Goal: Task Accomplishment & Management: Manage account settings

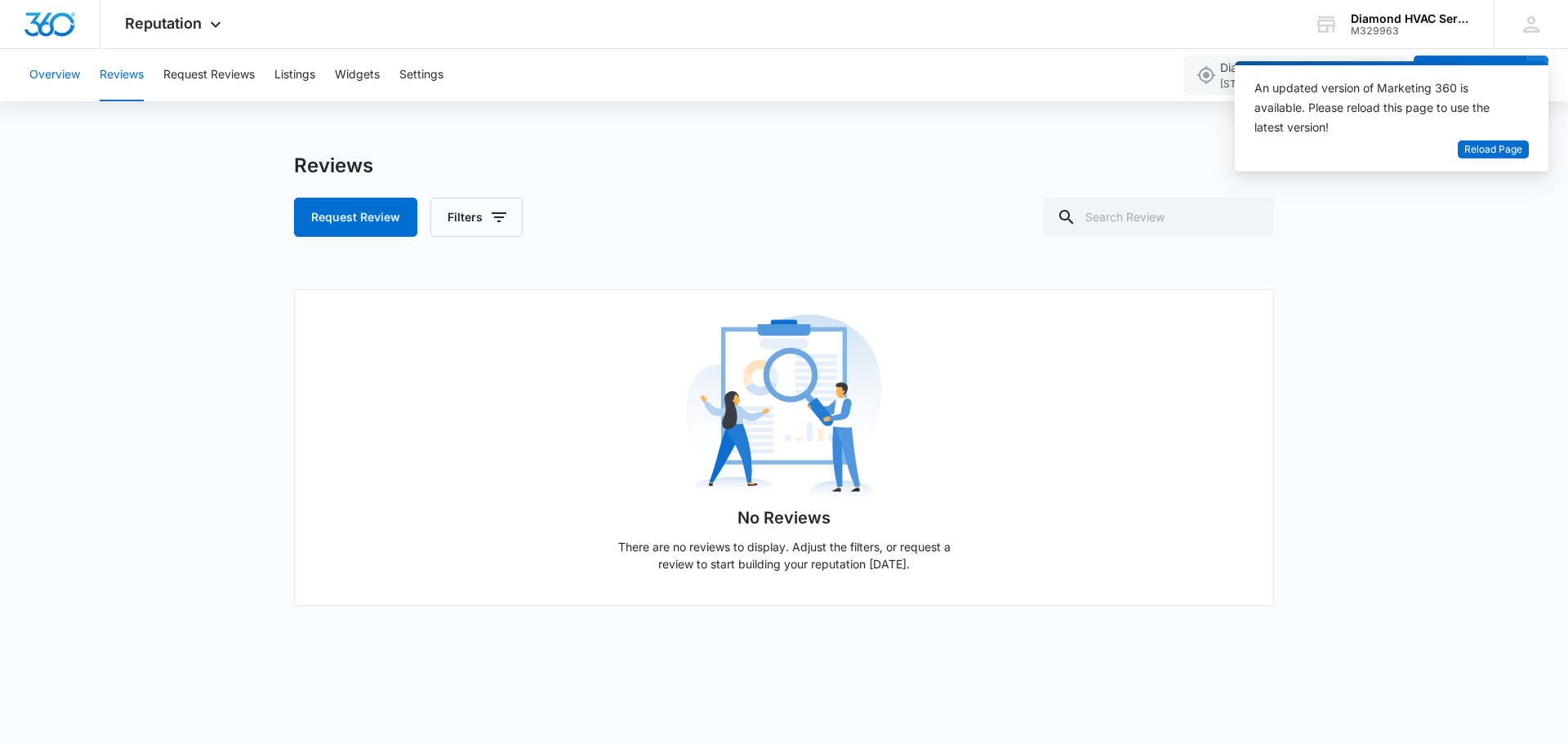
click at [69, 78] on button "Overview" at bounding box center [55, 75] width 51 height 52
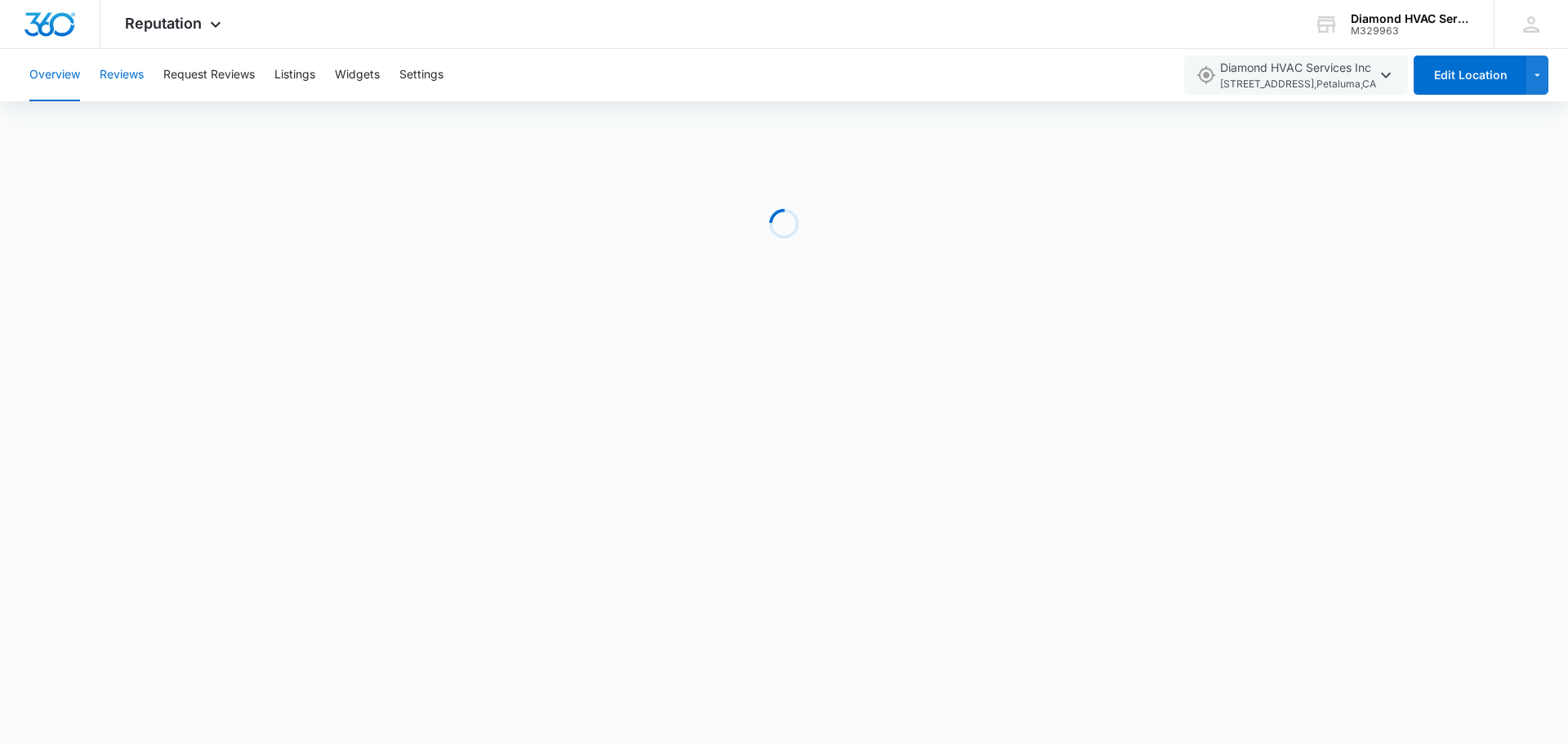
click at [119, 73] on button "Reviews" at bounding box center [122, 75] width 44 height 52
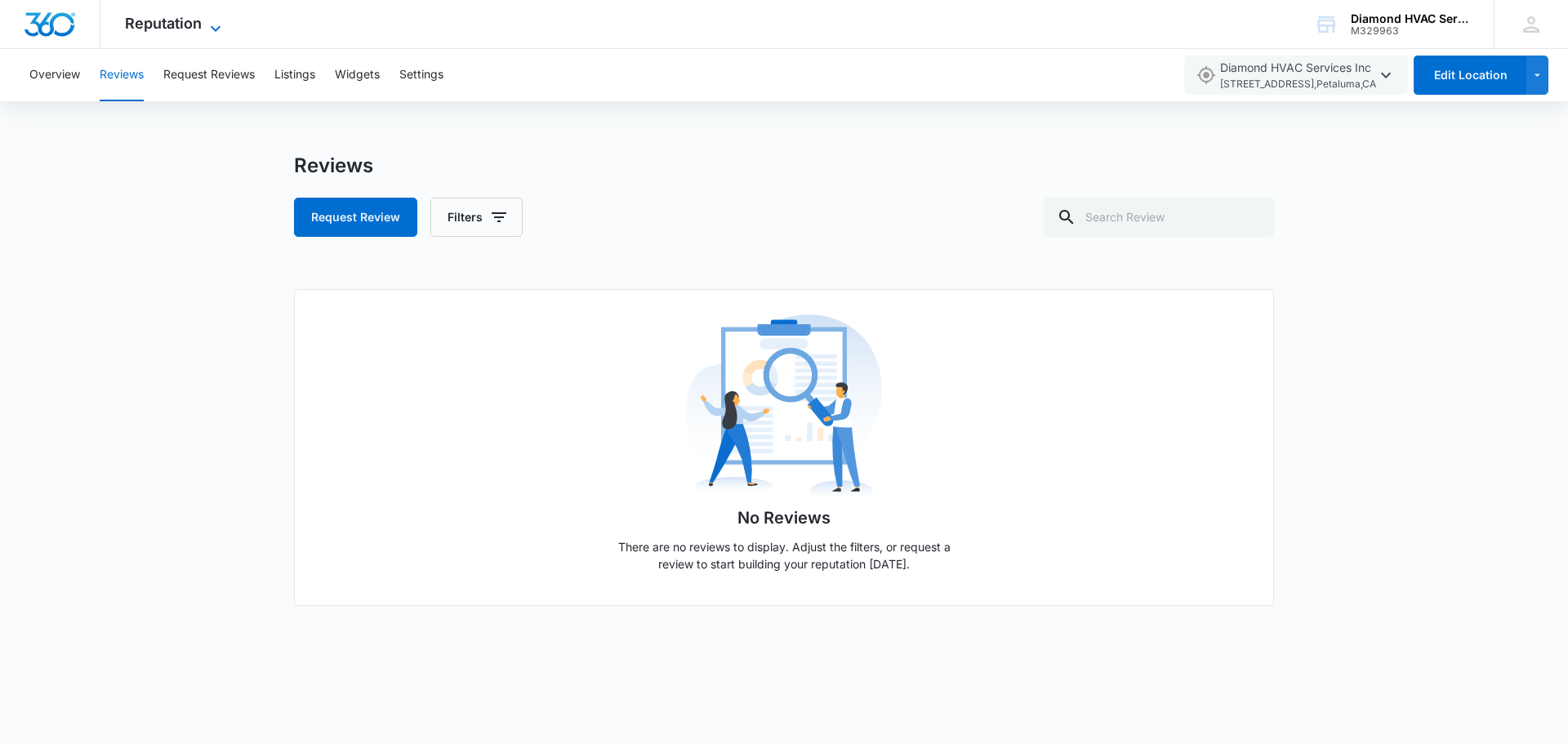
click at [179, 23] on span "Reputation" at bounding box center [163, 23] width 77 height 17
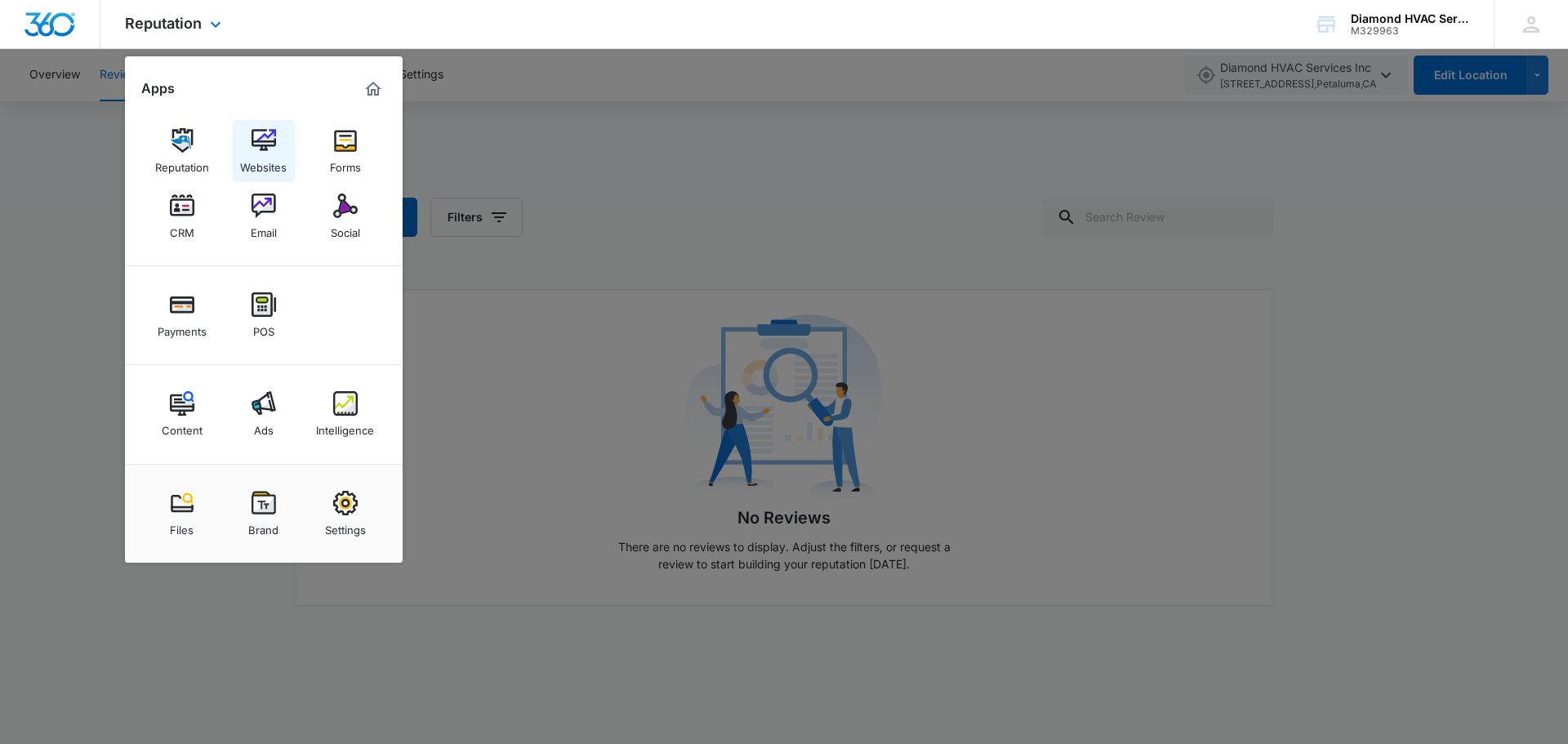
click at [272, 144] on img at bounding box center [264, 141] width 25 height 25
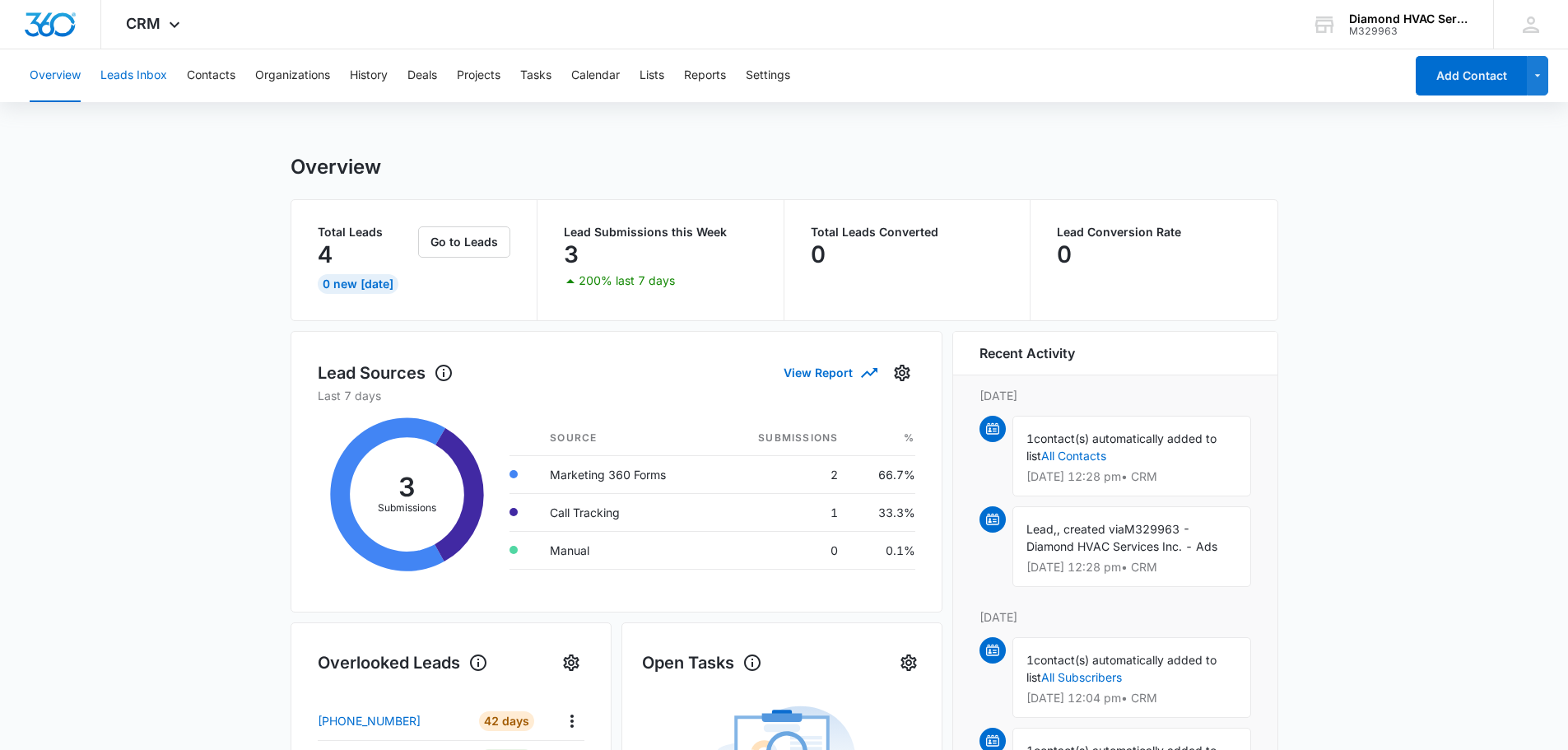
click at [154, 75] on button "Leads Inbox" at bounding box center [134, 75] width 66 height 52
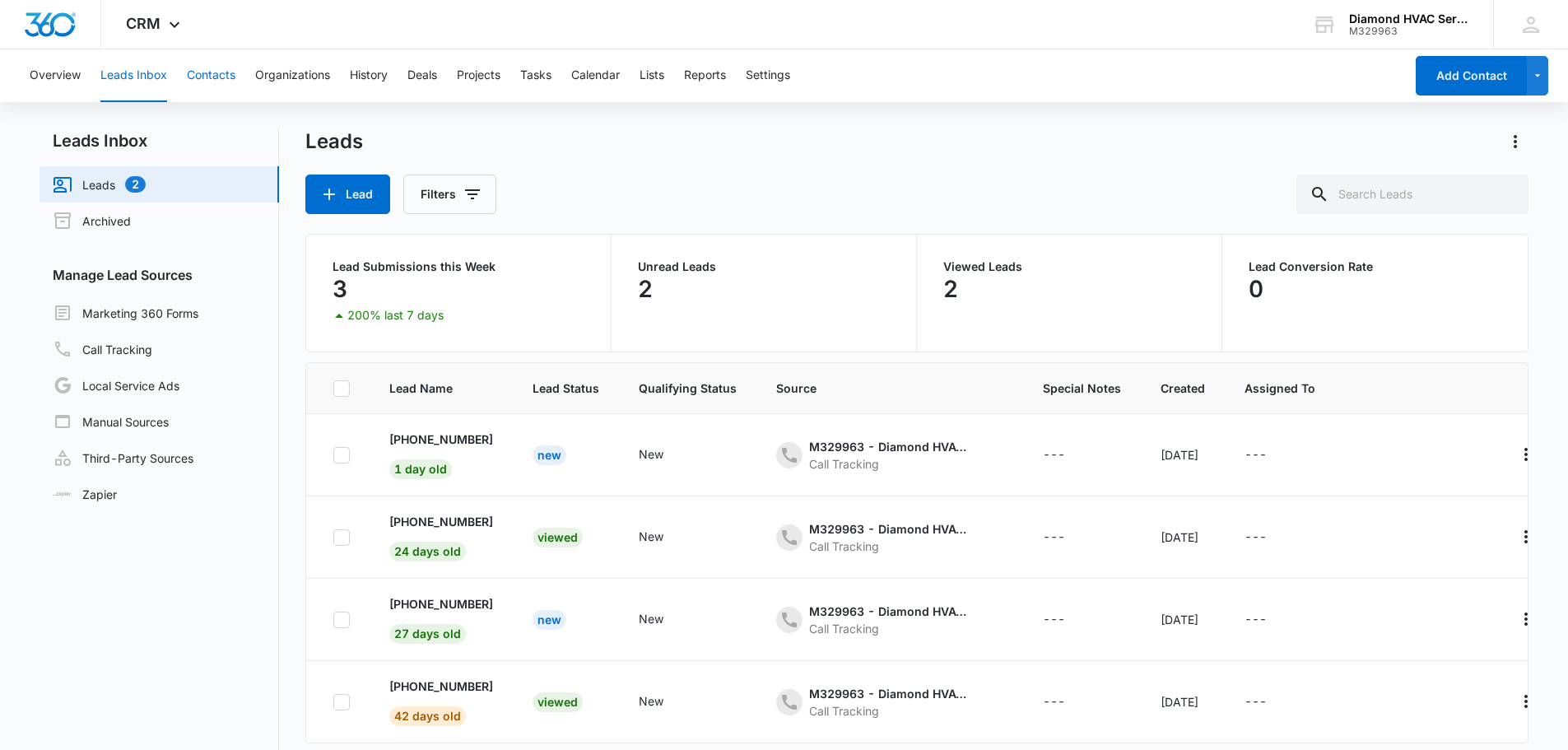
click at [216, 75] on button "Contacts" at bounding box center [211, 75] width 49 height 52
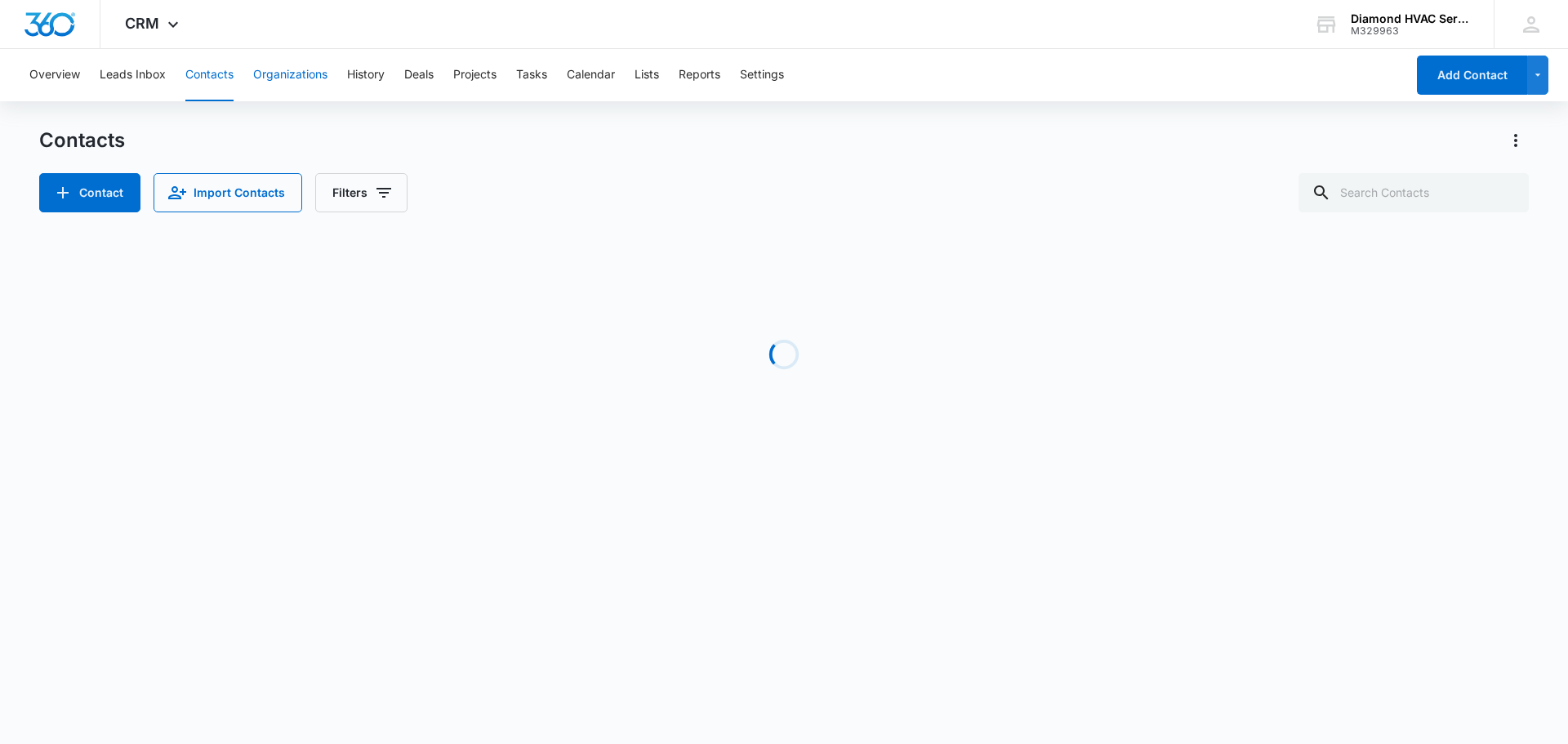
click at [303, 75] on button "Organizations" at bounding box center [291, 75] width 74 height 52
click at [365, 75] on button "History" at bounding box center [366, 75] width 38 height 52
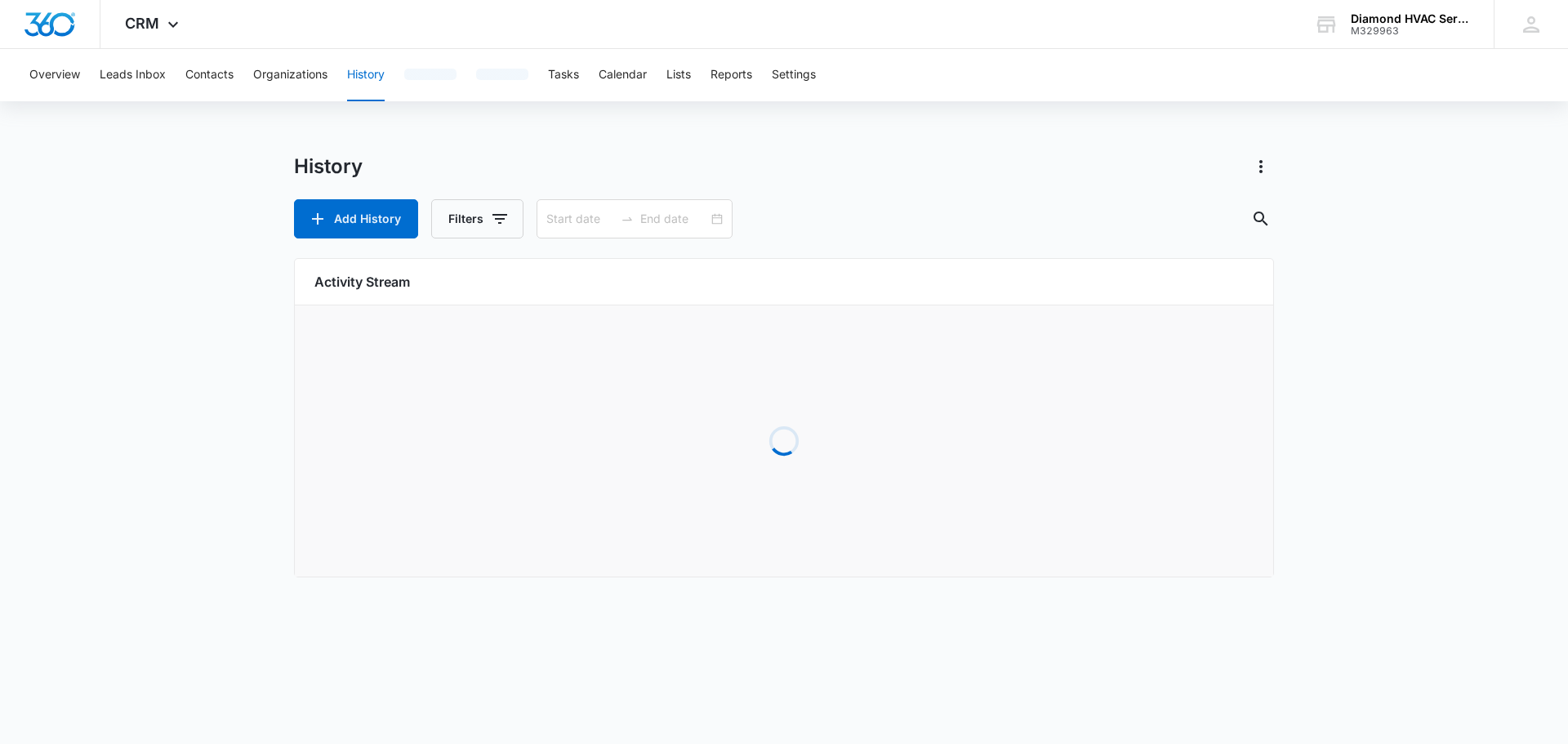
type input "08/06/2025"
type input "09/05/2025"
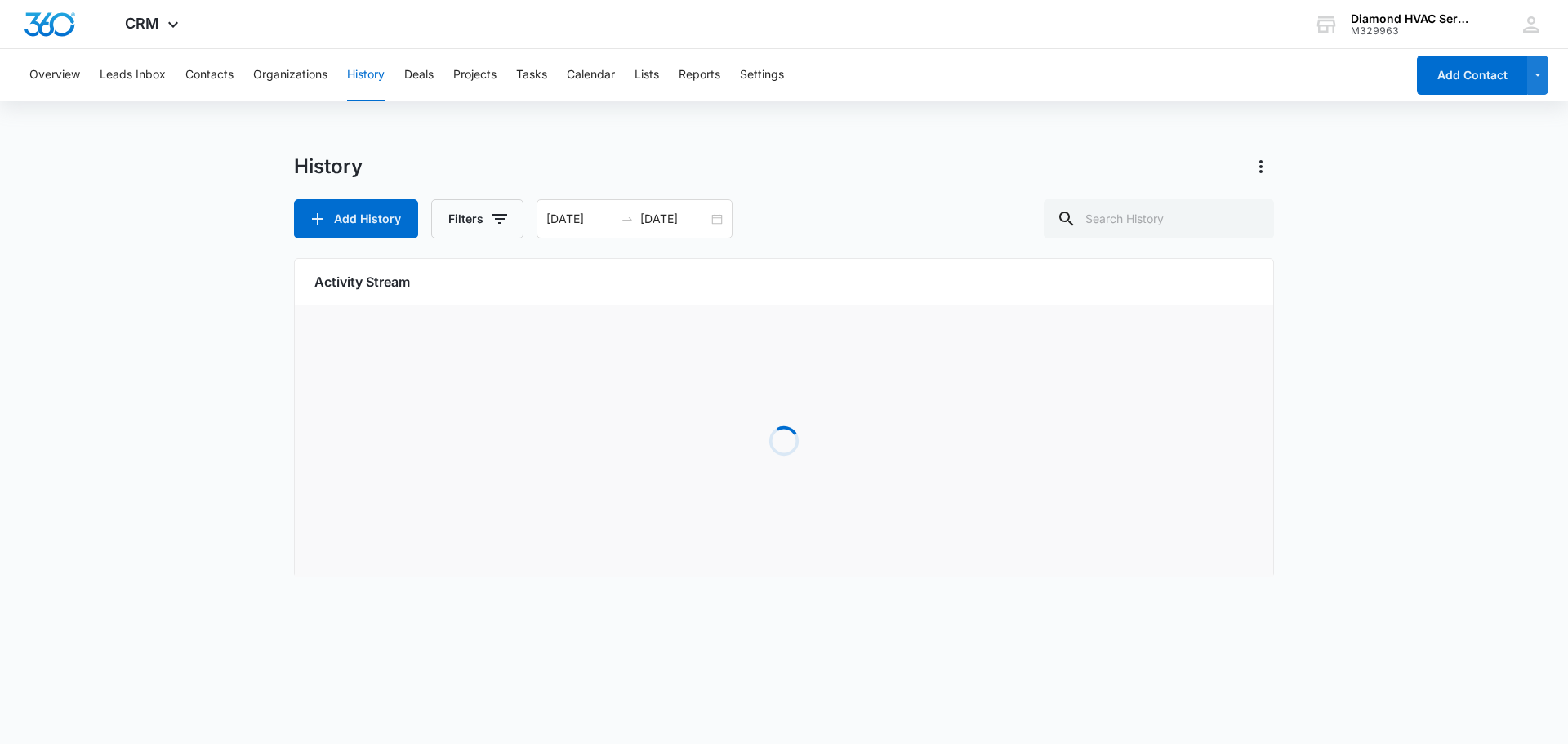
click at [379, 78] on button "History" at bounding box center [366, 75] width 38 height 52
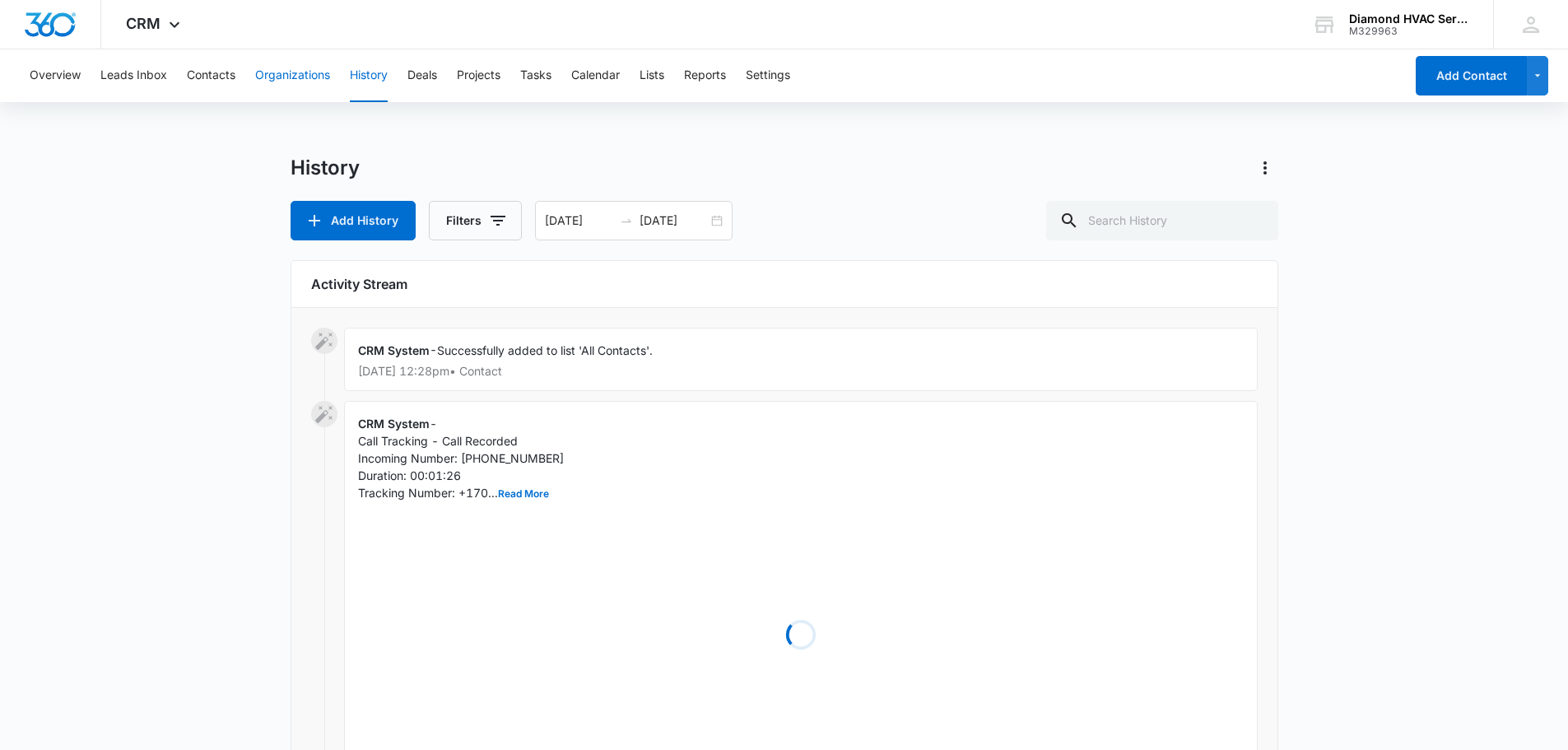
click at [313, 74] on button "Organizations" at bounding box center [293, 75] width 75 height 52
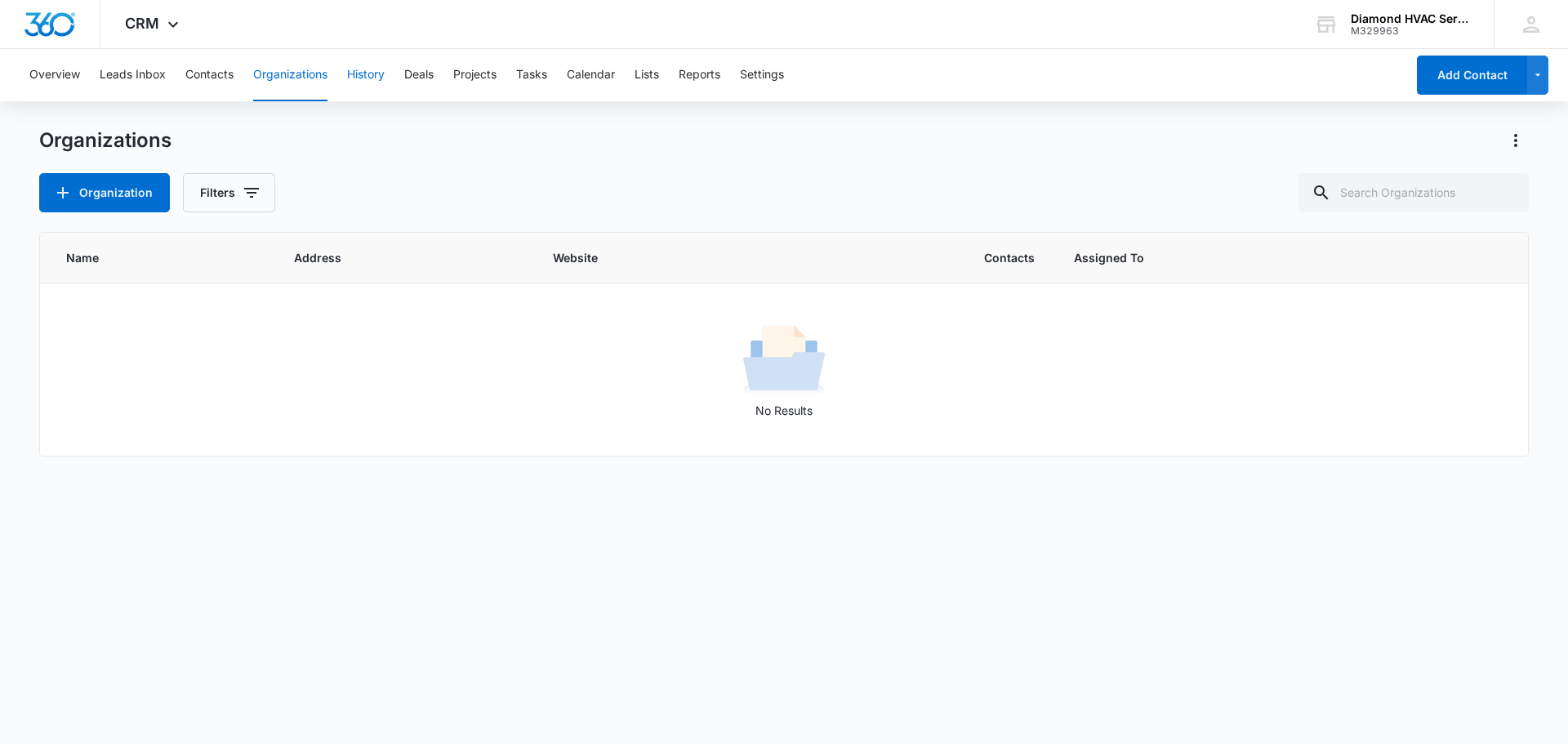
click at [375, 81] on button "History" at bounding box center [366, 75] width 38 height 52
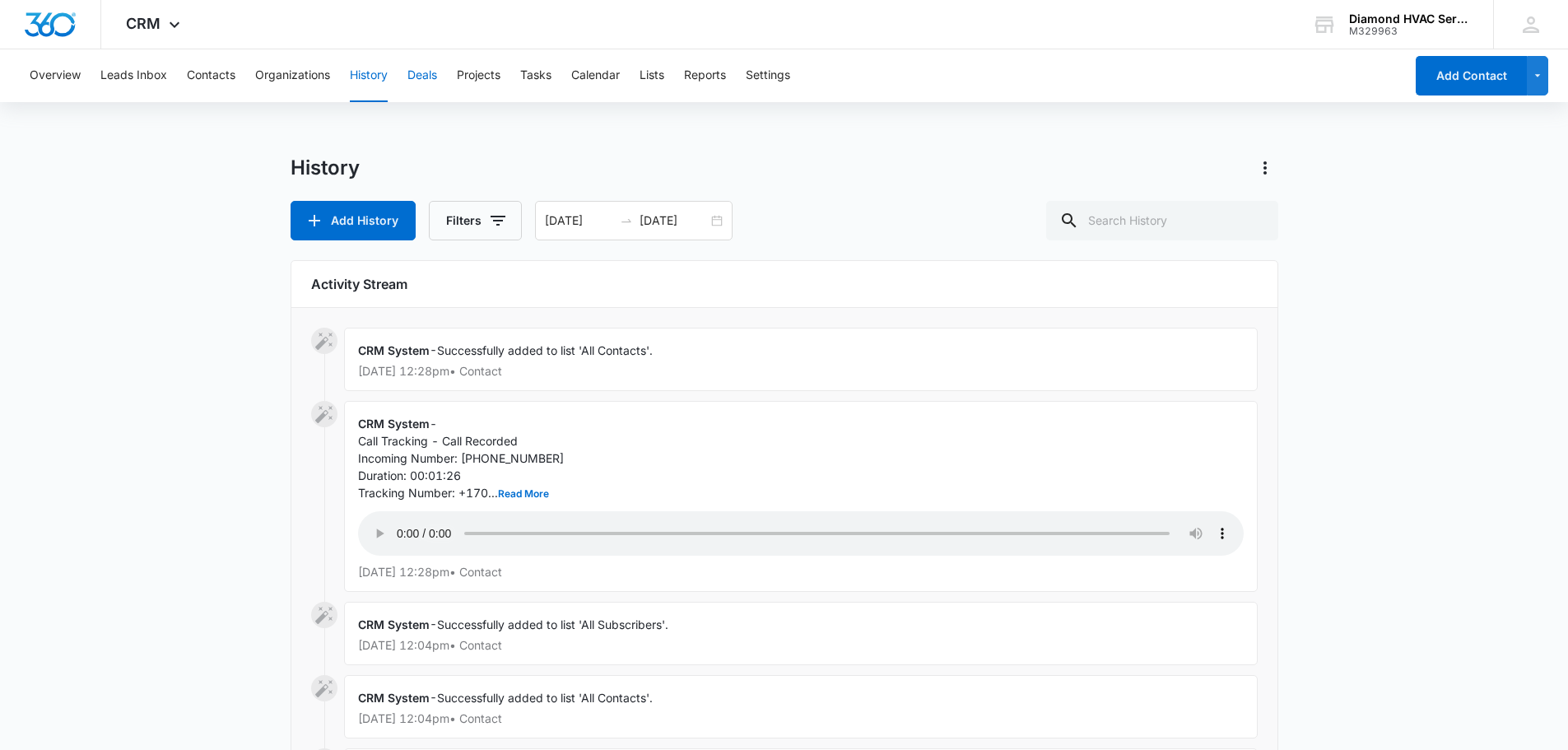
click at [430, 78] on button "Deals" at bounding box center [422, 75] width 30 height 52
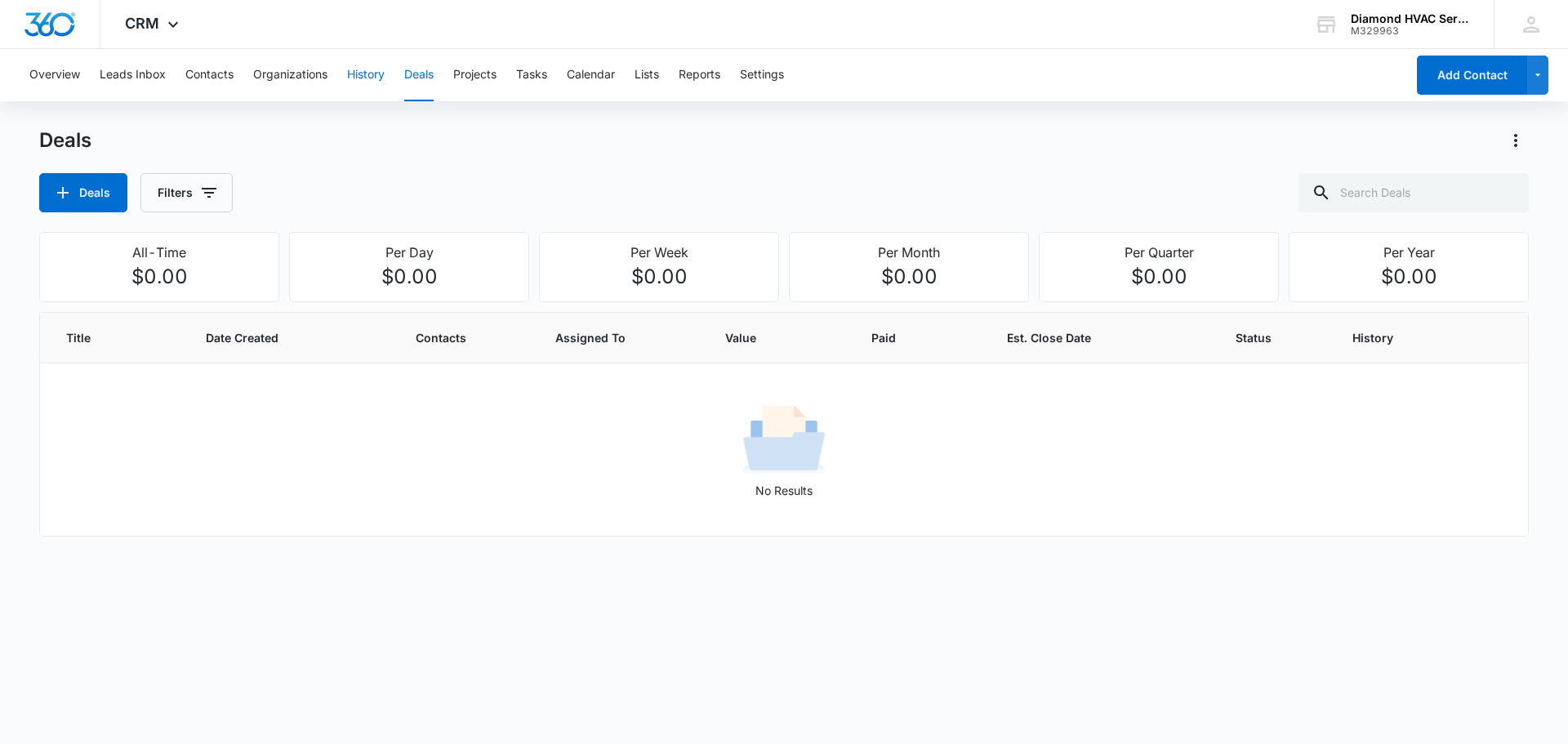
click at [374, 66] on button "History" at bounding box center [366, 75] width 38 height 52
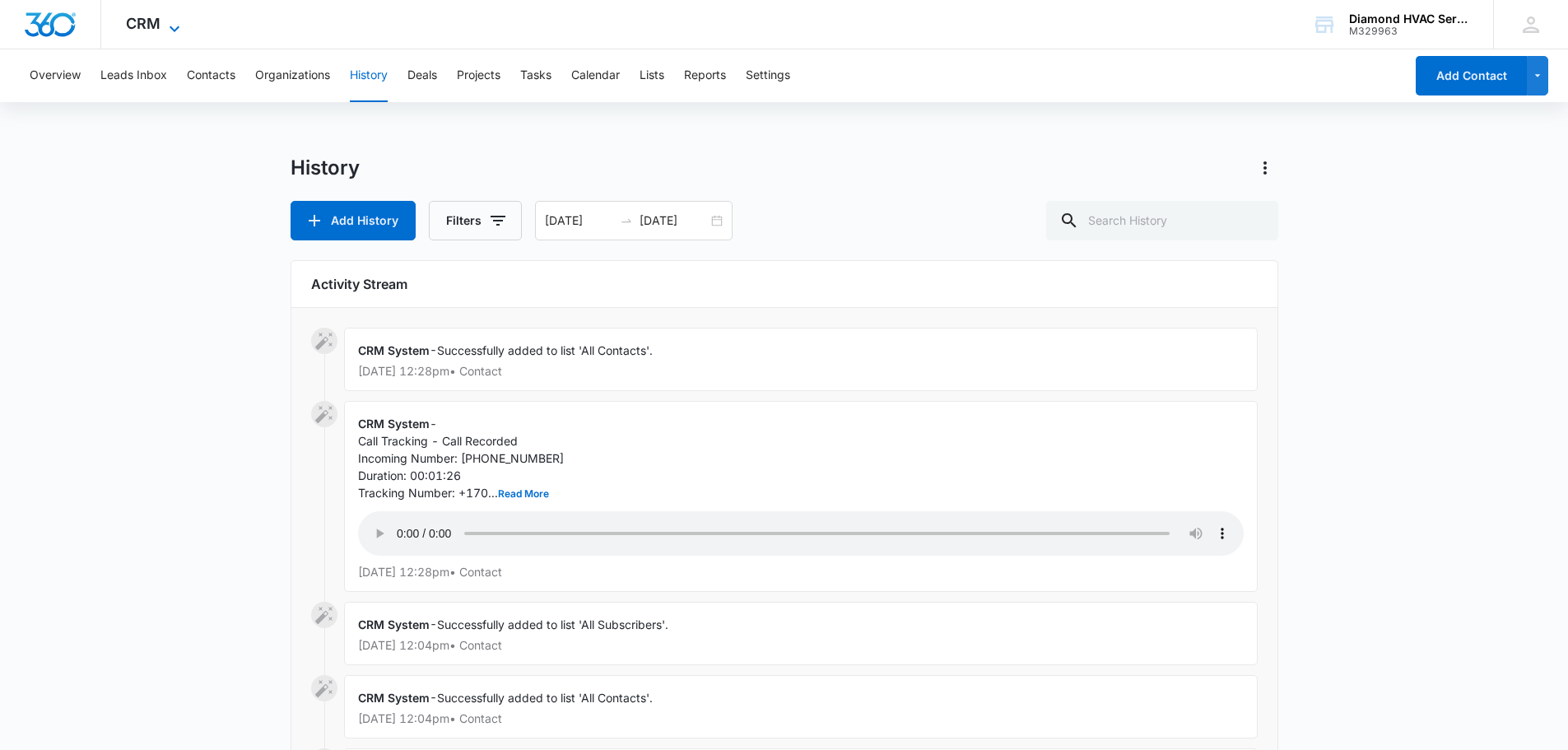
click at [176, 28] on icon at bounding box center [174, 28] width 10 height 6
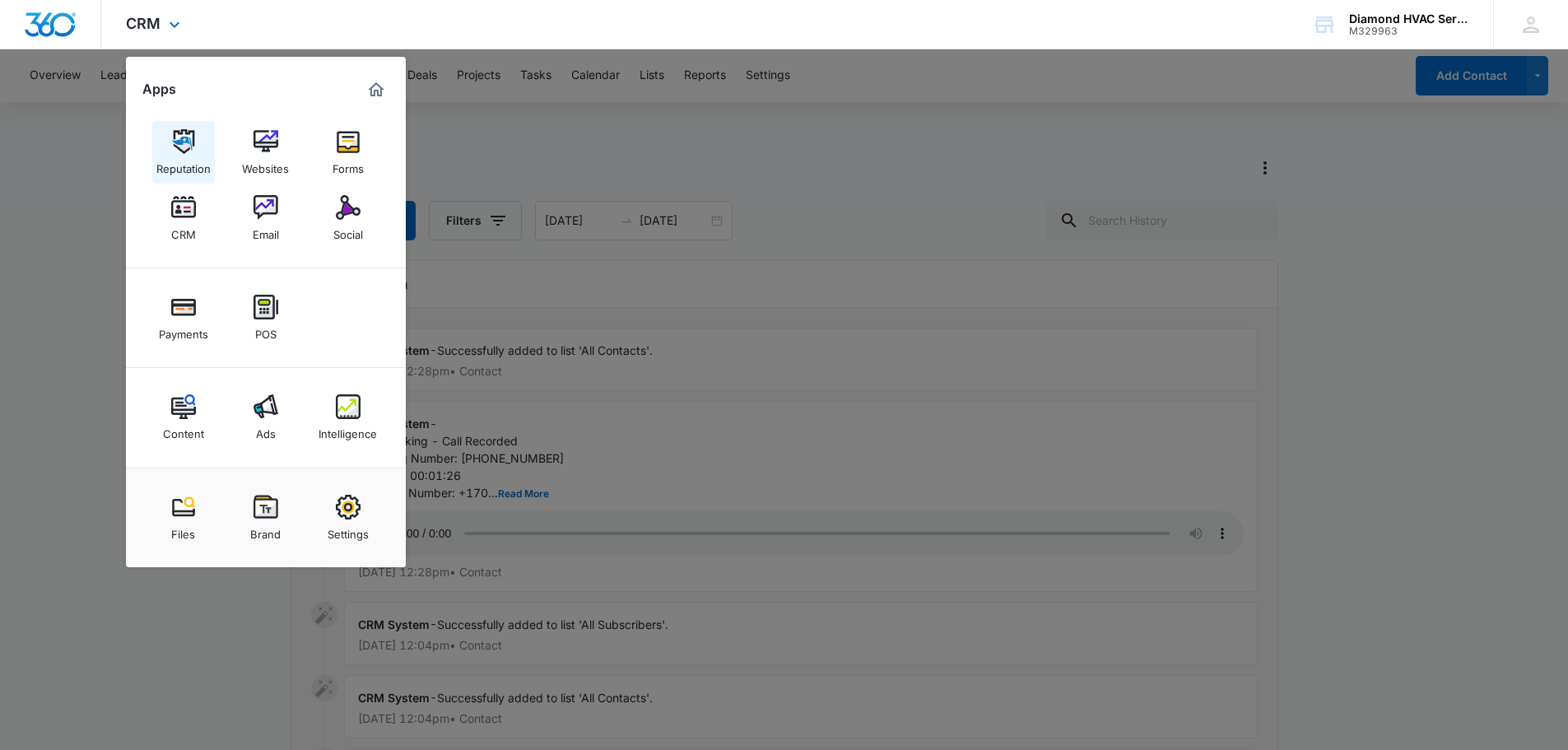
click at [181, 139] on img at bounding box center [183, 142] width 25 height 25
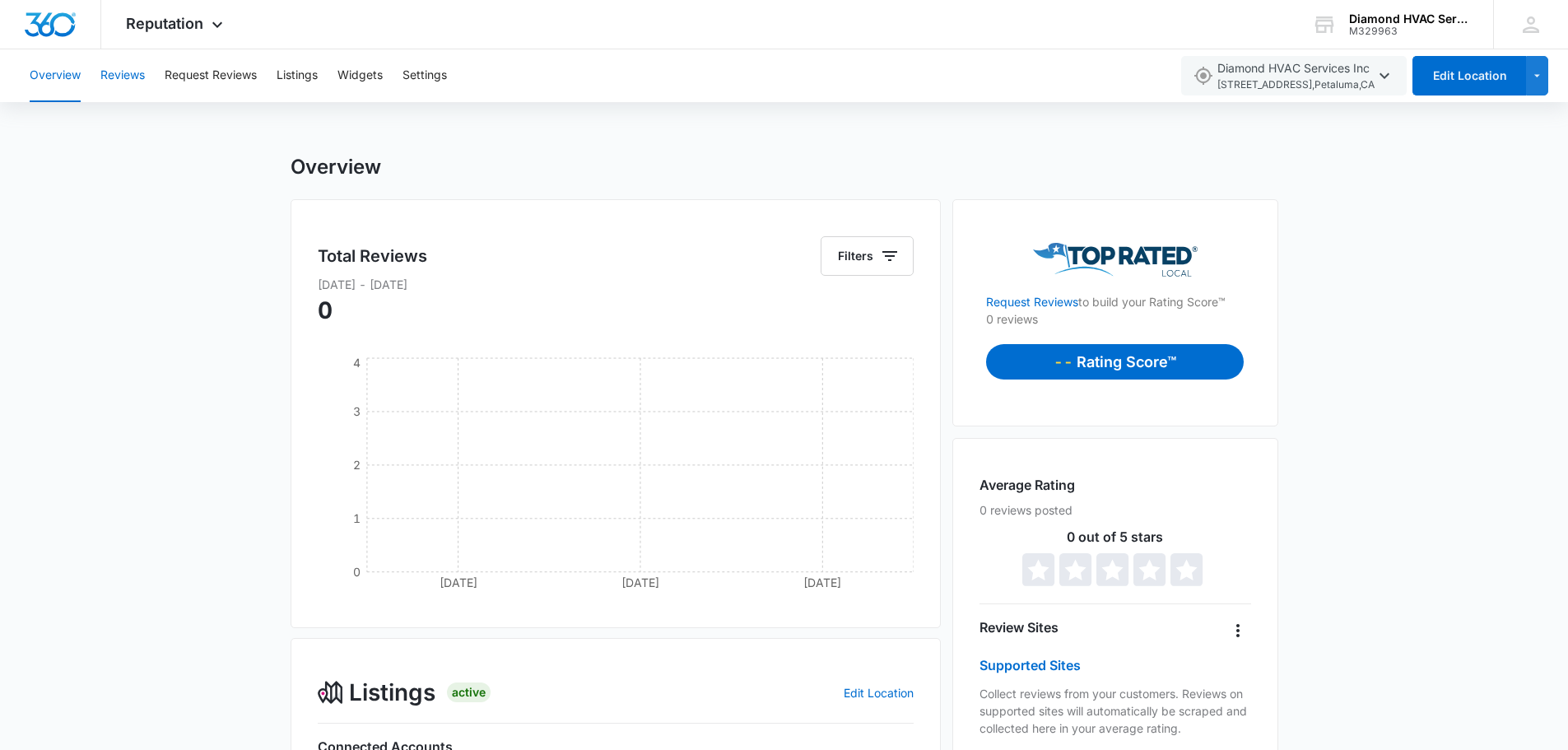
click at [126, 79] on button "Reviews" at bounding box center [123, 75] width 45 height 52
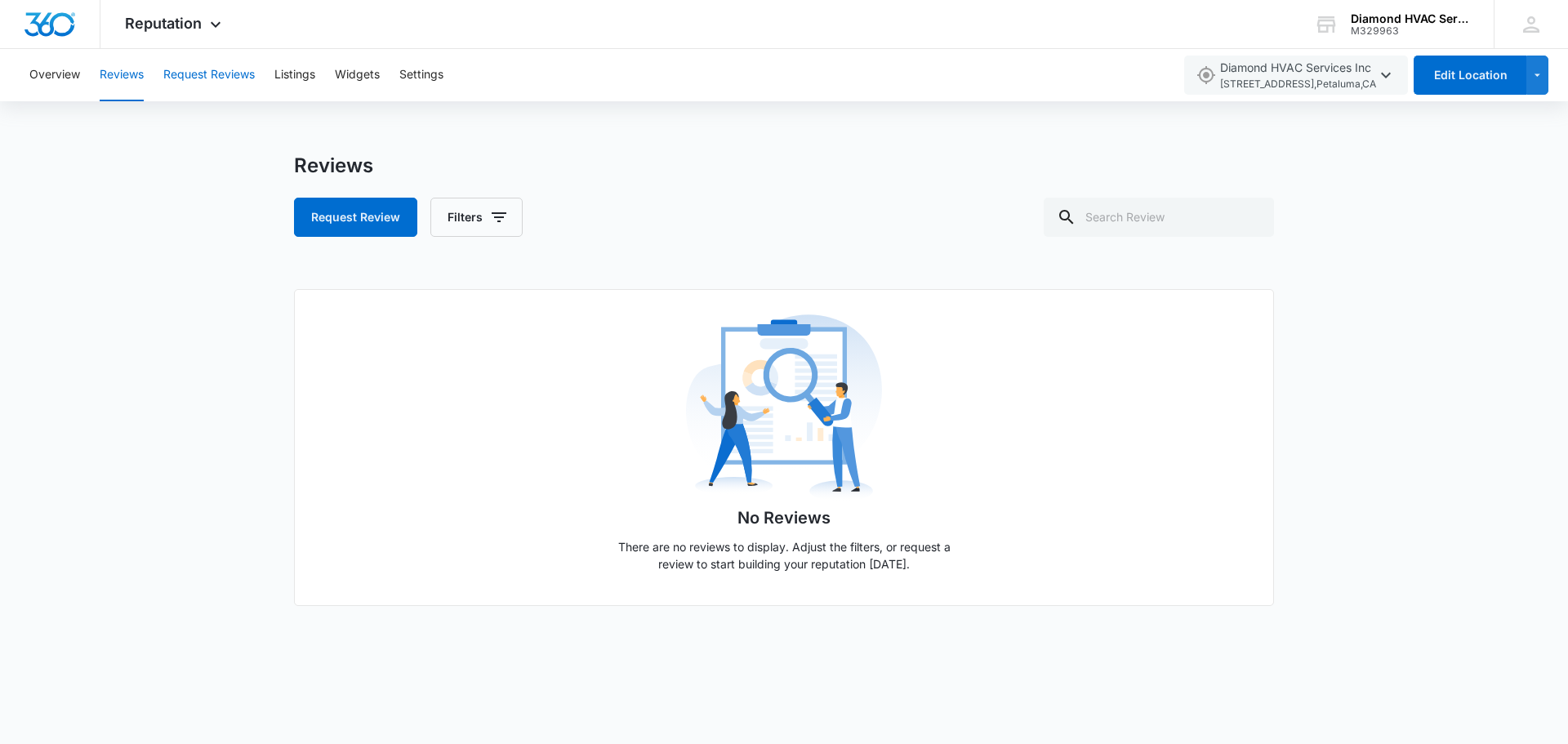
click at [204, 75] on button "Request Reviews" at bounding box center [208, 75] width 91 height 52
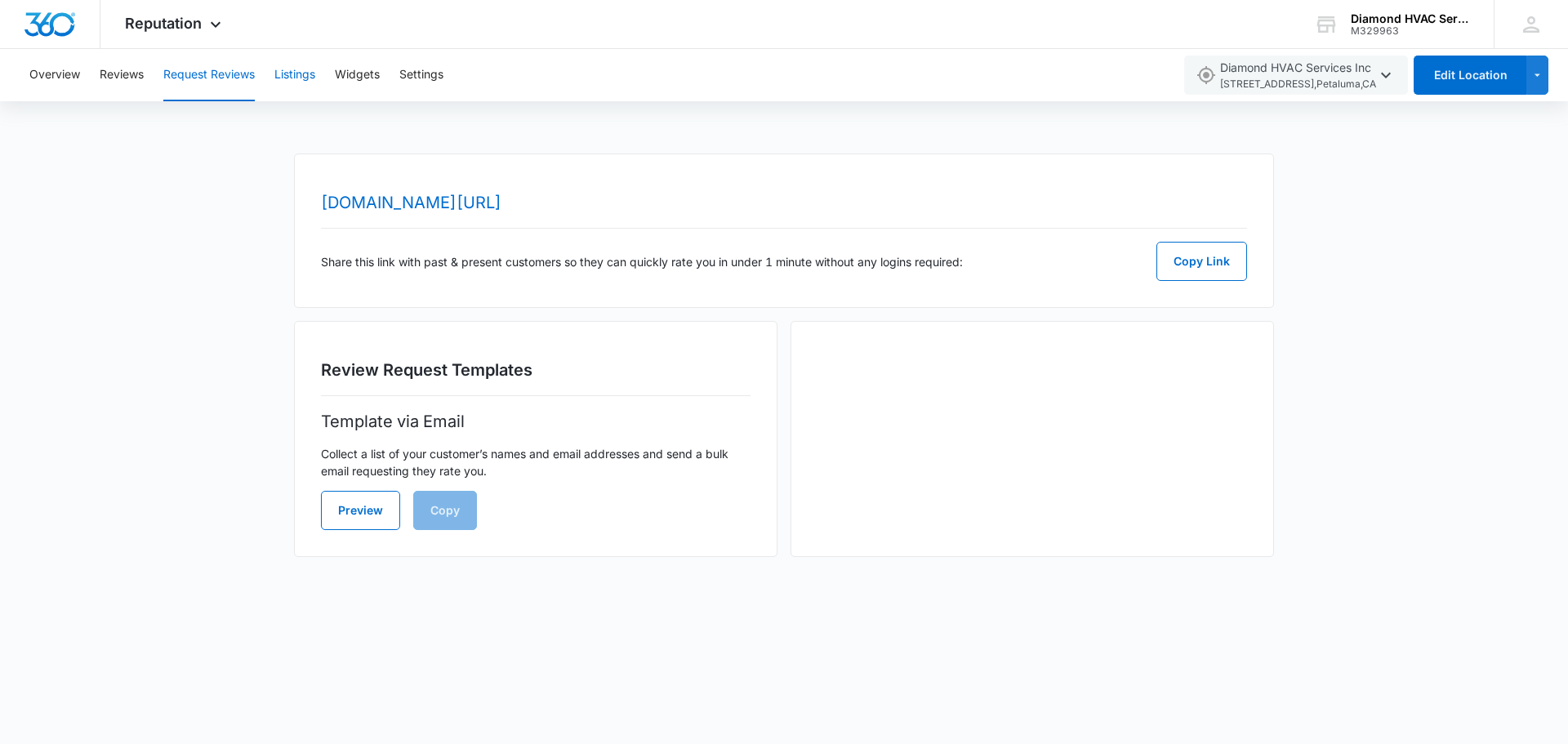
click at [284, 75] on button "Listings" at bounding box center [295, 75] width 41 height 52
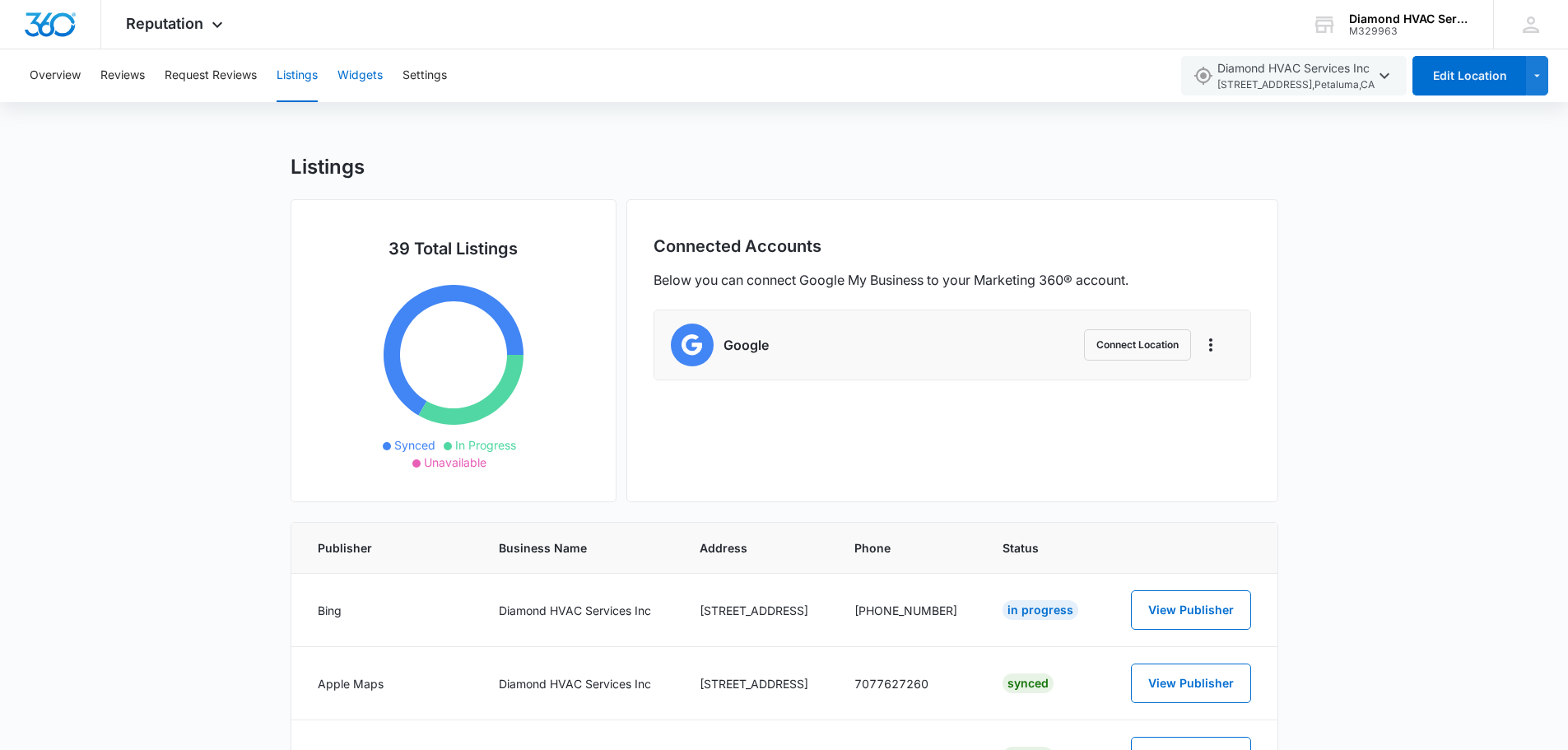
click at [353, 76] on button "Widgets" at bounding box center [360, 75] width 46 height 52
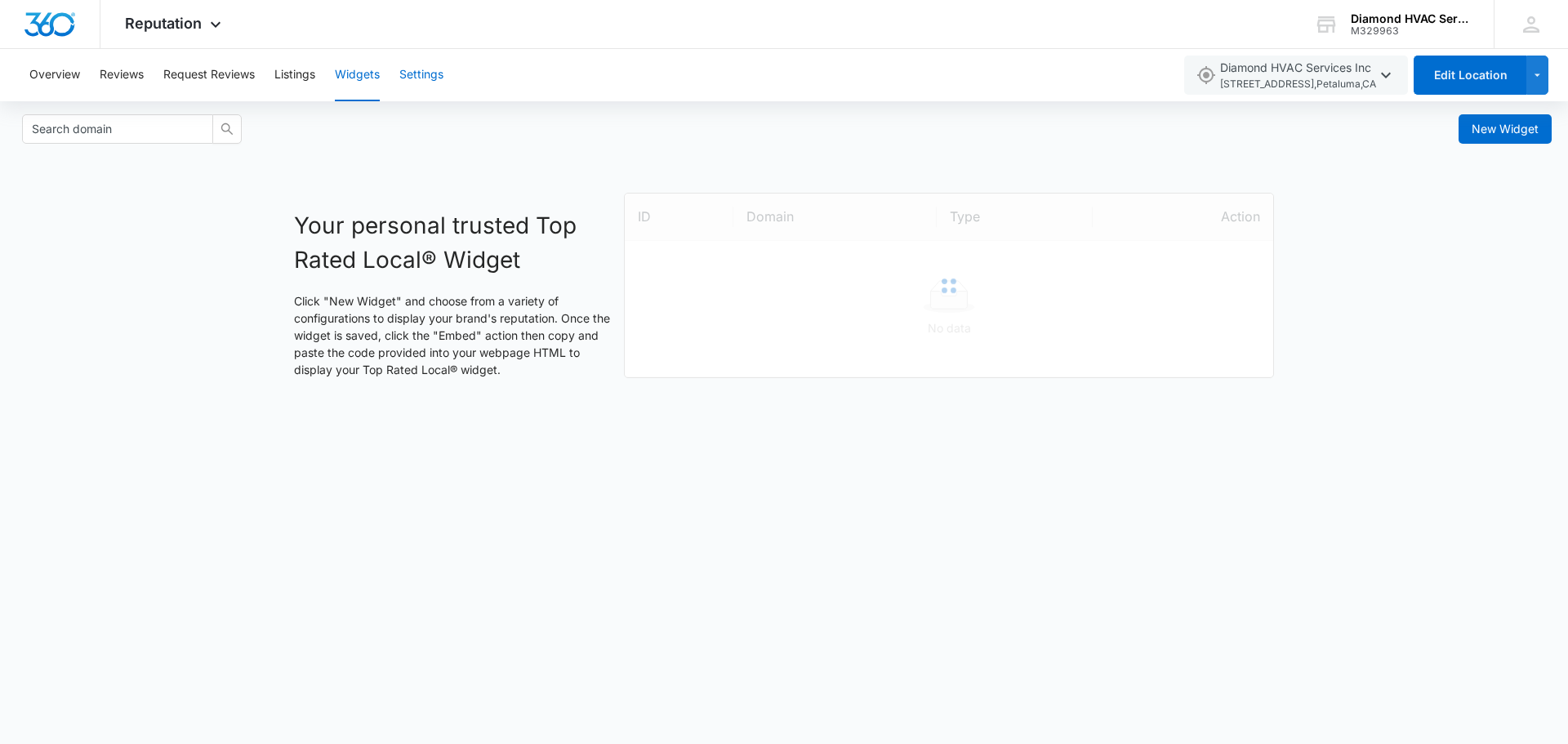
click at [416, 77] on button "Settings" at bounding box center [421, 75] width 44 height 52
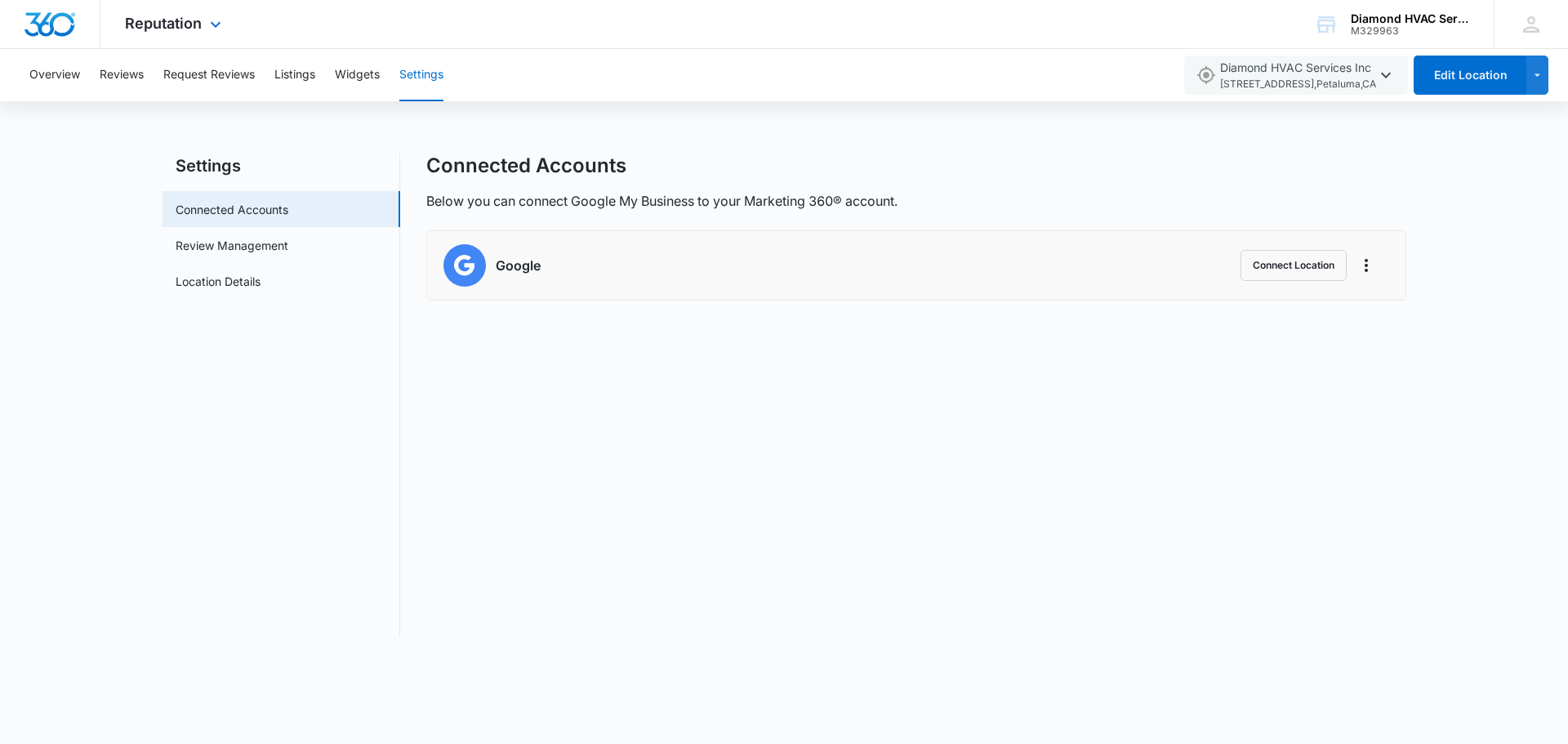
click at [74, 30] on img "Dashboard" at bounding box center [49, 25] width 52 height 25
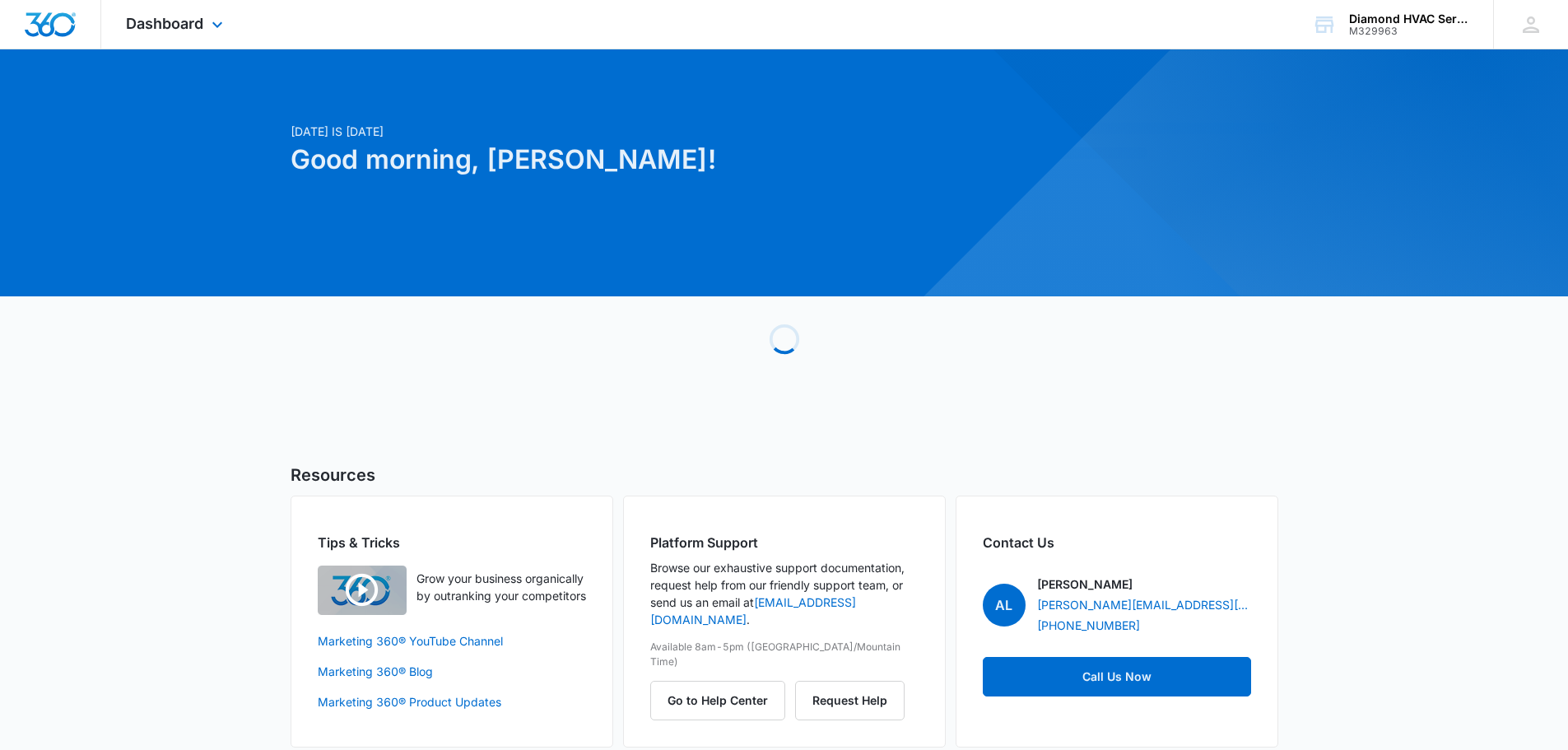
click at [63, 30] on img "Dashboard" at bounding box center [50, 25] width 52 height 25
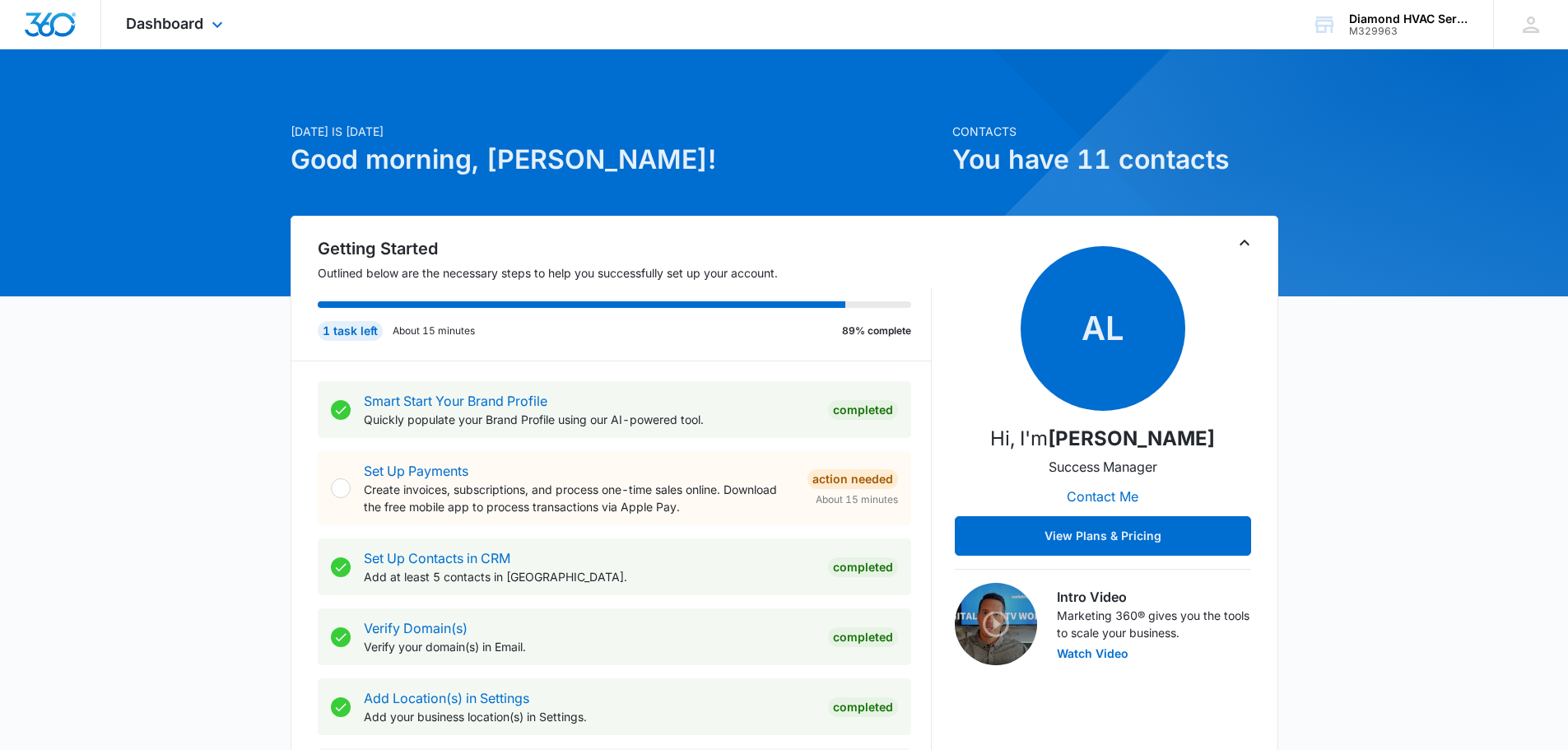
click at [52, 20] on img "Dashboard" at bounding box center [50, 25] width 52 height 25
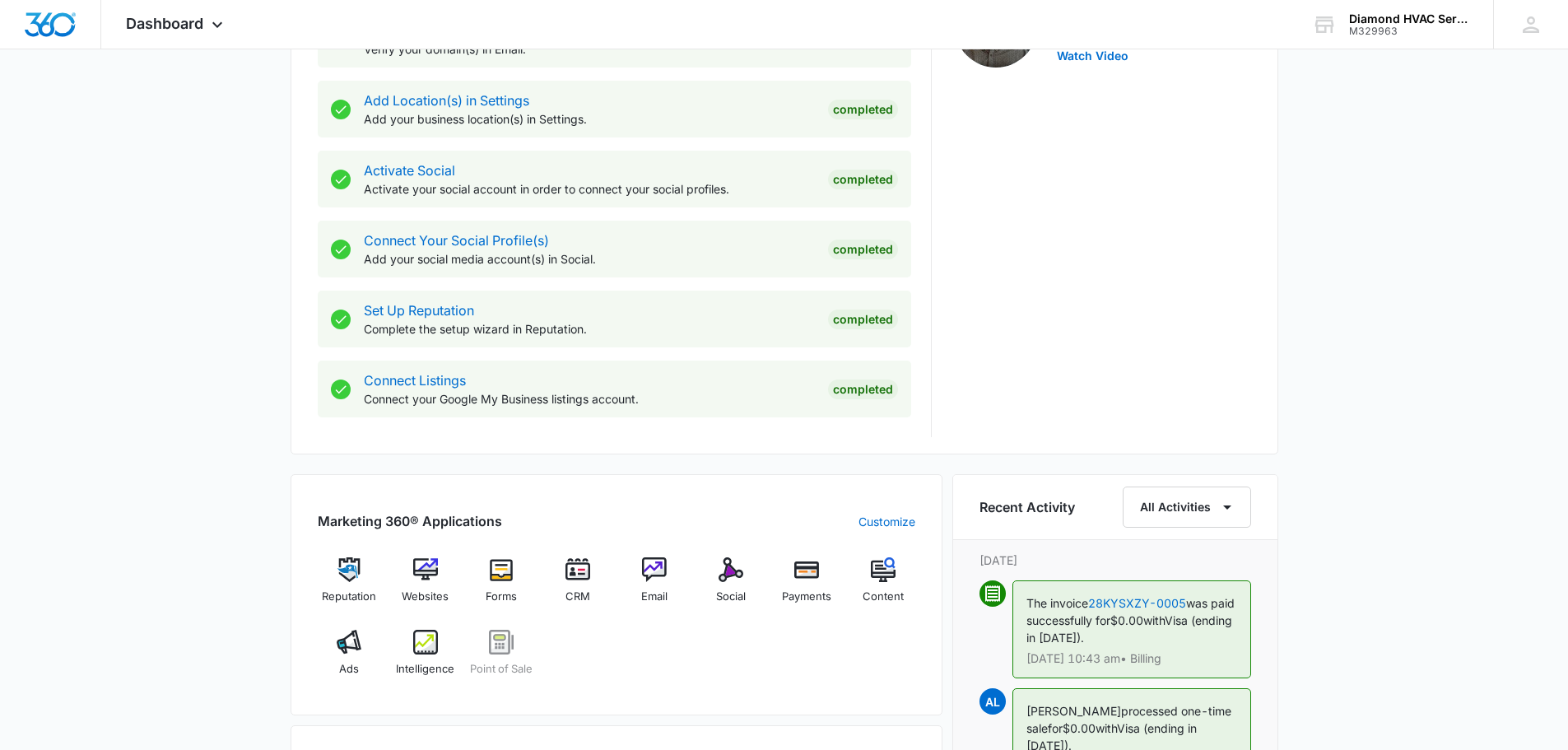
scroll to position [905, 0]
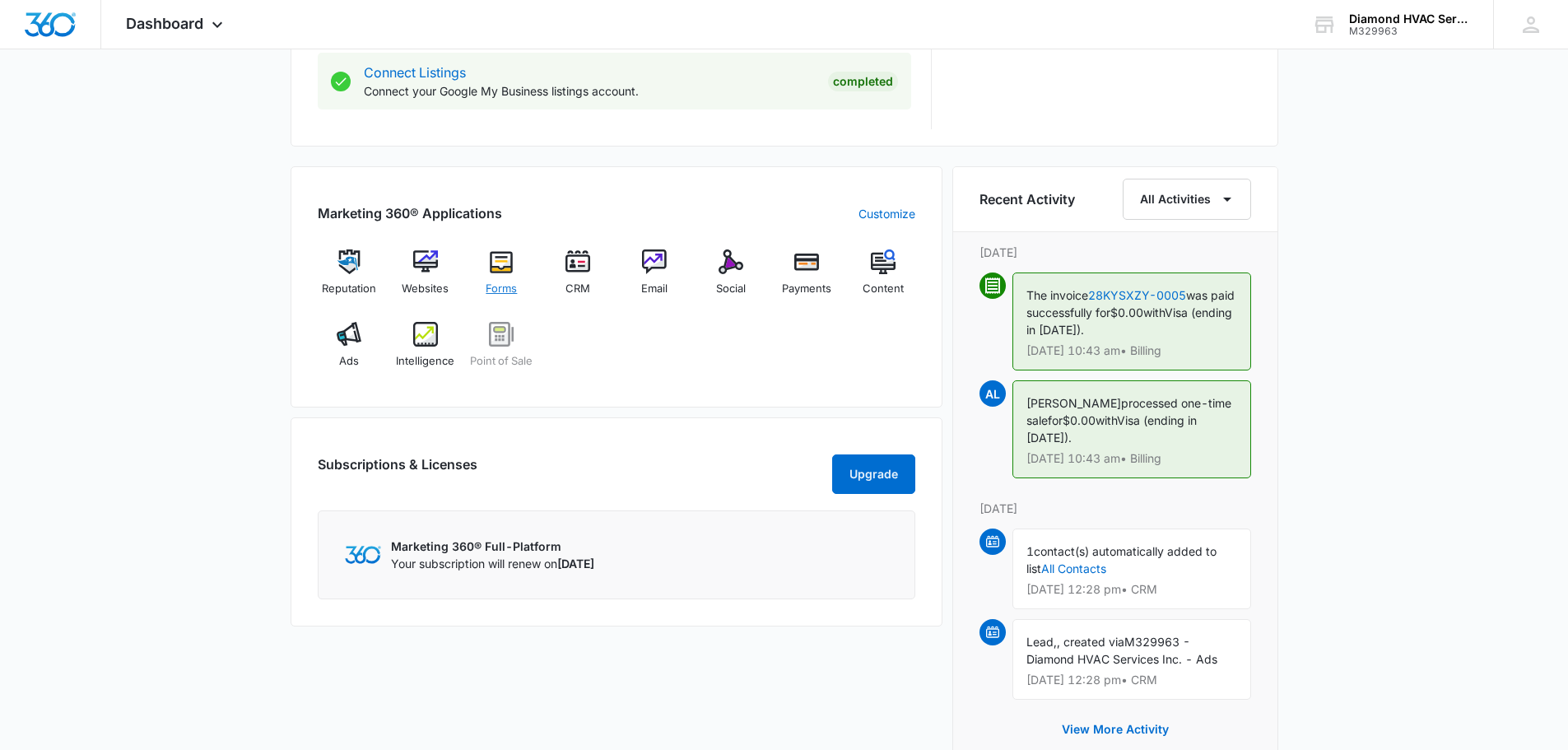
click at [506, 264] on img at bounding box center [501, 262] width 25 height 25
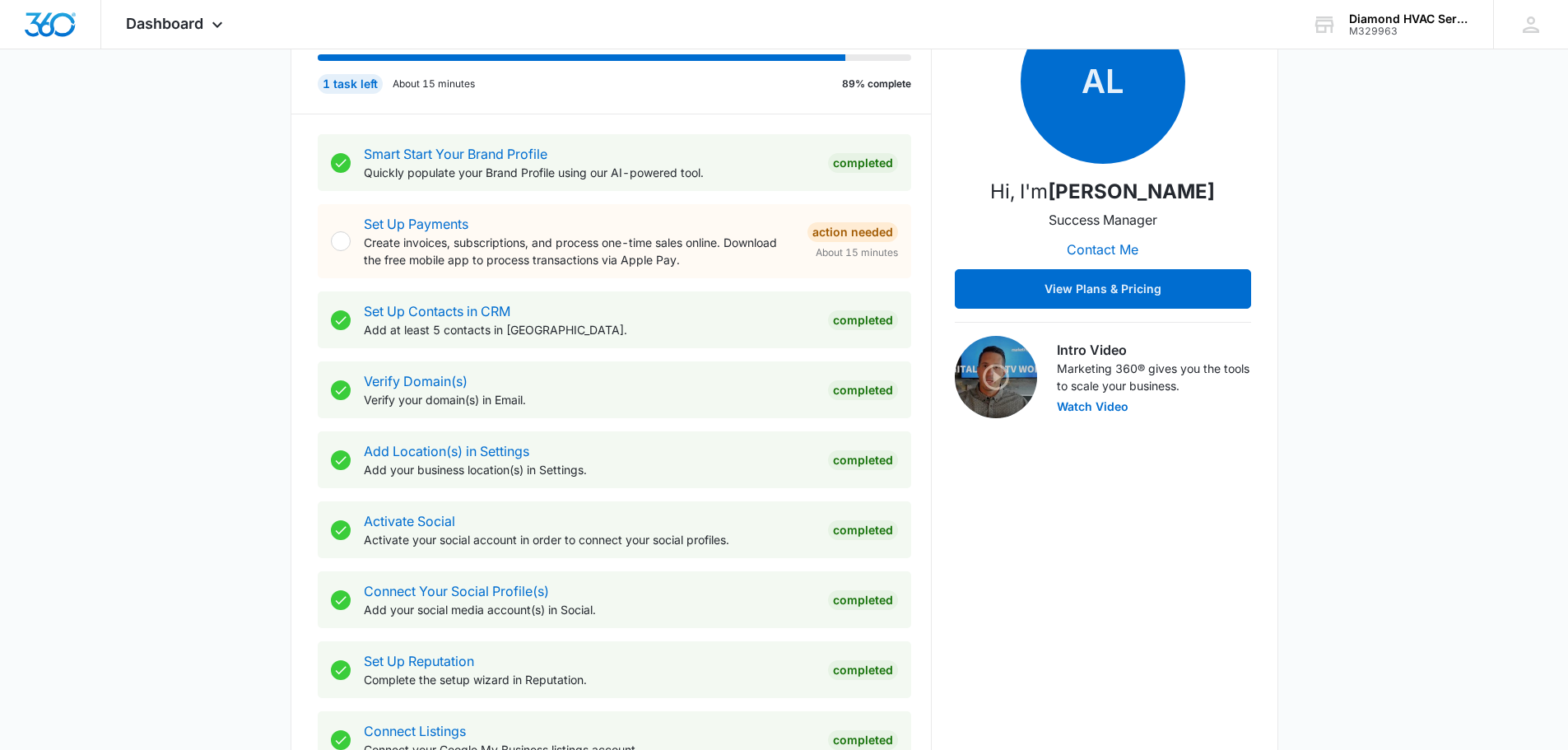
scroll to position [82, 0]
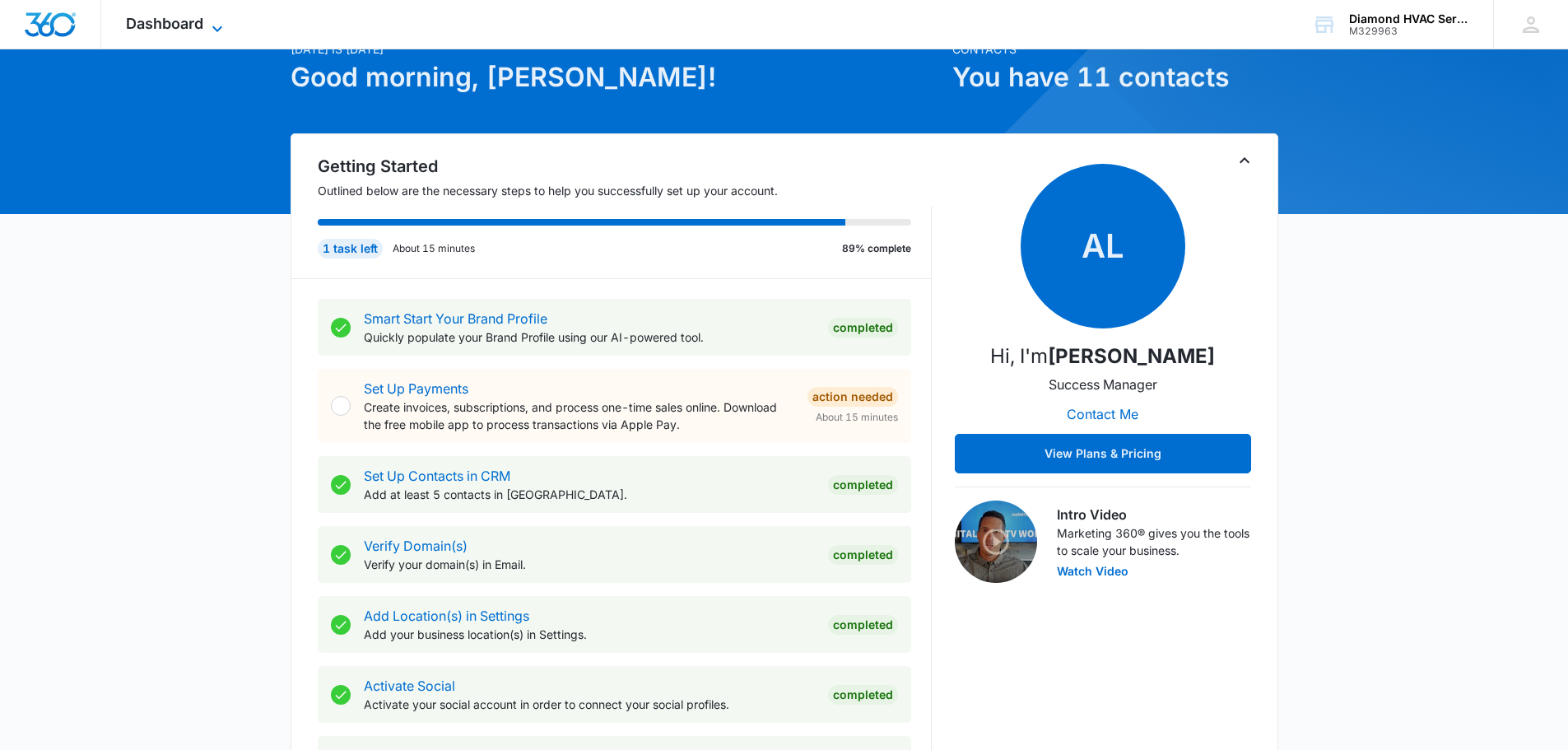
click at [222, 19] on icon at bounding box center [217, 29] width 20 height 20
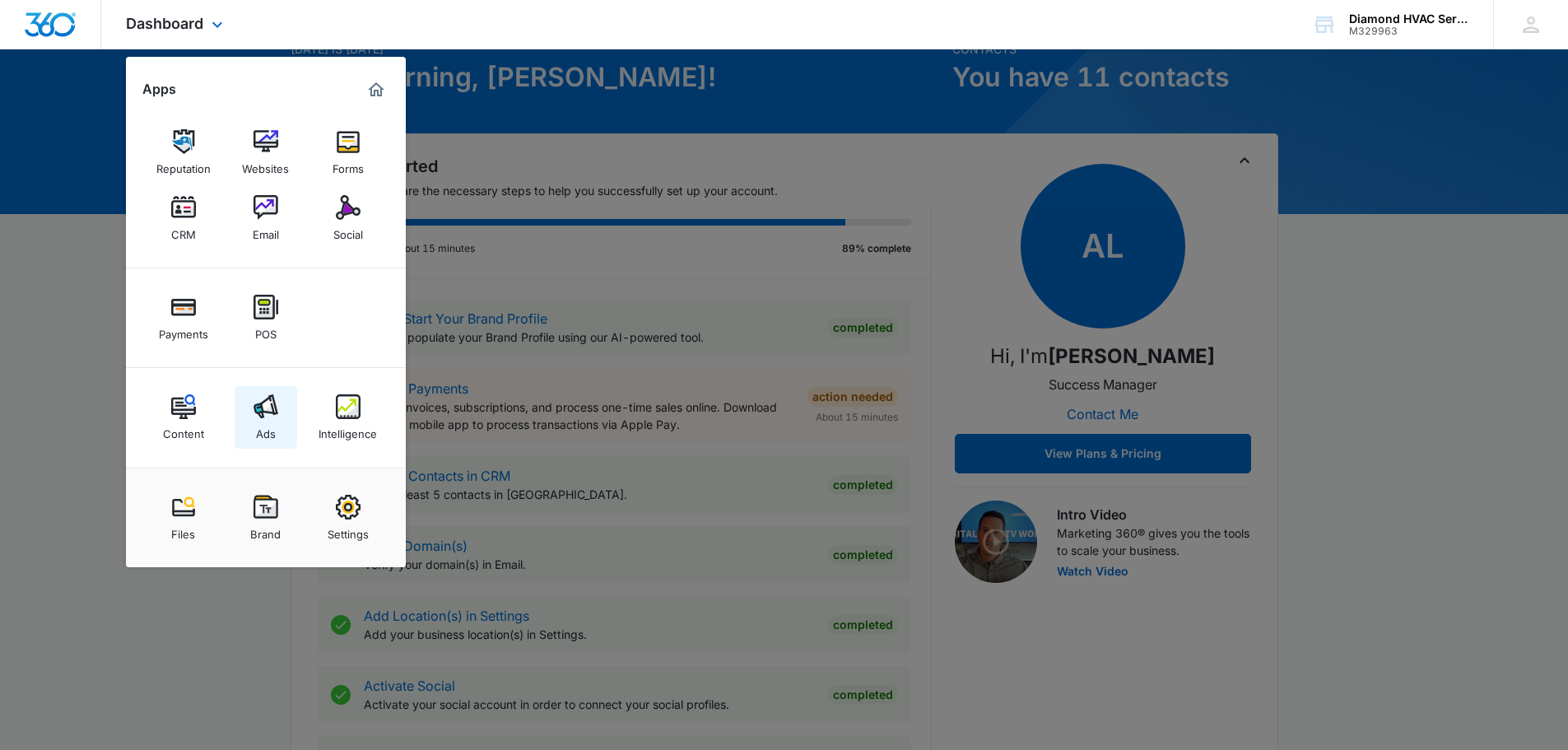
click at [274, 405] on img at bounding box center [266, 407] width 25 height 25
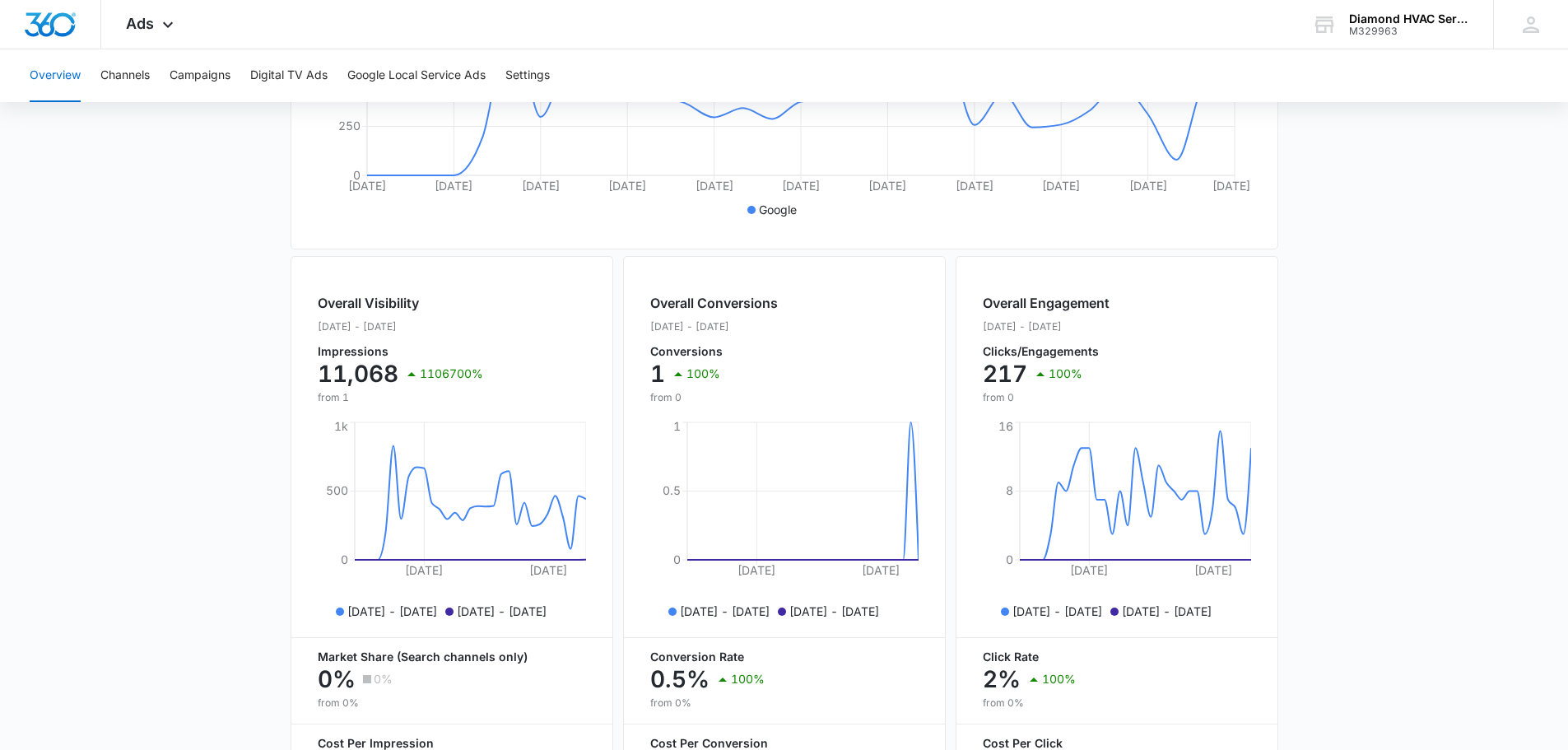
scroll to position [270, 0]
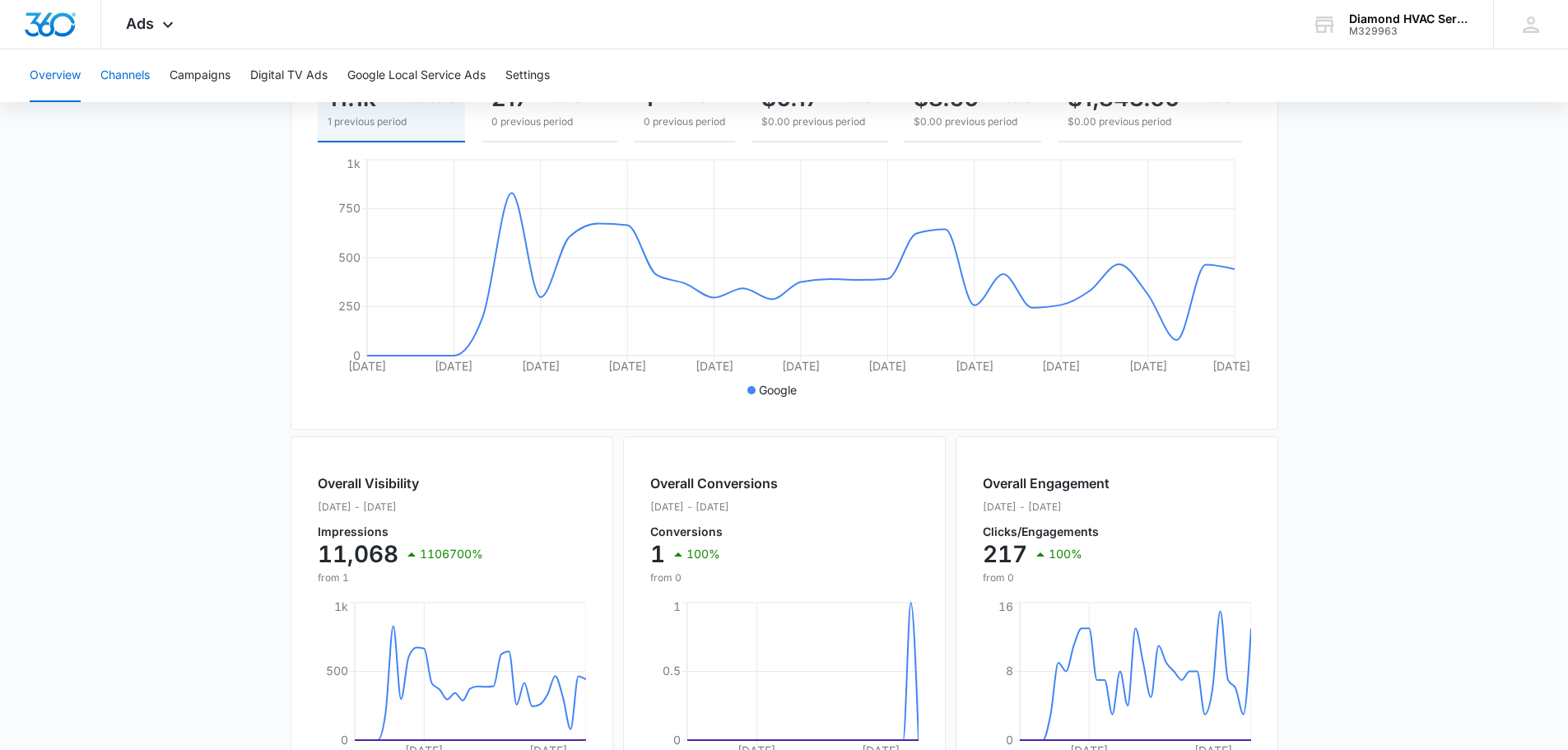
click at [132, 78] on button "Channels" at bounding box center [125, 75] width 50 height 52
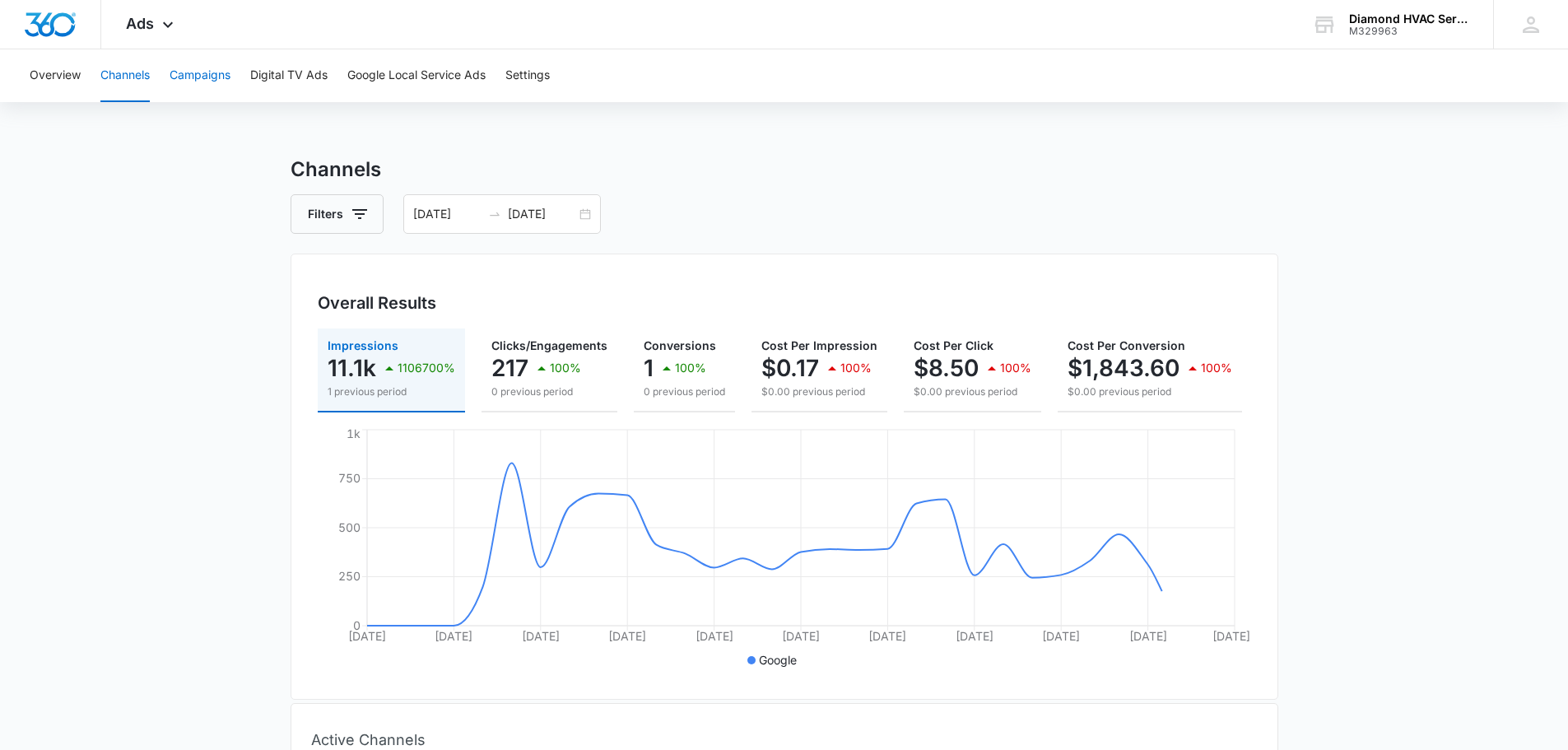
click at [207, 80] on button "Campaigns" at bounding box center [199, 75] width 61 height 52
click at [269, 75] on button "Digital TV Ads" at bounding box center [289, 75] width 77 height 52
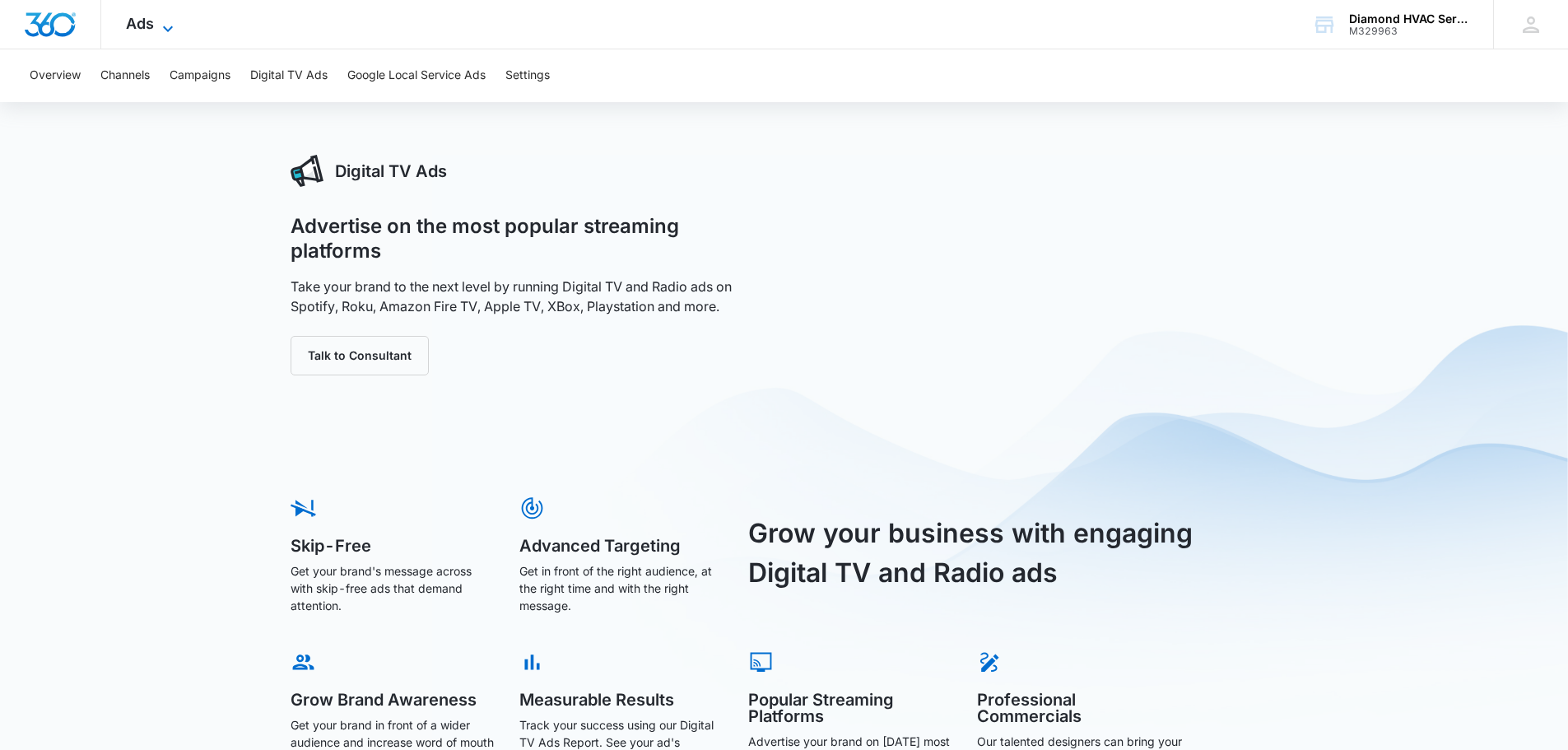
click at [163, 34] on icon at bounding box center [168, 29] width 20 height 20
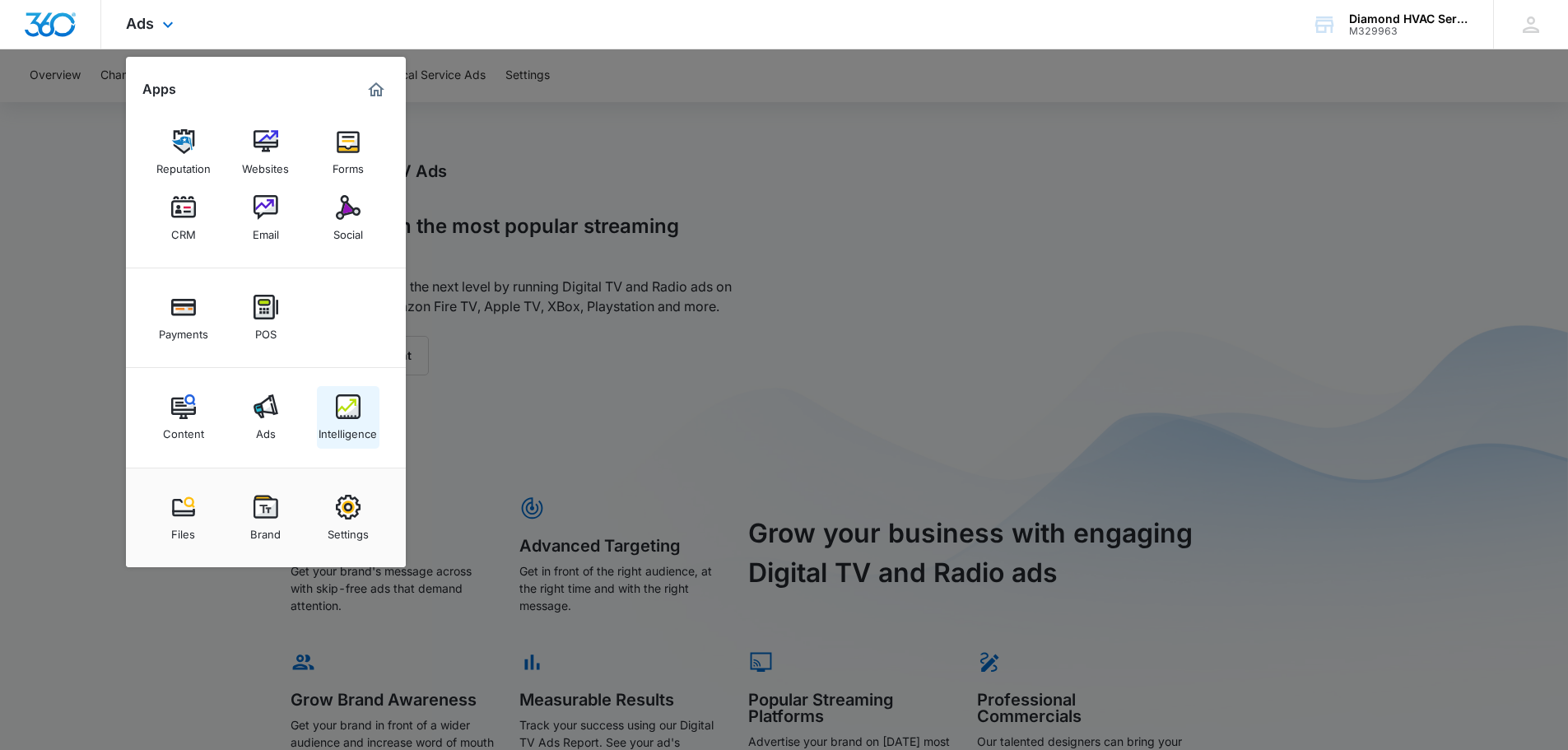
click at [361, 422] on div "Intelligence" at bounding box center [348, 430] width 58 height 22
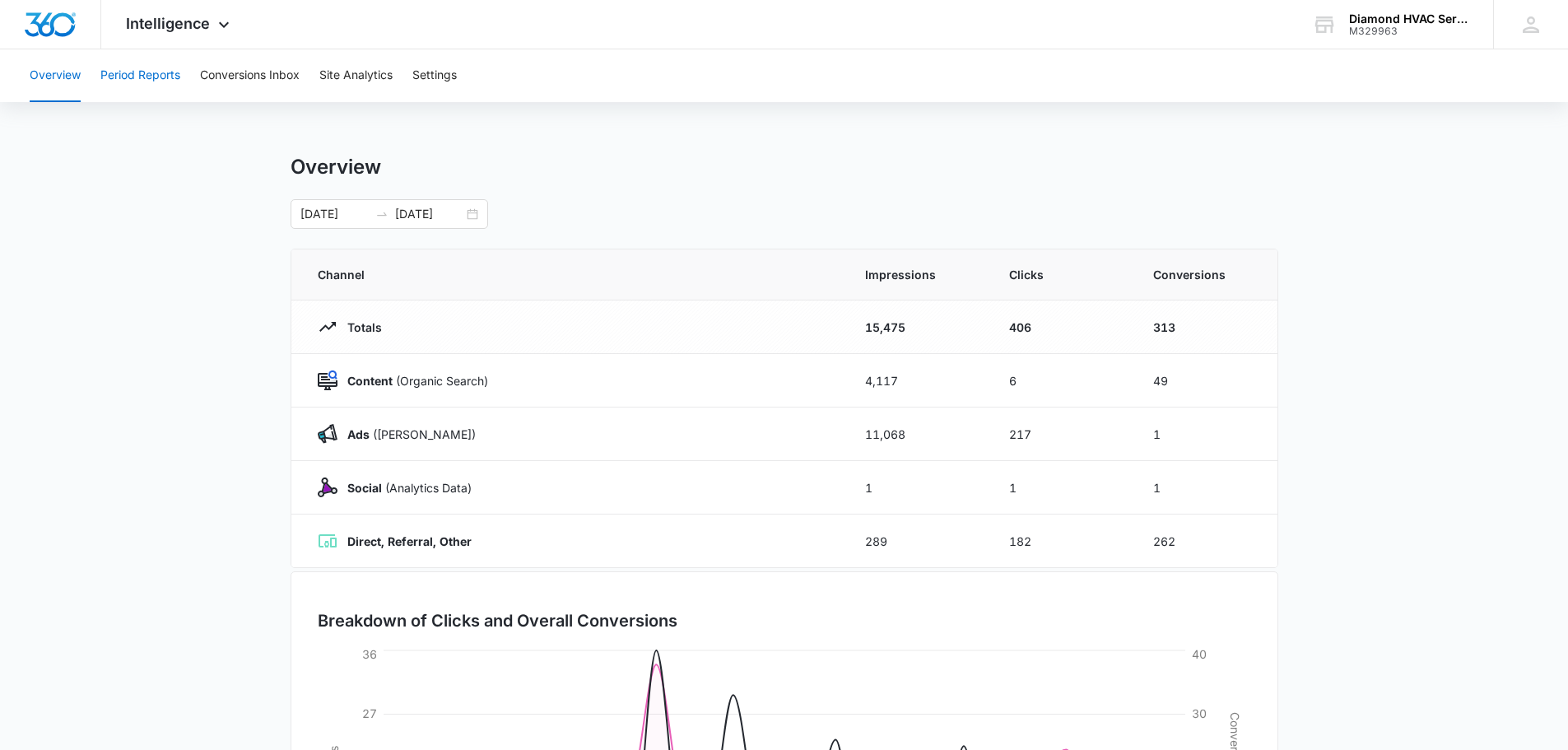
click at [126, 74] on button "Period Reports" at bounding box center [140, 75] width 80 height 52
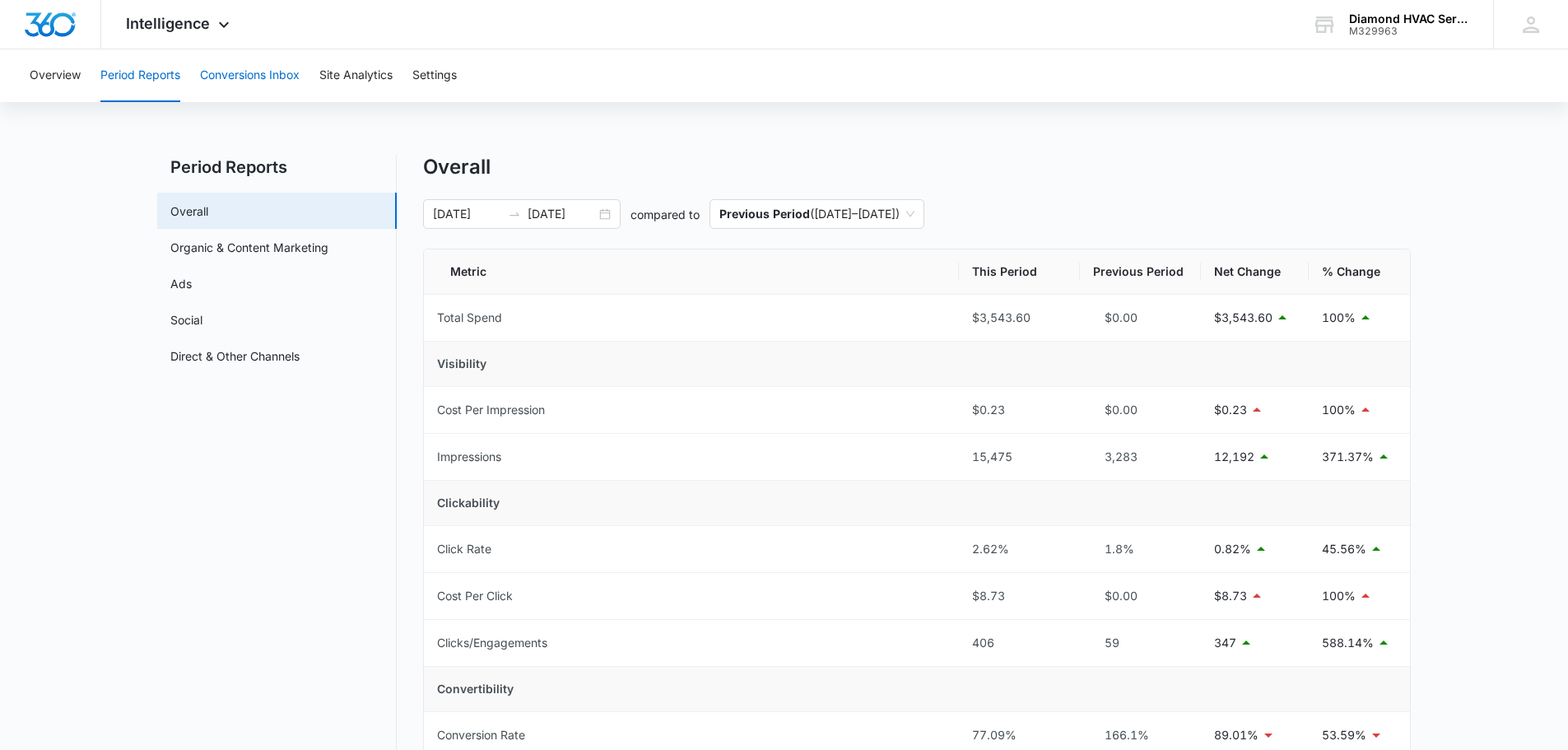
click at [263, 74] on button "Conversions Inbox" at bounding box center [250, 75] width 100 height 52
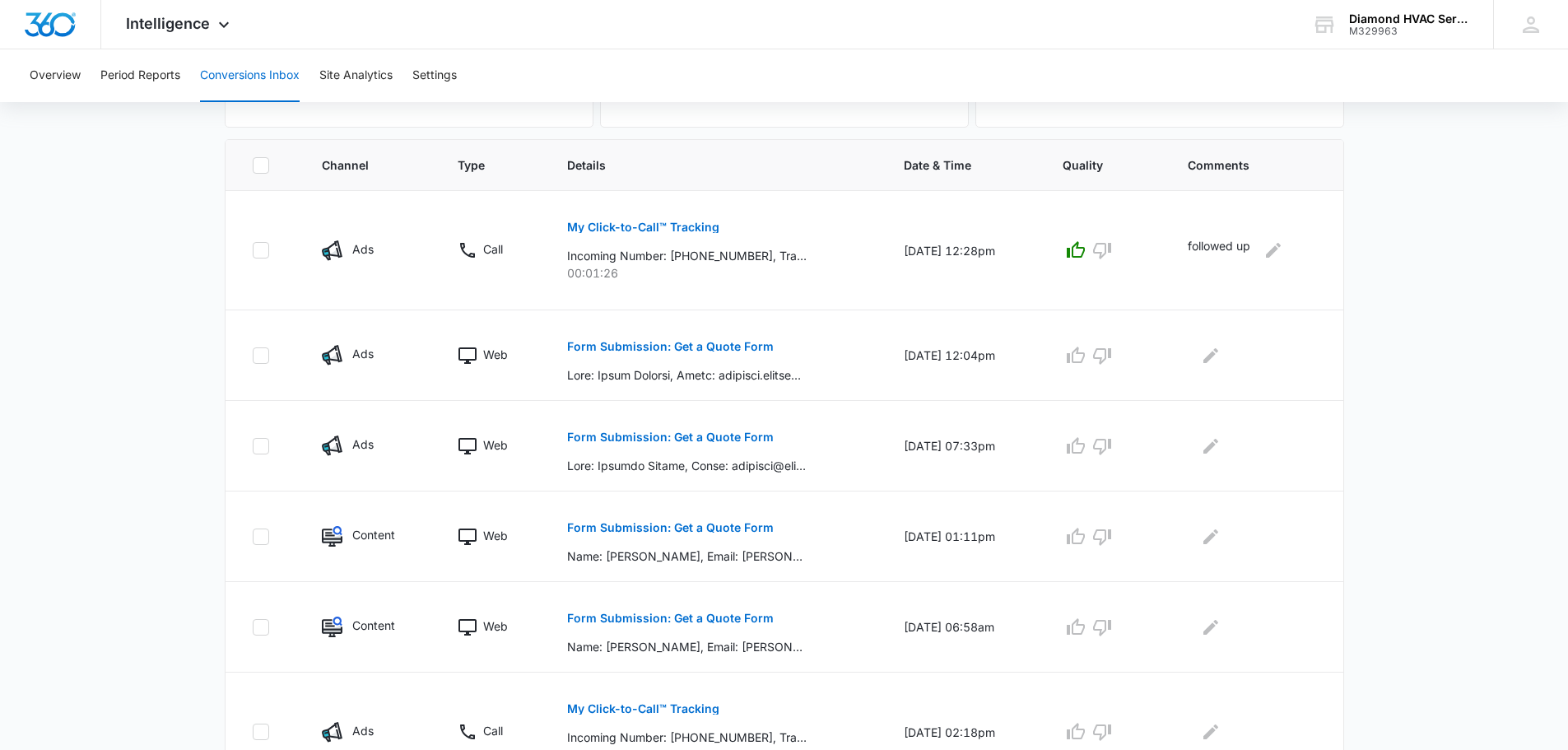
scroll to position [329, 0]
click at [706, 343] on p "Form Submission: Get a Quote Form" at bounding box center [670, 345] width 207 height 12
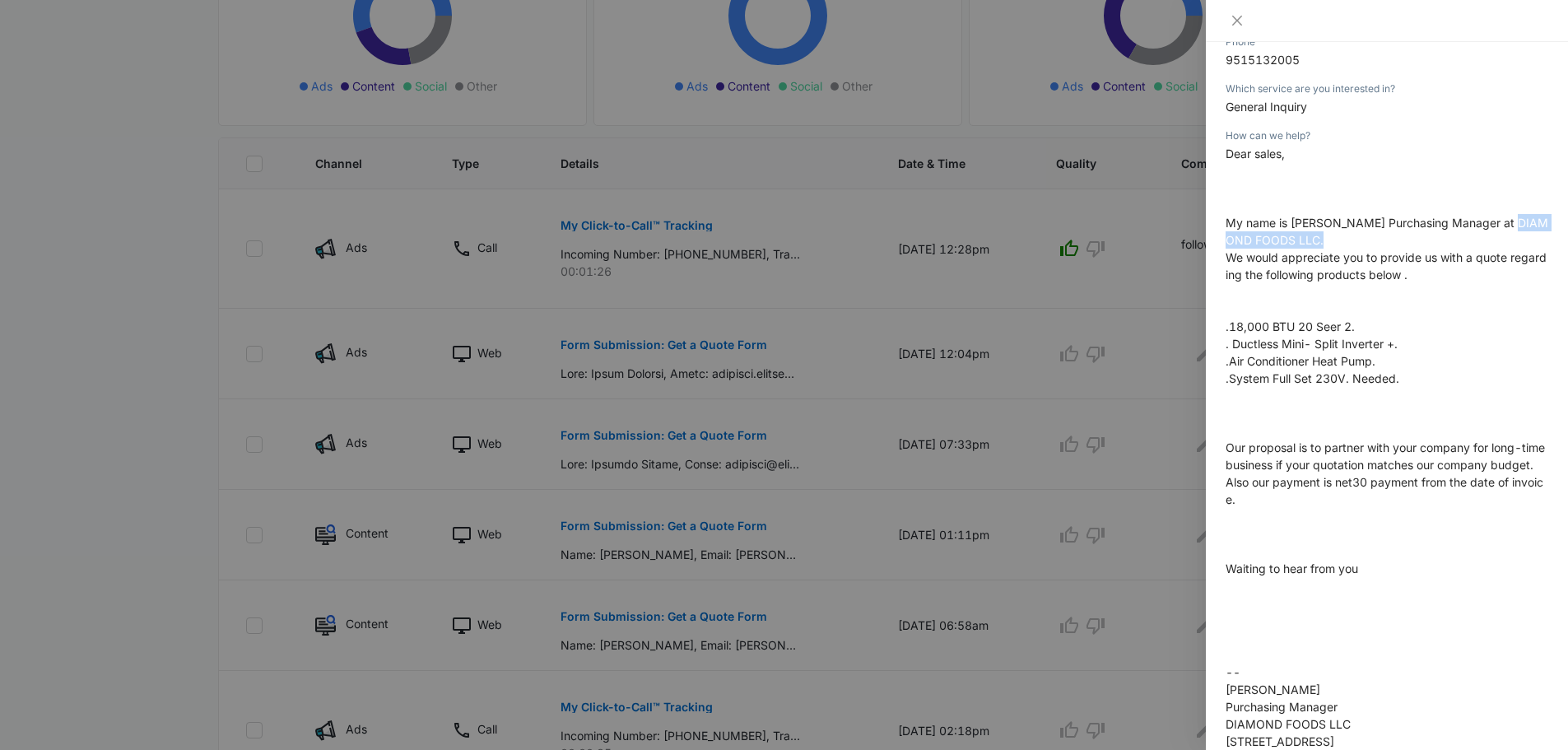
drag, startPoint x: 1503, startPoint y: 222, endPoint x: 1533, endPoint y: 244, distance: 37.2
click at [1533, 244] on p "Dear sales, My name is Chris Colombo Purchasing Manager at DIAMOND FOODS LLC. W…" at bounding box center [1386, 465] width 323 height 640
copy span "DIAMOND FOODS LLC."
click at [1233, 19] on icon "close" at bounding box center [1237, 21] width 13 height 13
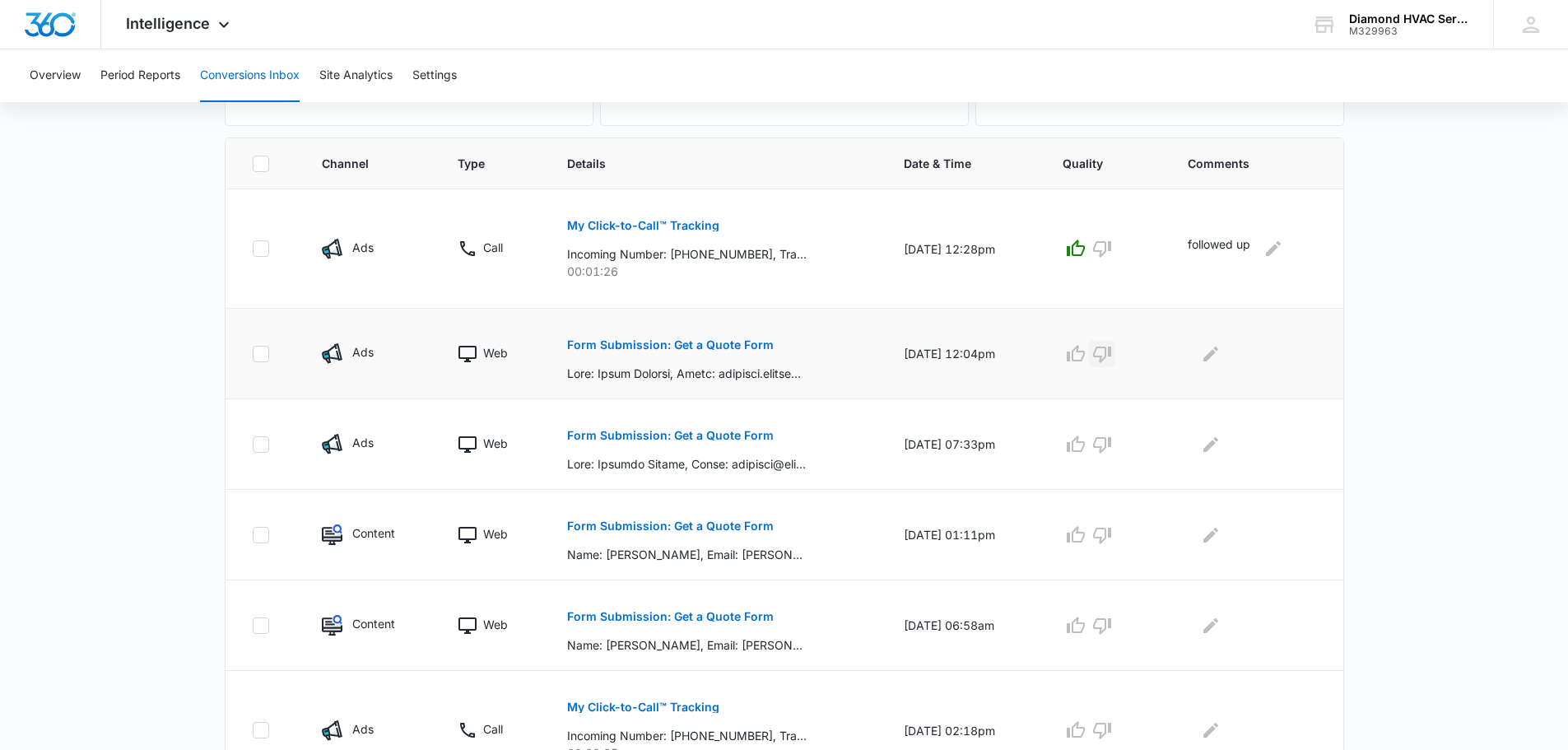
click at [1112, 352] on icon "button" at bounding box center [1102, 354] width 20 height 20
click at [1217, 358] on icon "Edit Comments" at bounding box center [1210, 354] width 20 height 20
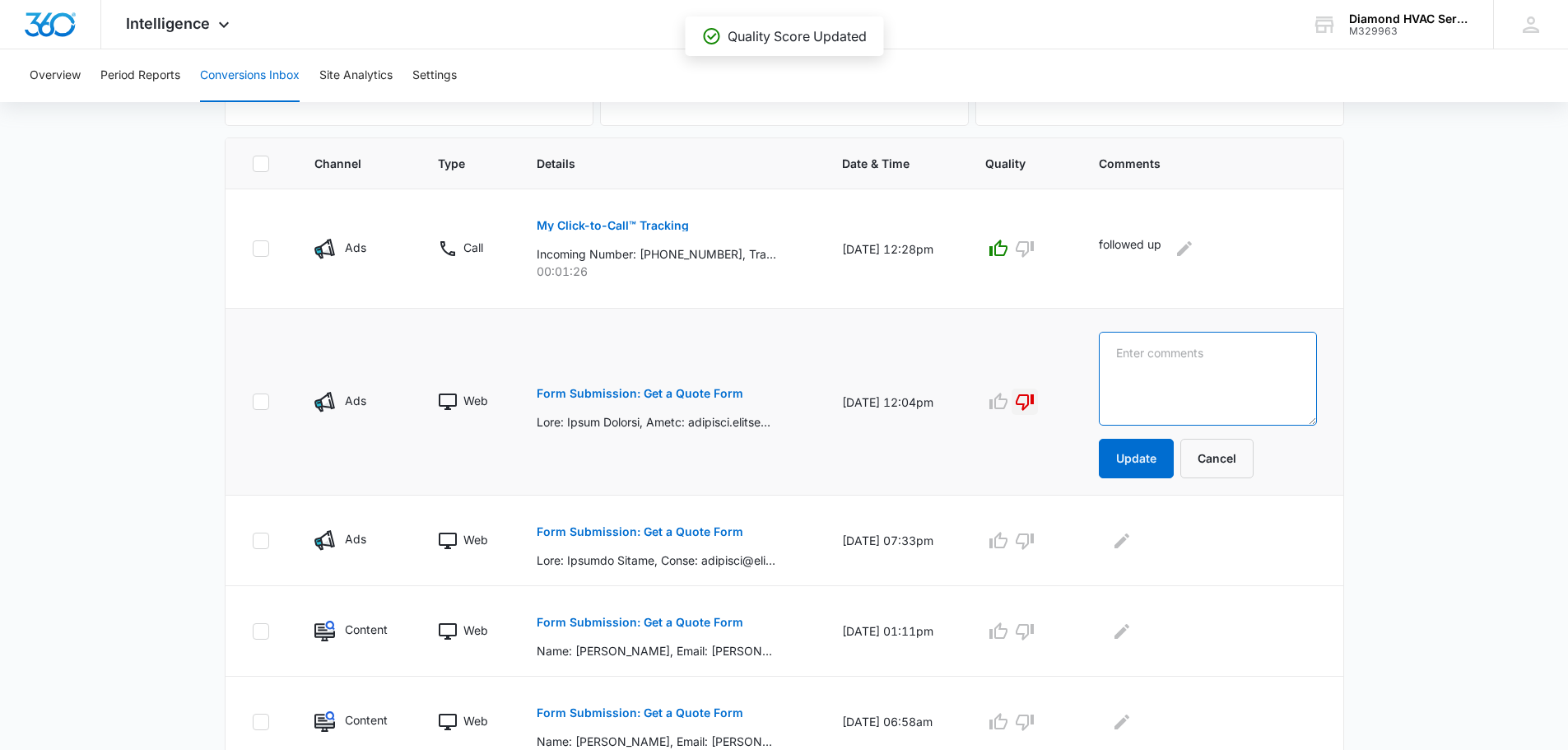
click at [1217, 358] on textarea at bounding box center [1207, 378] width 218 height 94
type textarea "Request for Commercial Installations we are residential only"
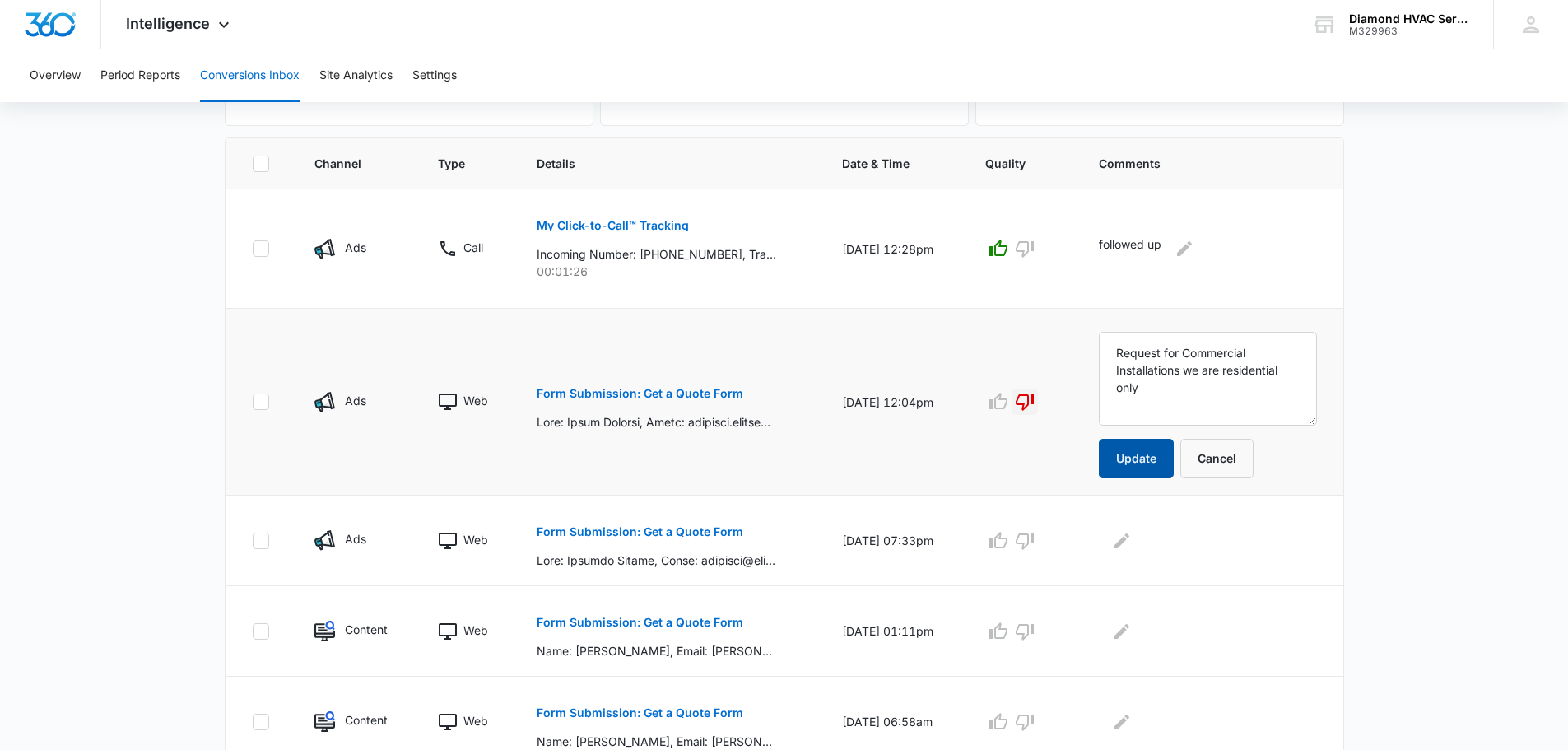
click at [1152, 465] on button "Update" at bounding box center [1136, 459] width 75 height 40
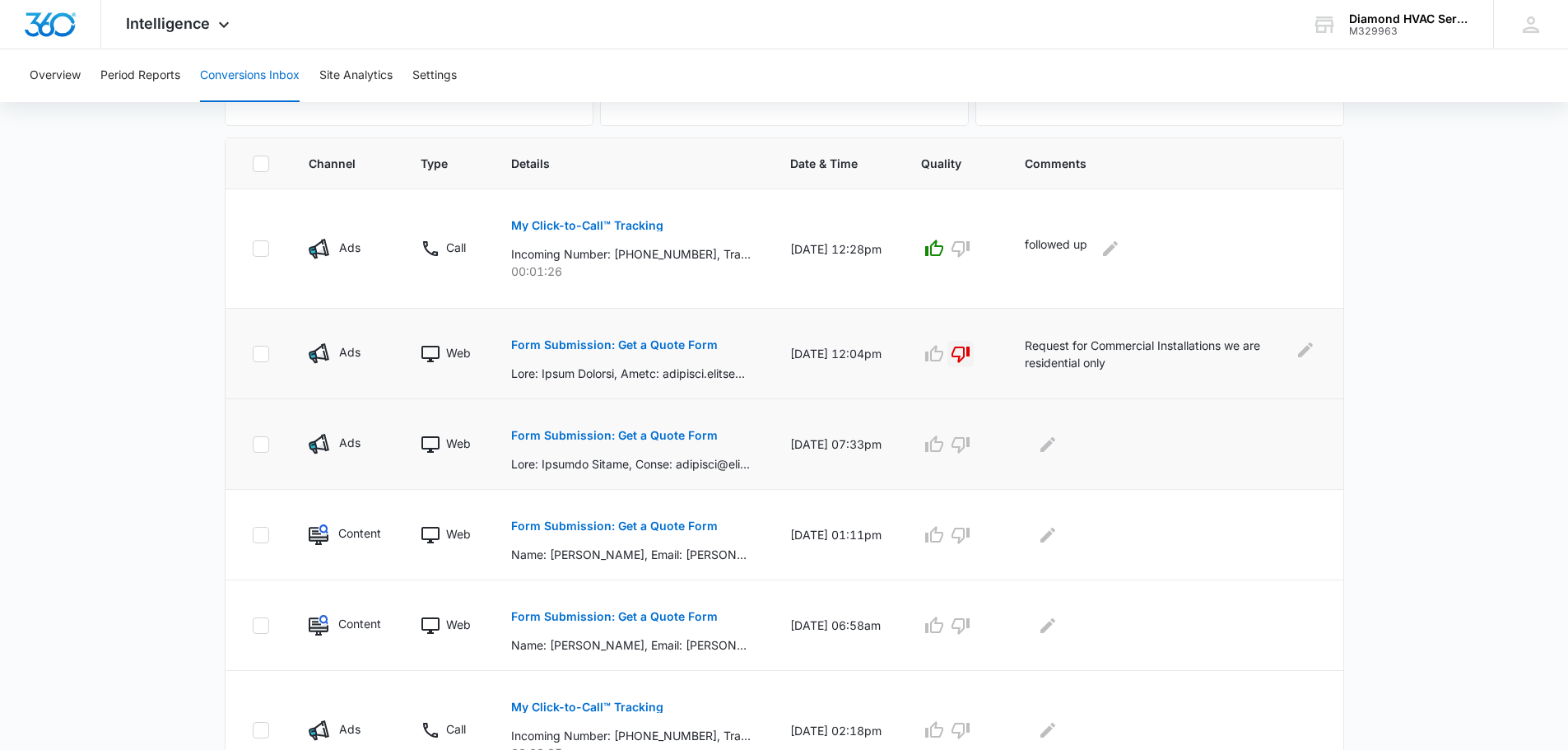
click at [588, 433] on p "Form Submission: Get a Quote Form" at bounding box center [614, 436] width 207 height 12
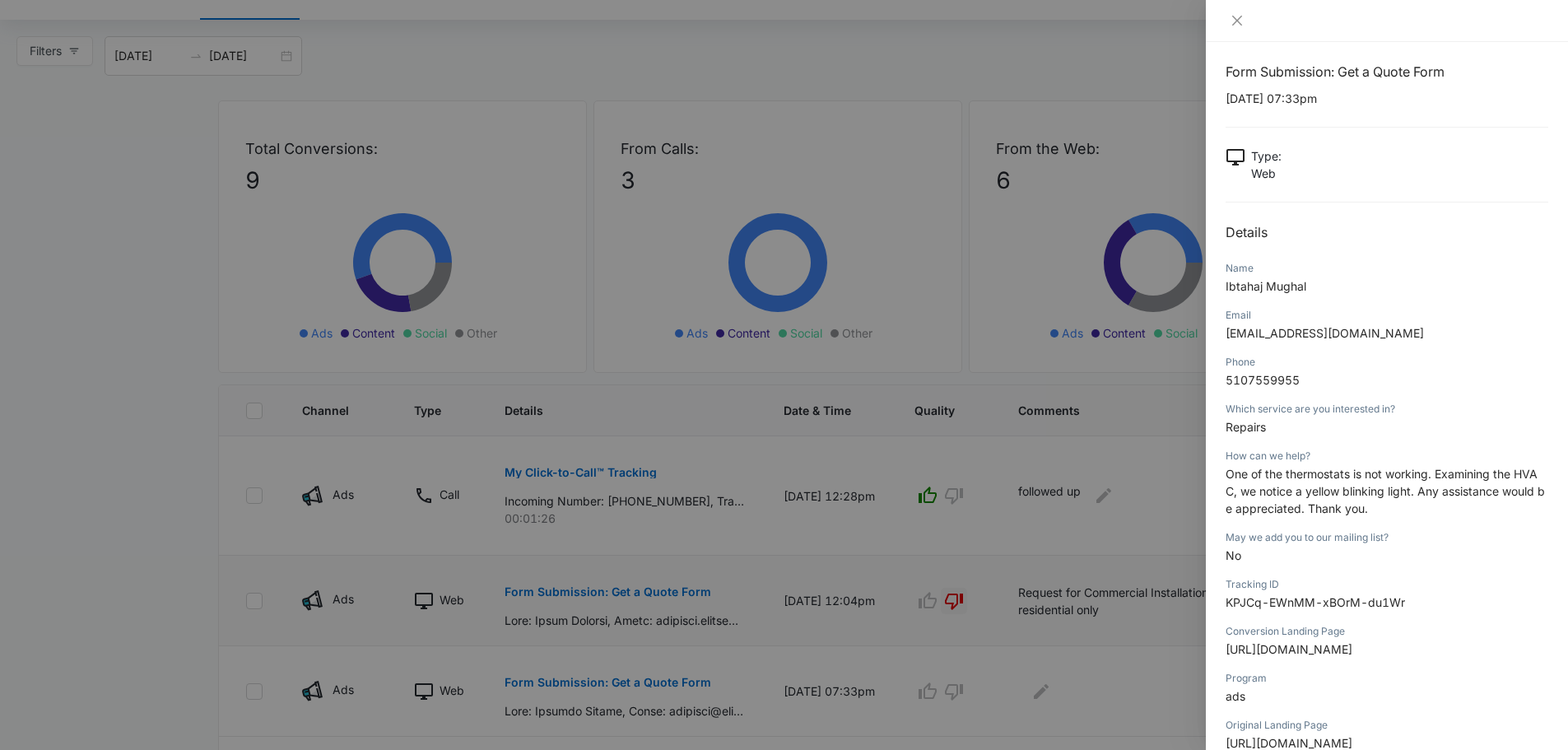
scroll to position [0, 0]
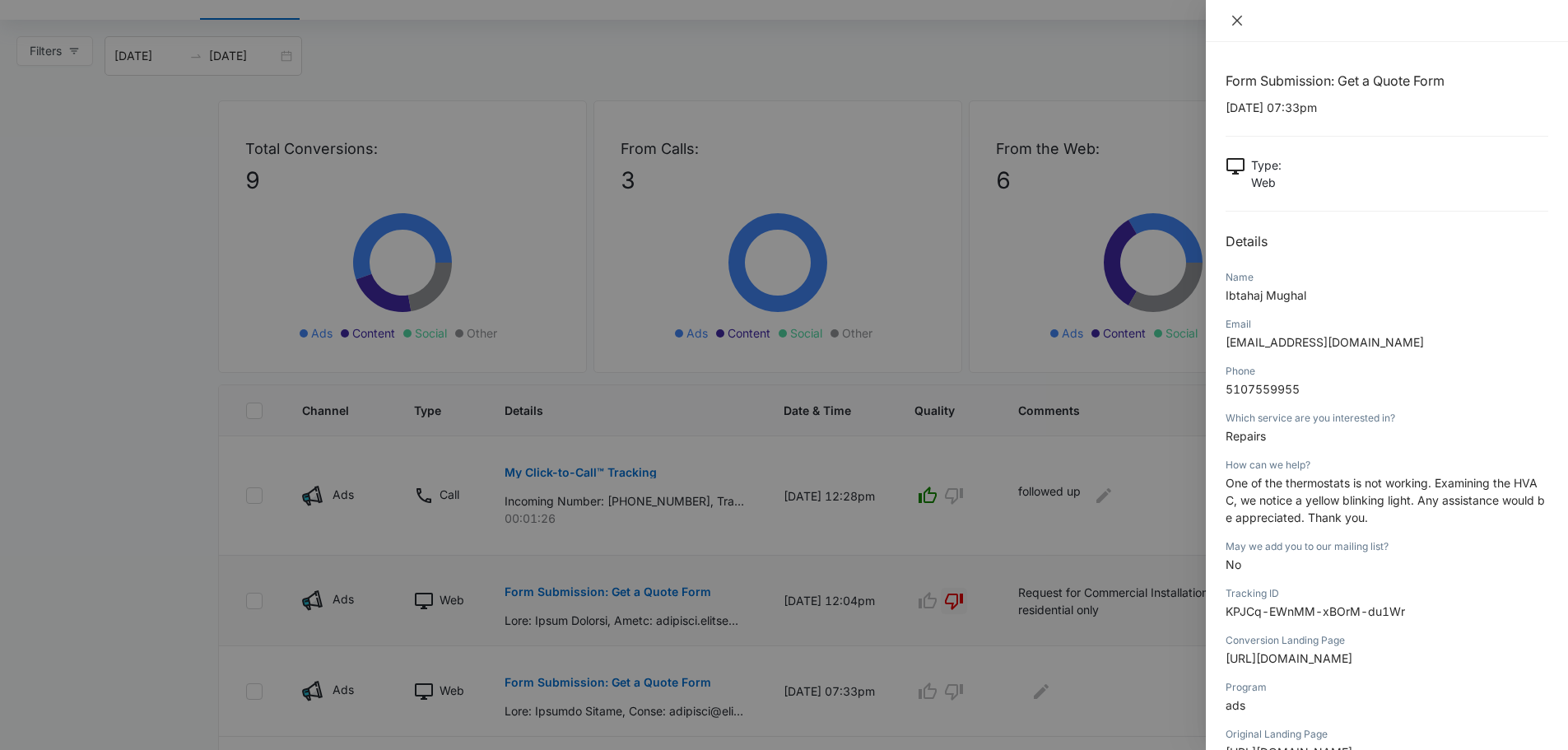
click at [1231, 17] on icon "close" at bounding box center [1237, 21] width 13 height 13
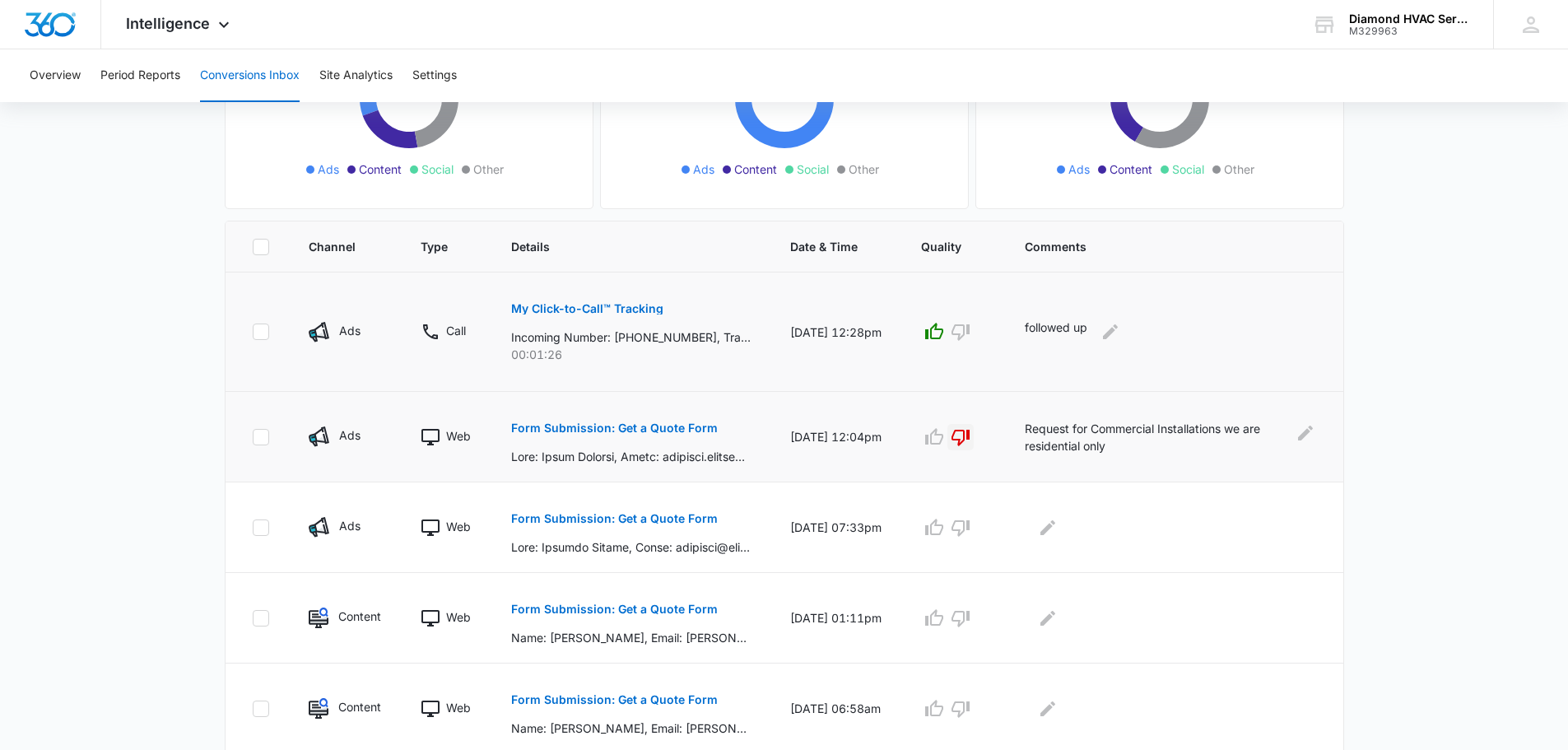
scroll to position [329, 0]
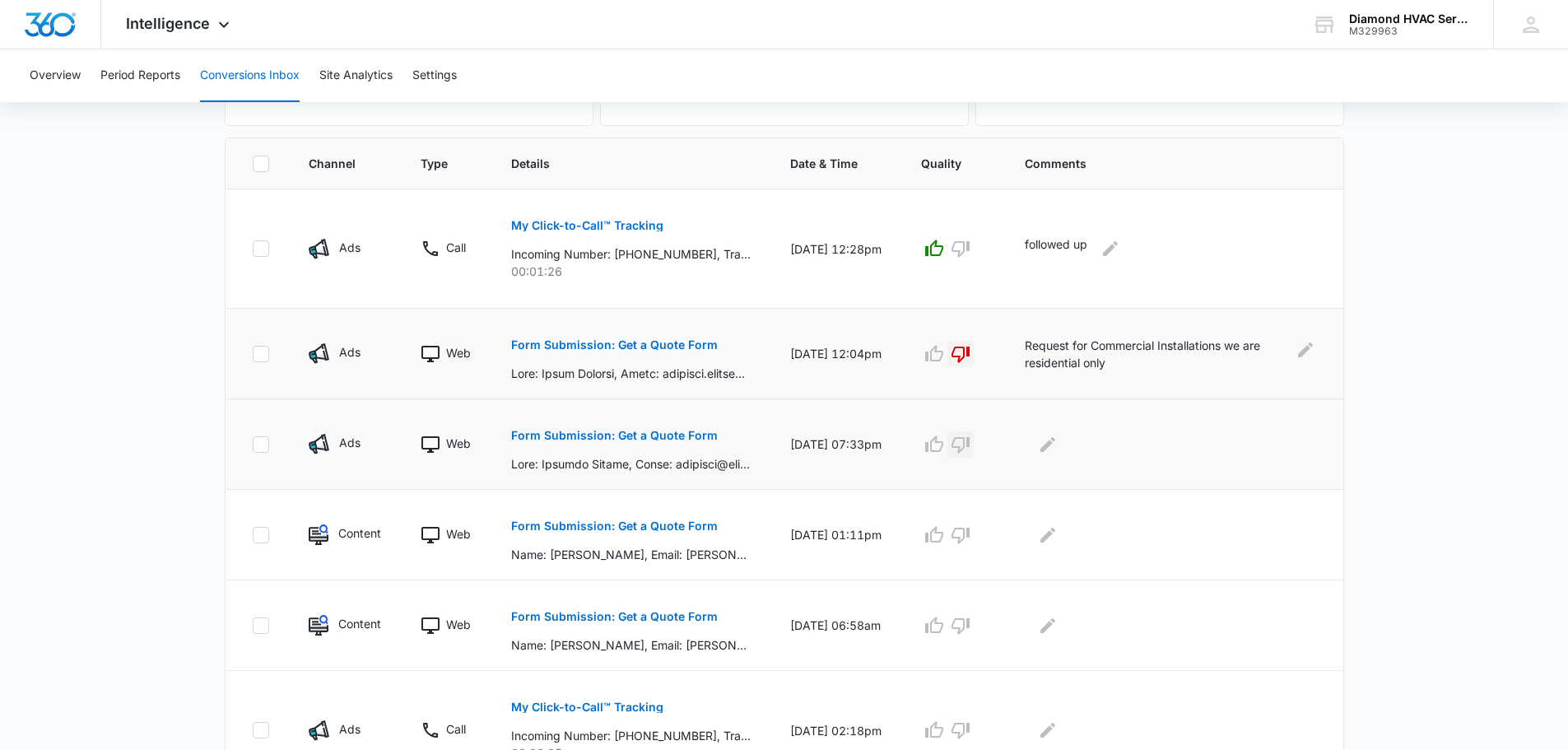
click at [970, 441] on icon "button" at bounding box center [961, 446] width 18 height 17
click at [1055, 449] on icon "Edit Comments" at bounding box center [1048, 444] width 15 height 15
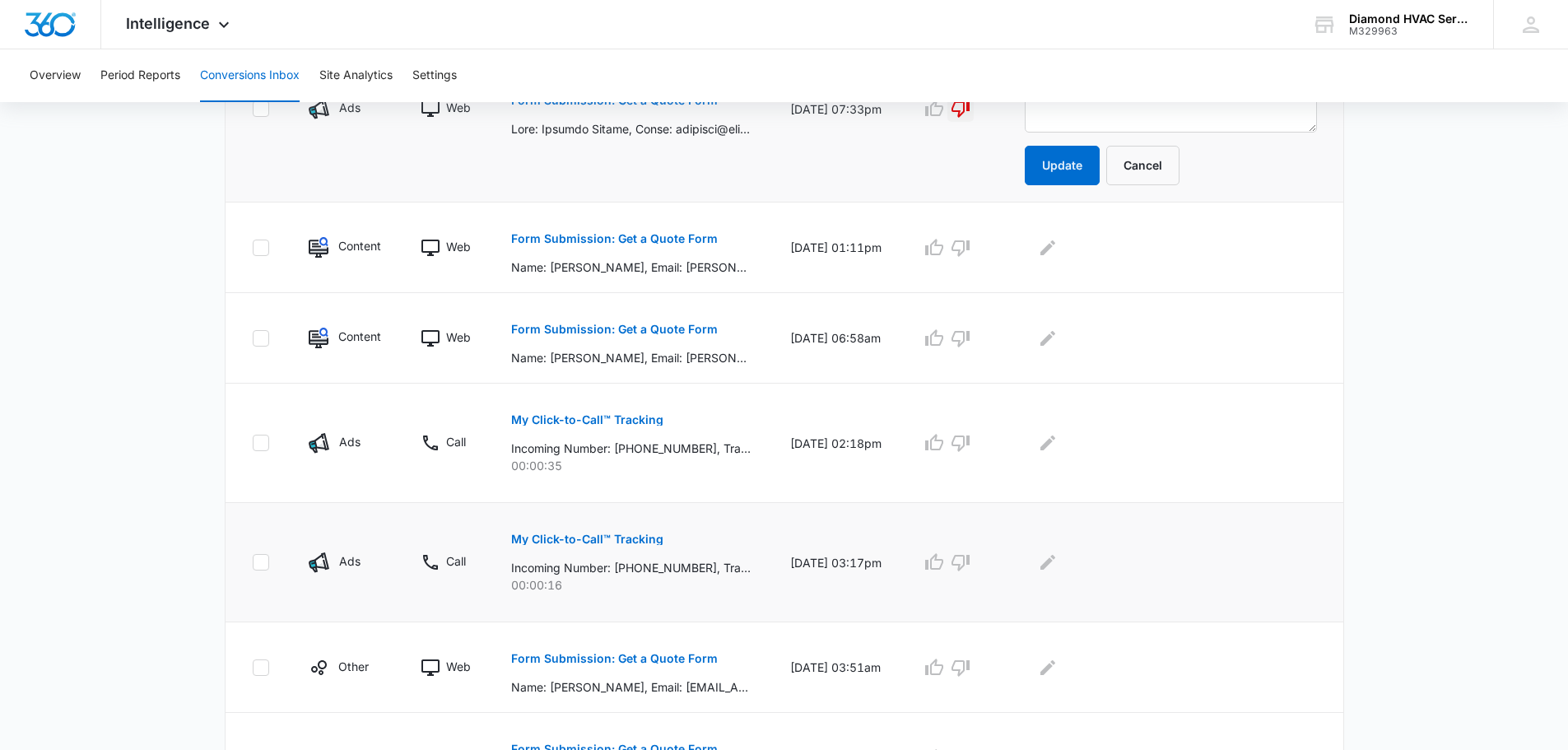
scroll to position [557, 0]
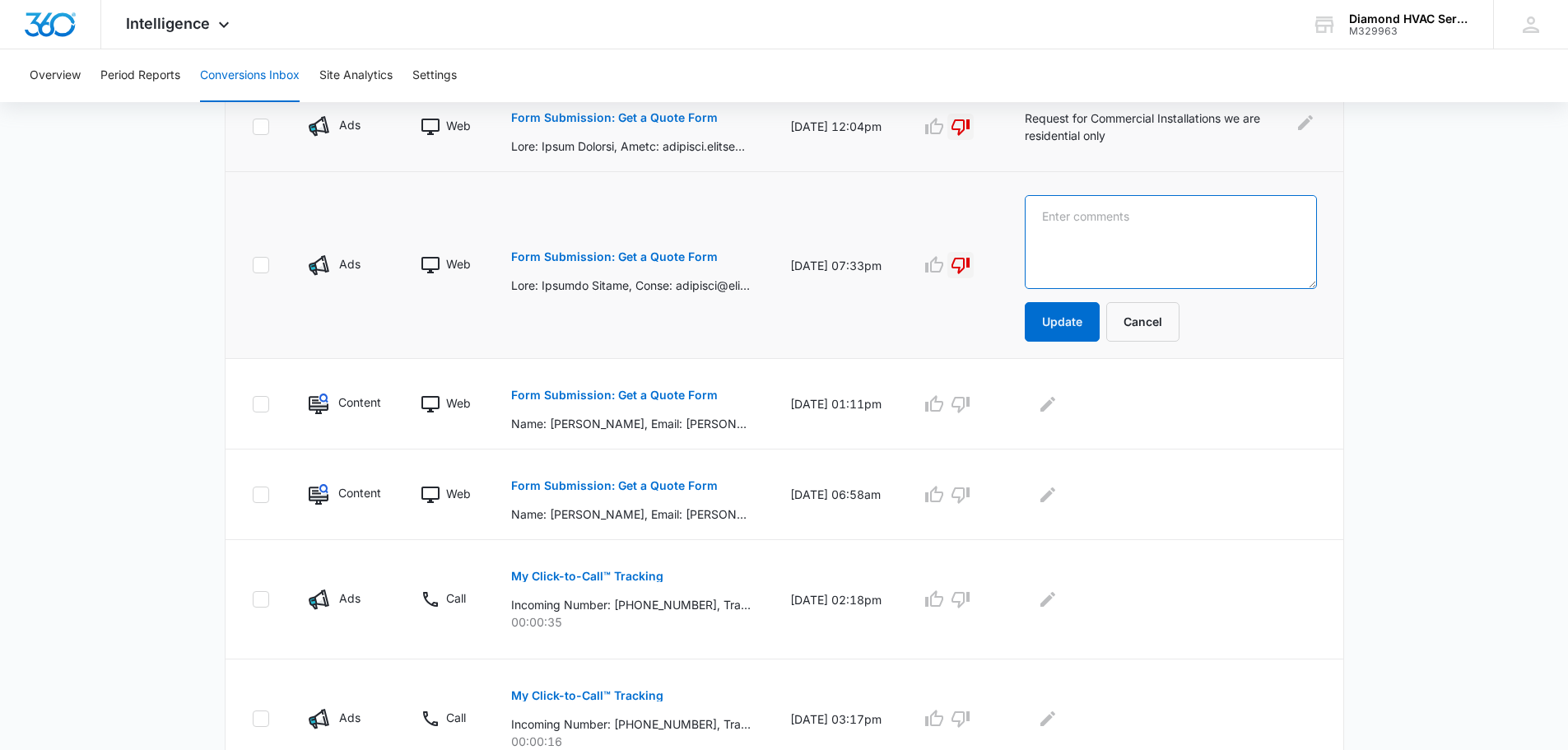
click at [1118, 253] on textarea at bounding box center [1171, 241] width 292 height 94
type textarea "out side of our service area"
click at [1083, 322] on button "Update" at bounding box center [1062, 322] width 75 height 40
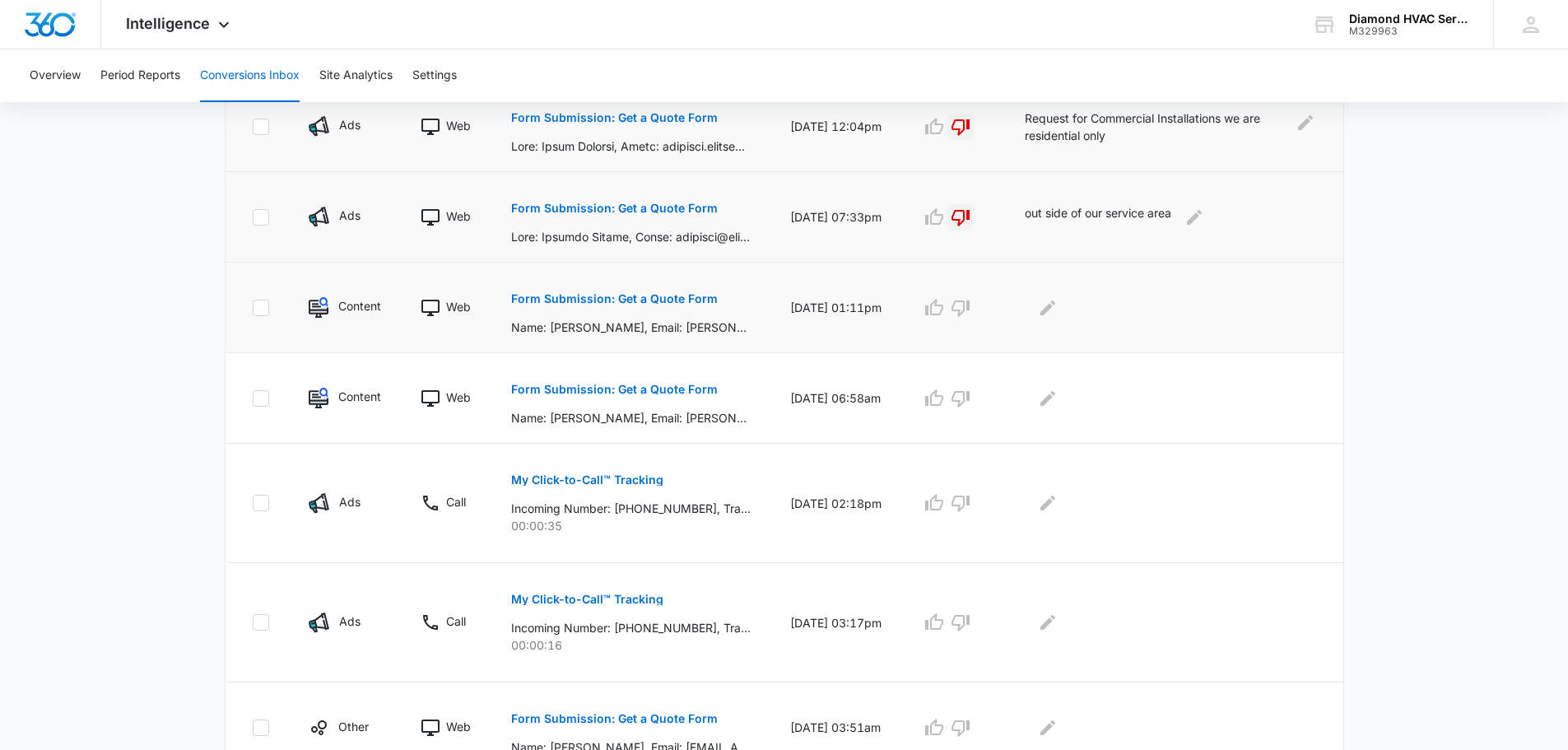
click at [660, 300] on p "Form Submission: Get a Quote Form" at bounding box center [614, 299] width 207 height 12
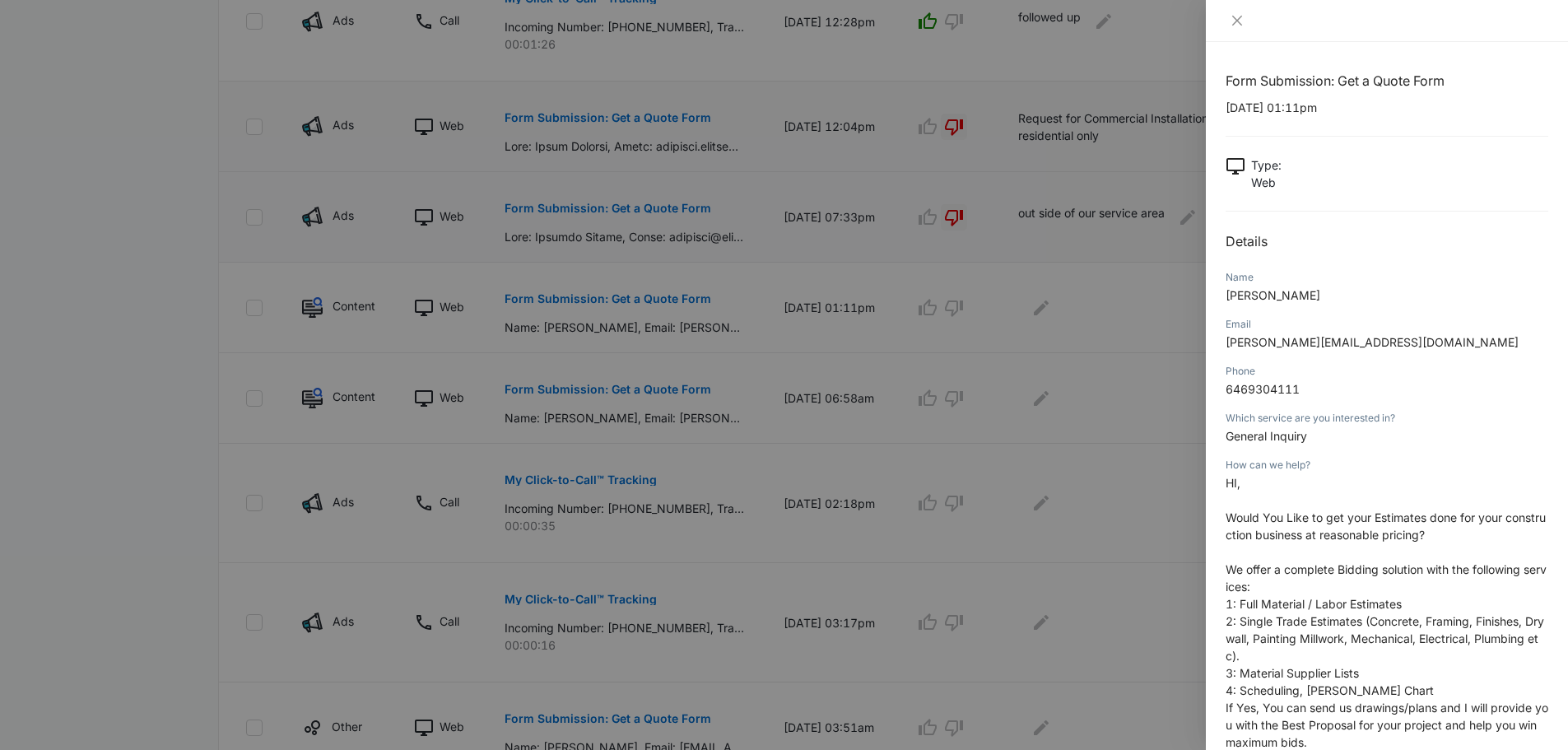
scroll to position [82, 0]
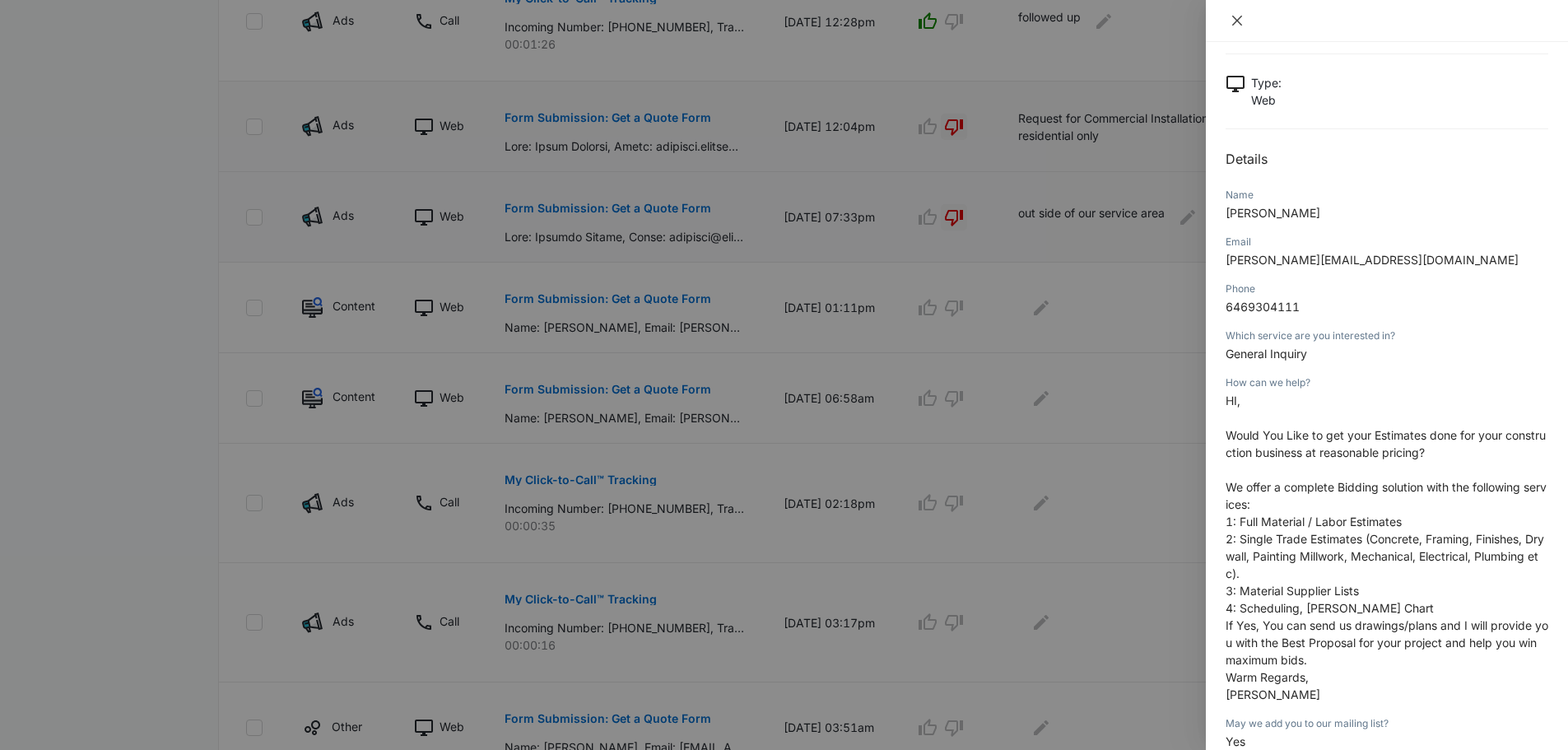
click at [1239, 17] on icon "close" at bounding box center [1237, 21] width 13 height 13
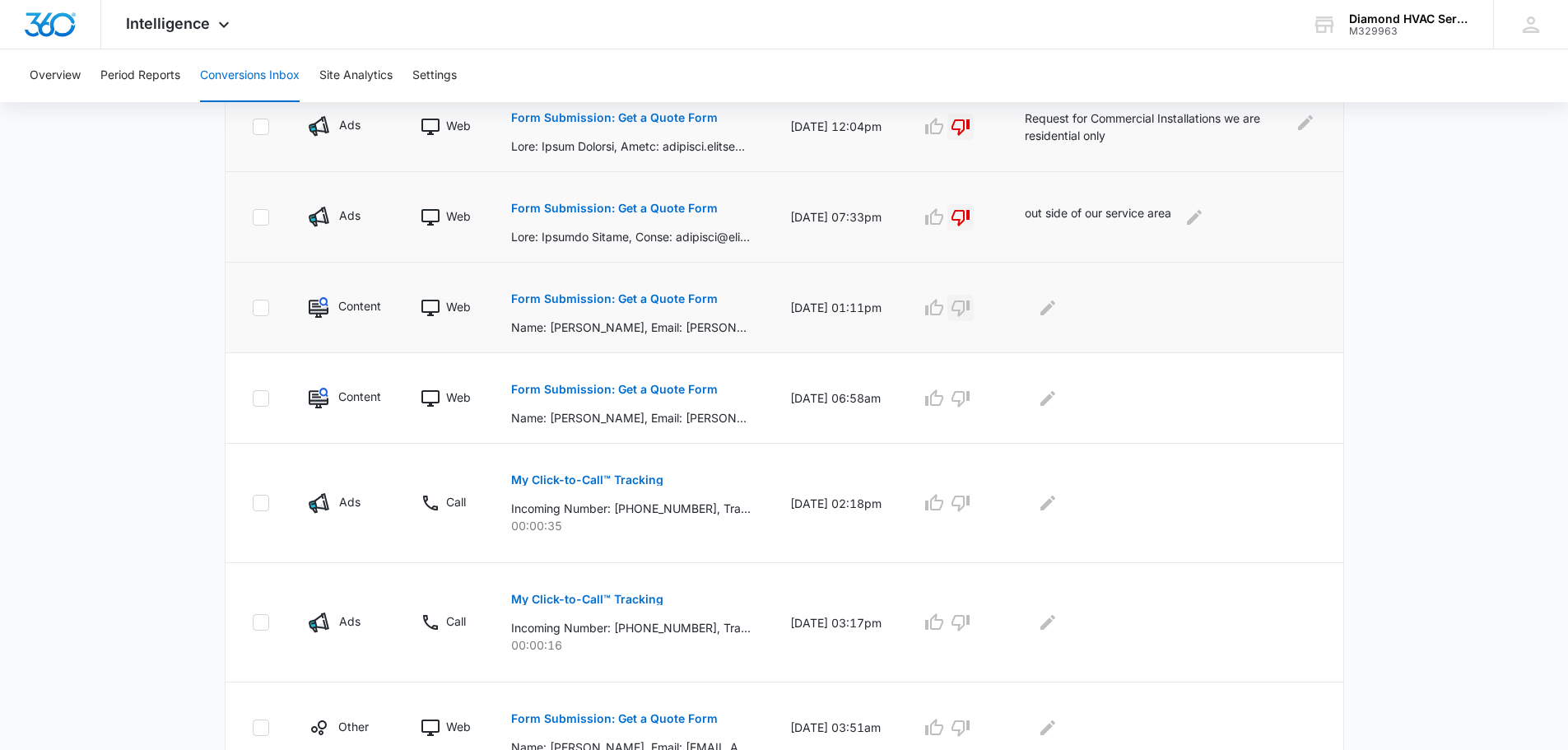
click at [971, 300] on icon "button" at bounding box center [961, 308] width 20 height 20
click at [1058, 312] on icon "Edit Comments" at bounding box center [1048, 308] width 20 height 20
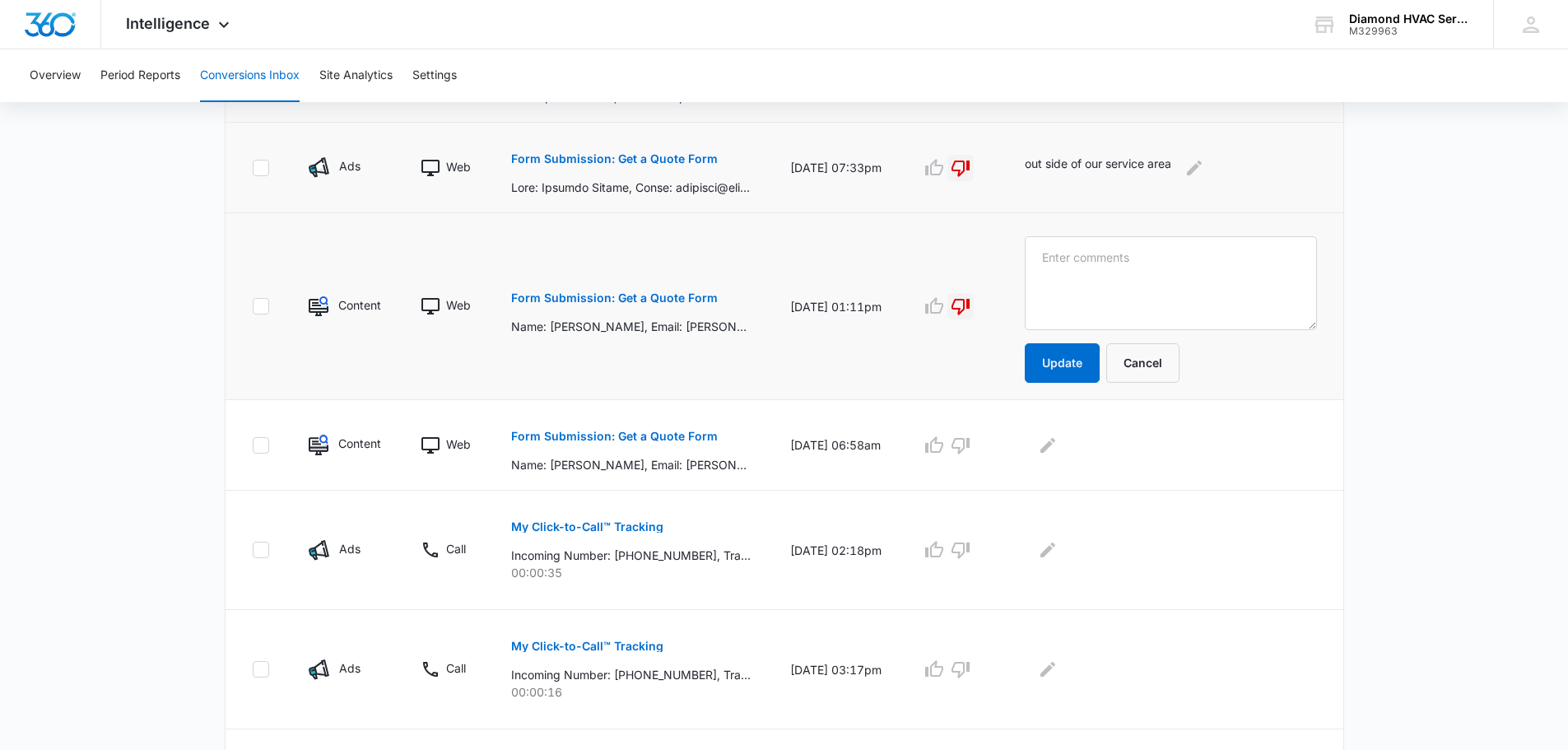
scroll to position [557, 0]
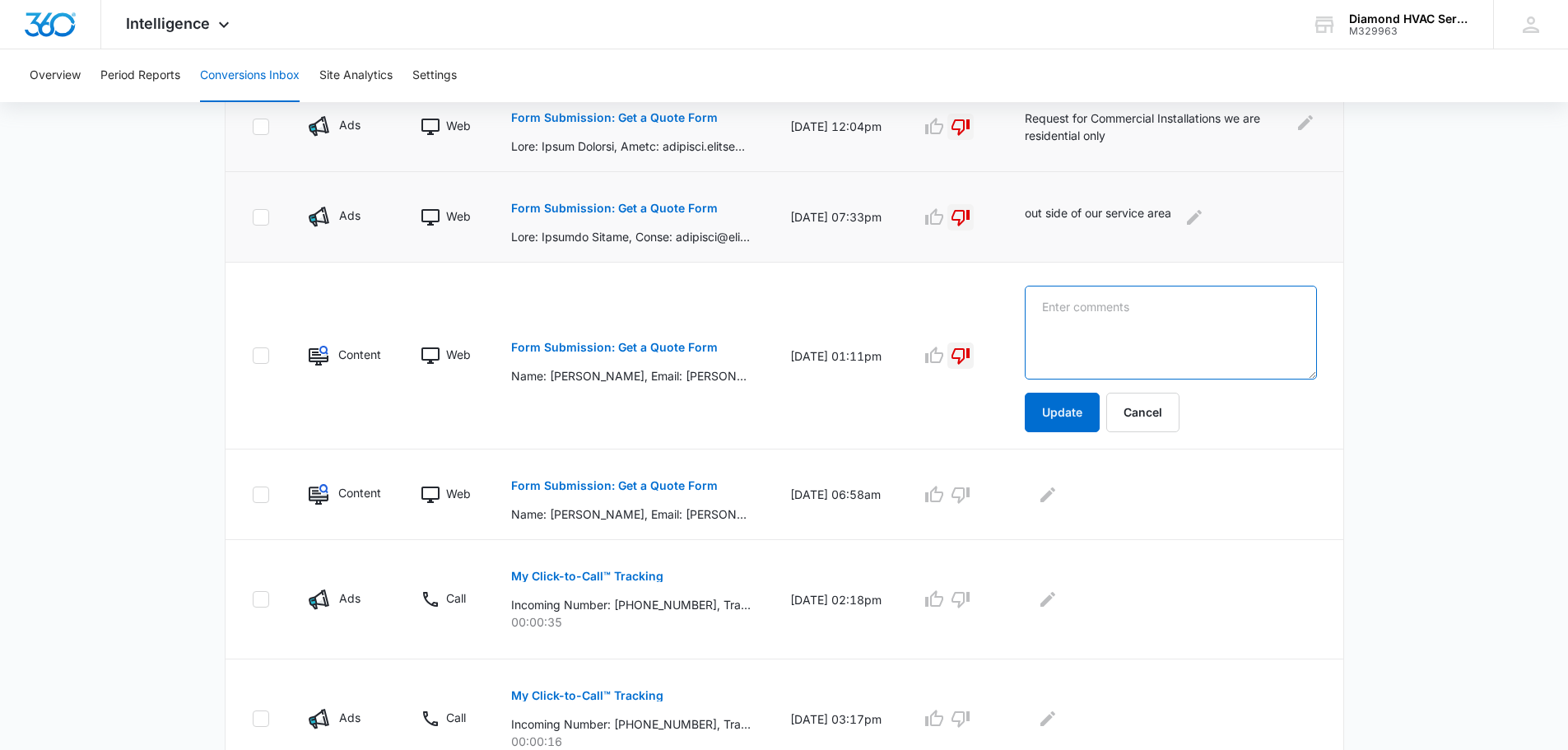
click at [1156, 304] on textarea at bounding box center [1171, 332] width 292 height 94
click at [1242, 322] on textarea at bounding box center [1171, 332] width 292 height 94
type textarea "trying to cell us things"
click at [1053, 426] on button "Update" at bounding box center [1062, 412] width 75 height 40
click at [1113, 309] on textarea "trying to cell us things" at bounding box center [1171, 332] width 292 height 94
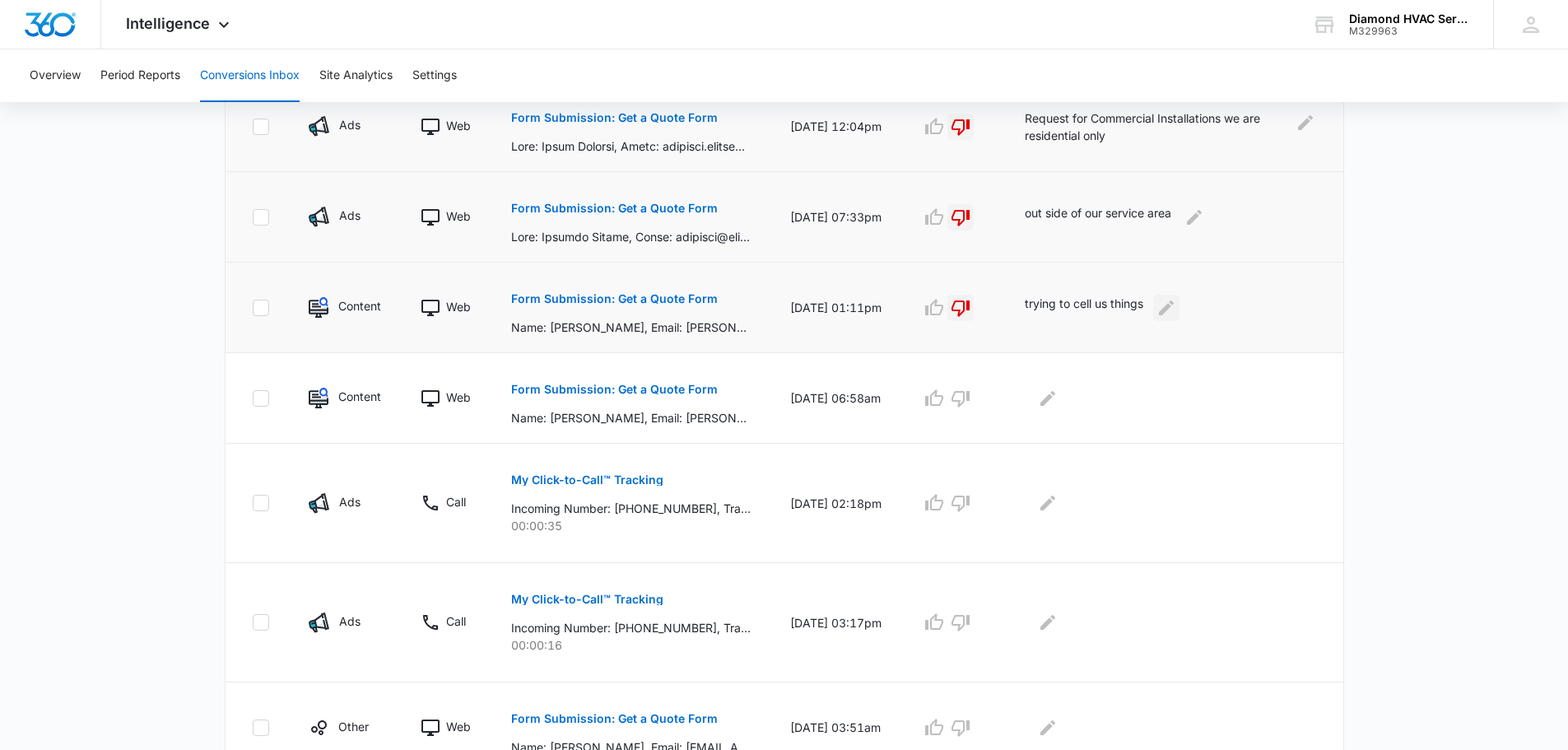
click at [1176, 299] on icon "Edit Comments" at bounding box center [1166, 308] width 20 height 20
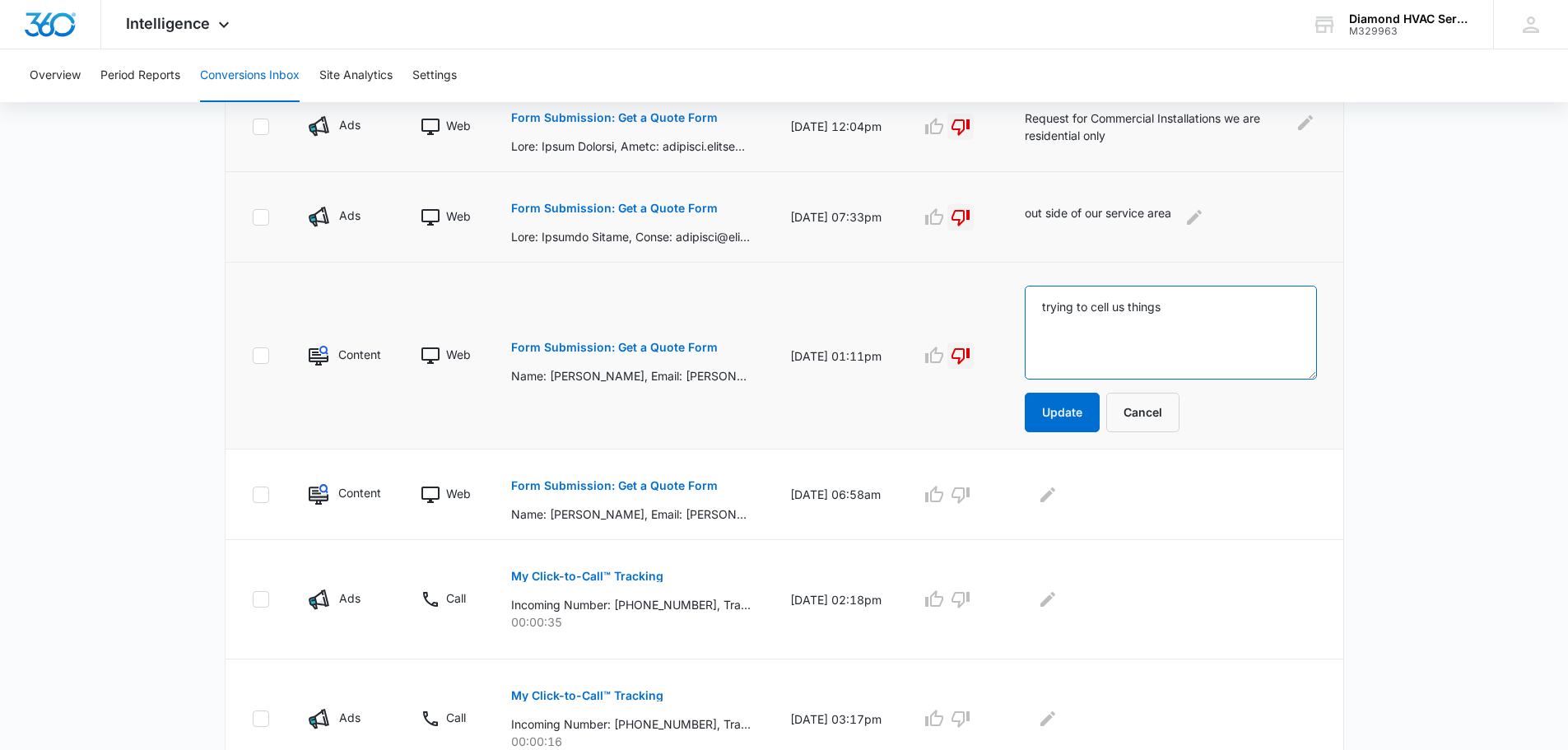
click at [1113, 304] on textarea "trying to cell us things" at bounding box center [1171, 332] width 292 height 94
type textarea "trying to sell us things"
click at [1076, 402] on button "Update" at bounding box center [1062, 412] width 75 height 40
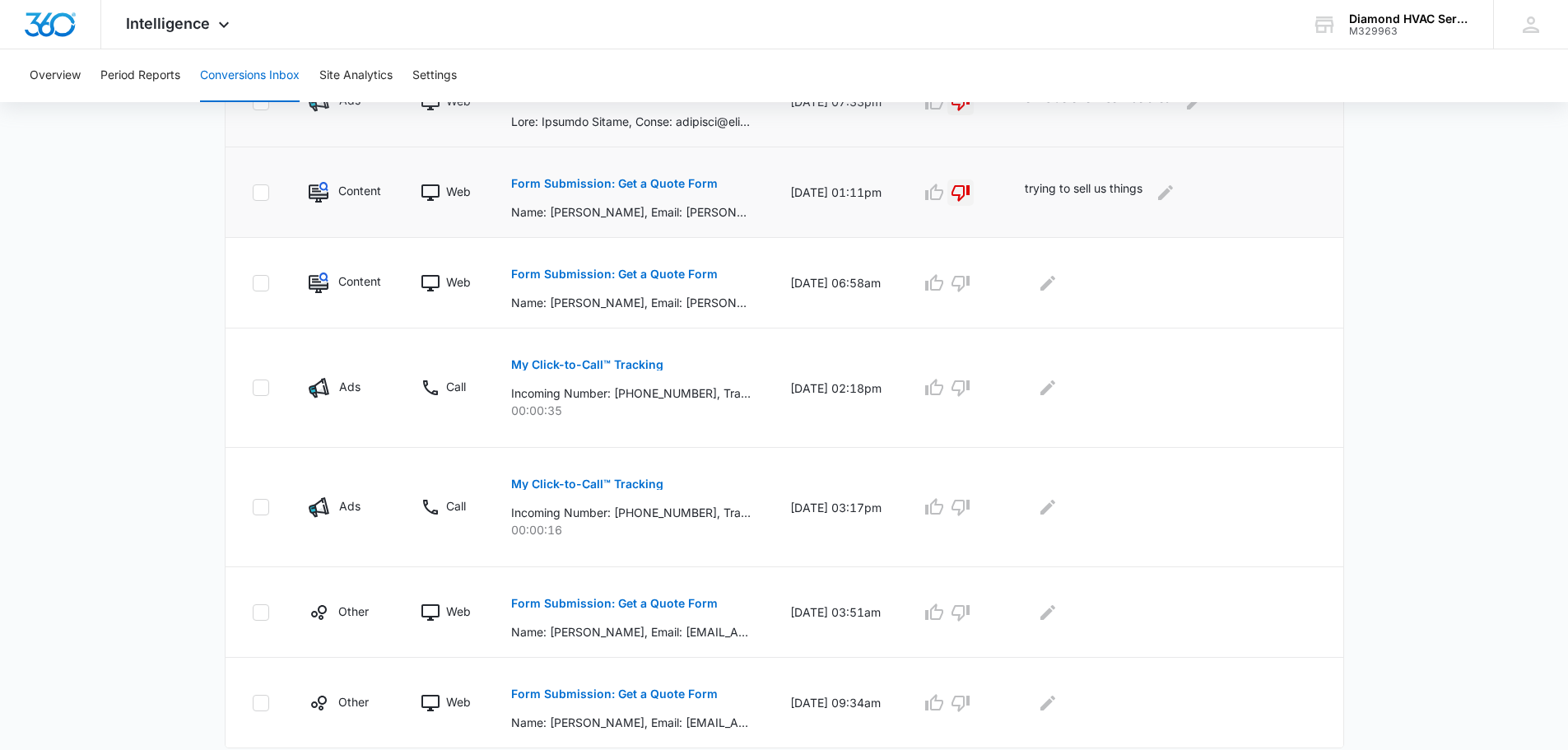
scroll to position [707, 0]
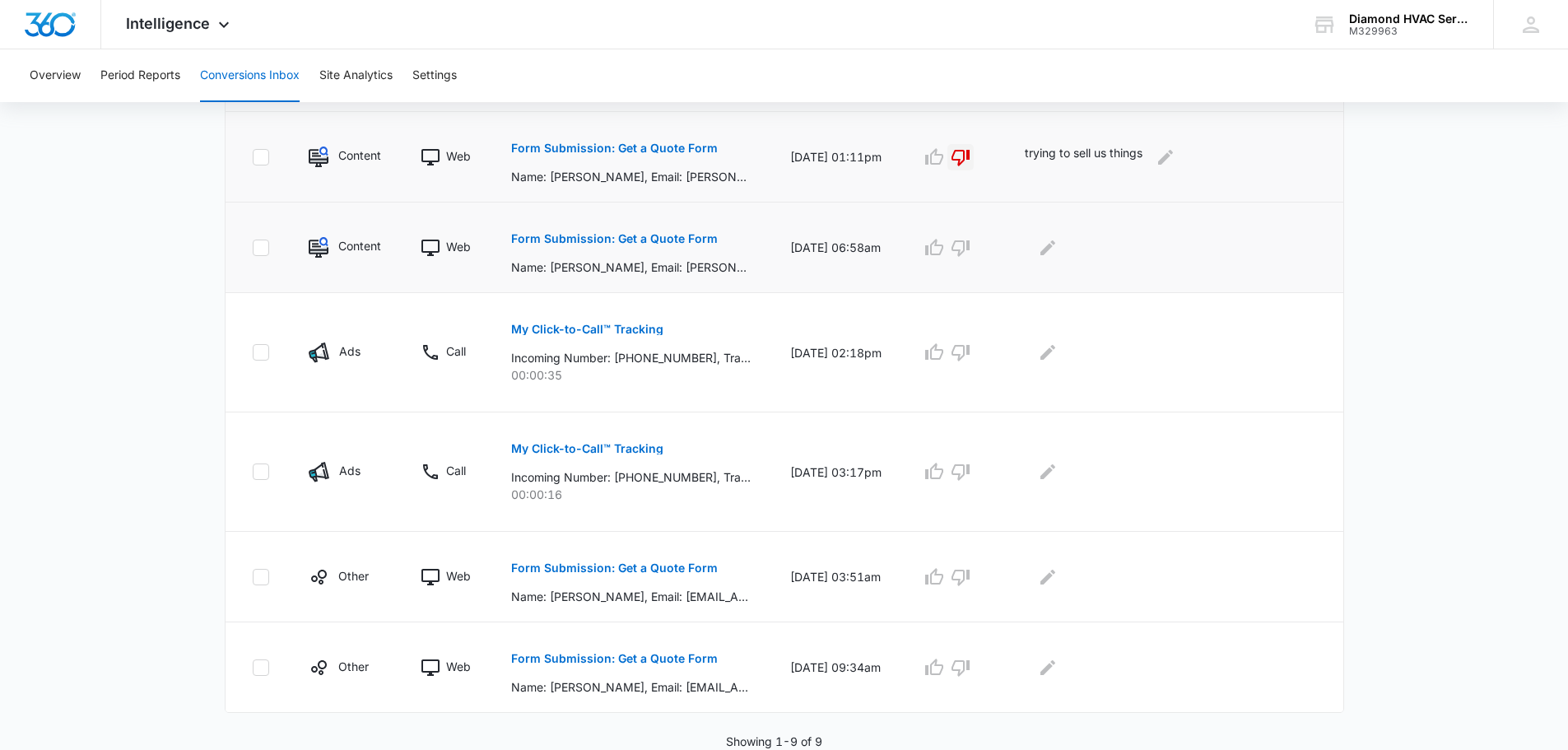
click at [665, 238] on p "Form Submission: Get a Quote Form" at bounding box center [614, 239] width 207 height 12
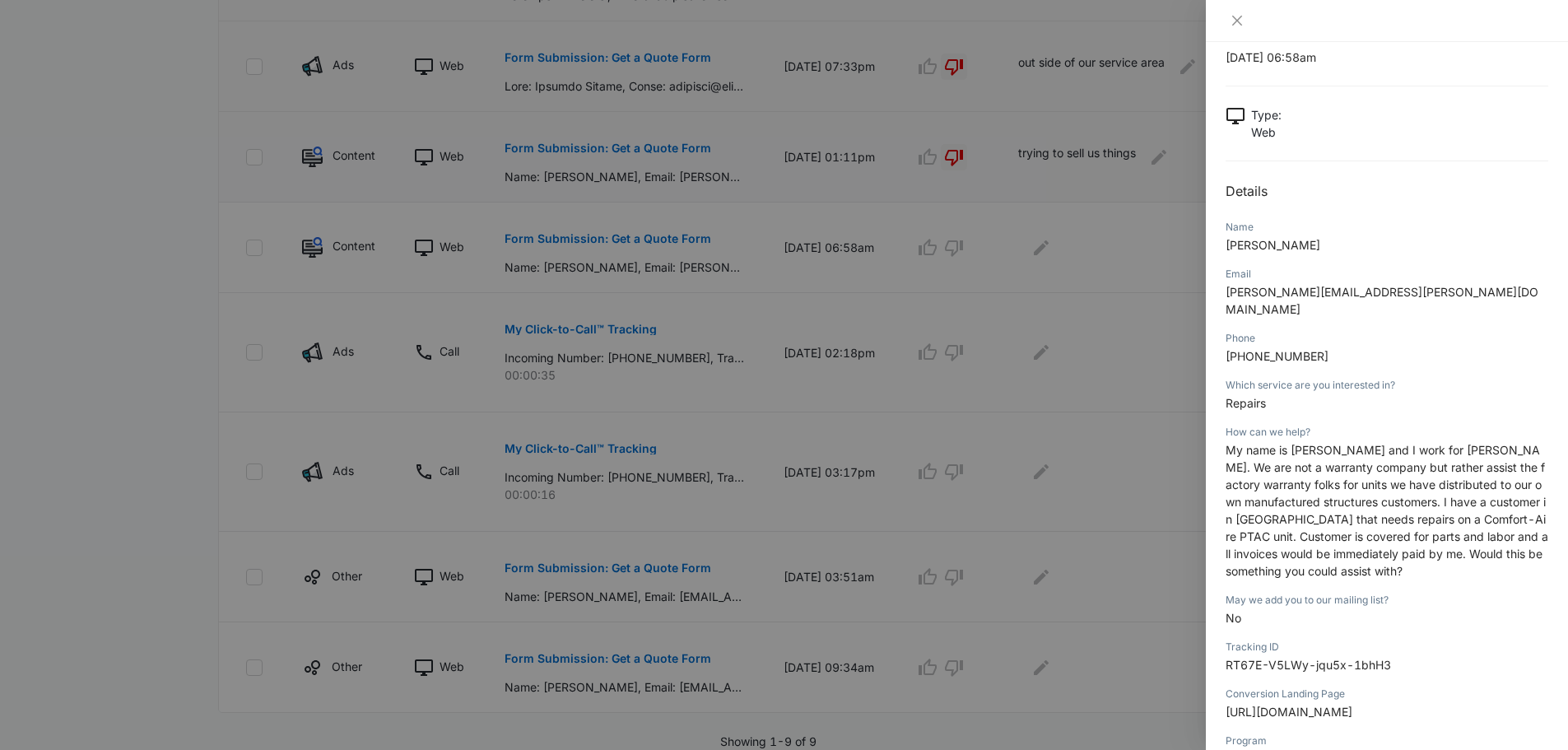
scroll to position [0, 0]
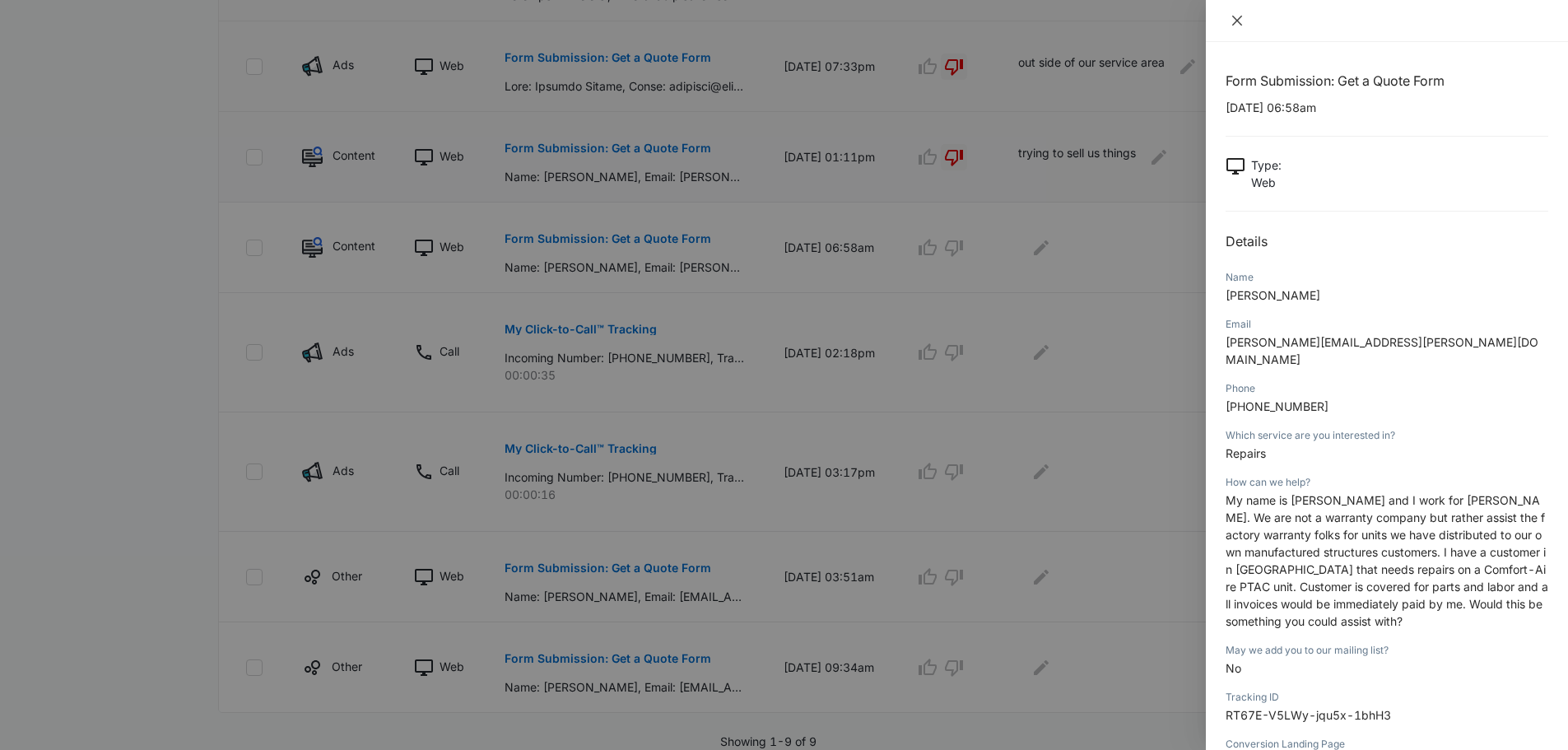
click at [1246, 24] on button "Close" at bounding box center [1237, 21] width 23 height 15
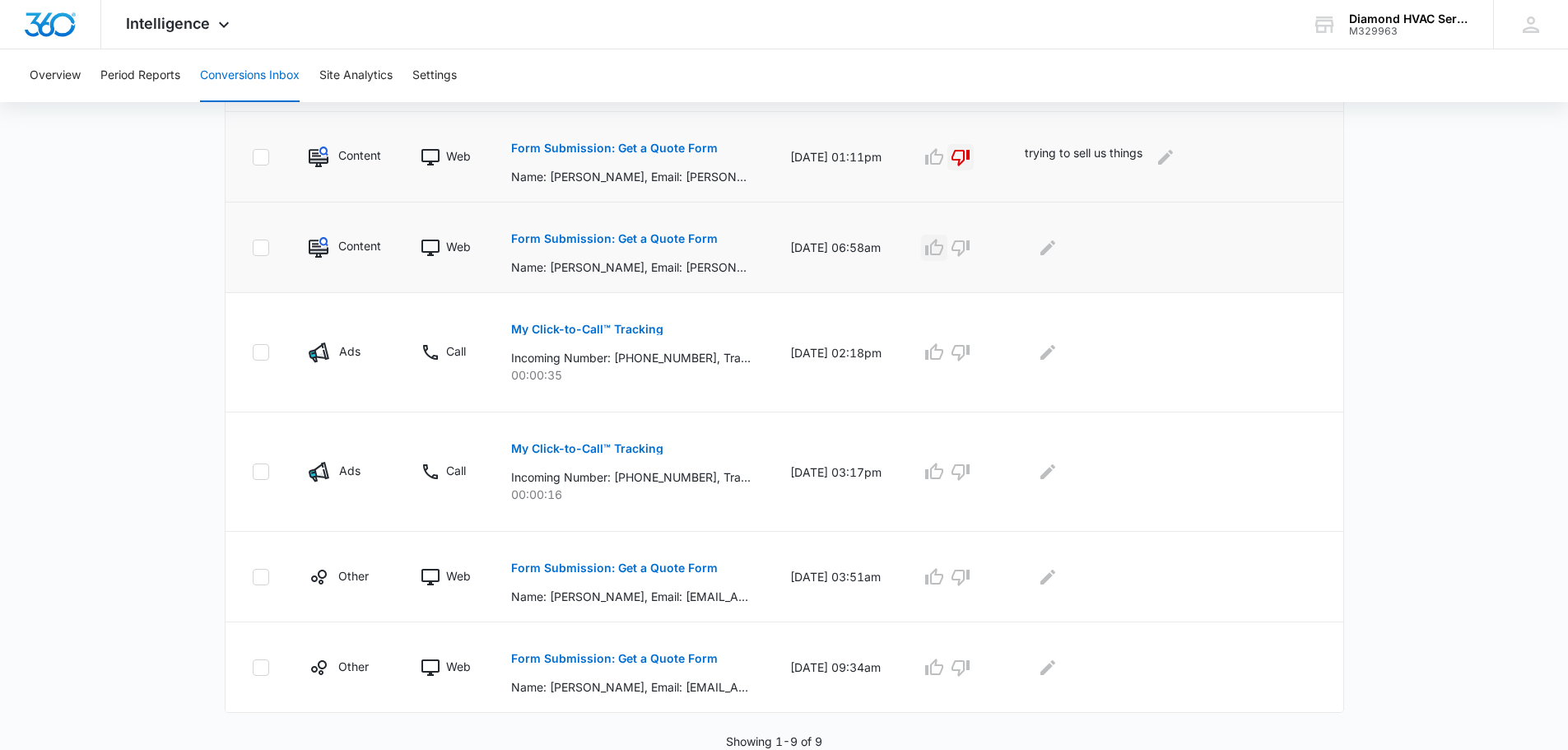
click at [944, 251] on icon "button" at bounding box center [934, 248] width 20 height 20
click at [645, 331] on p "My Click-to-Call™ Tracking" at bounding box center [587, 329] width 153 height 12
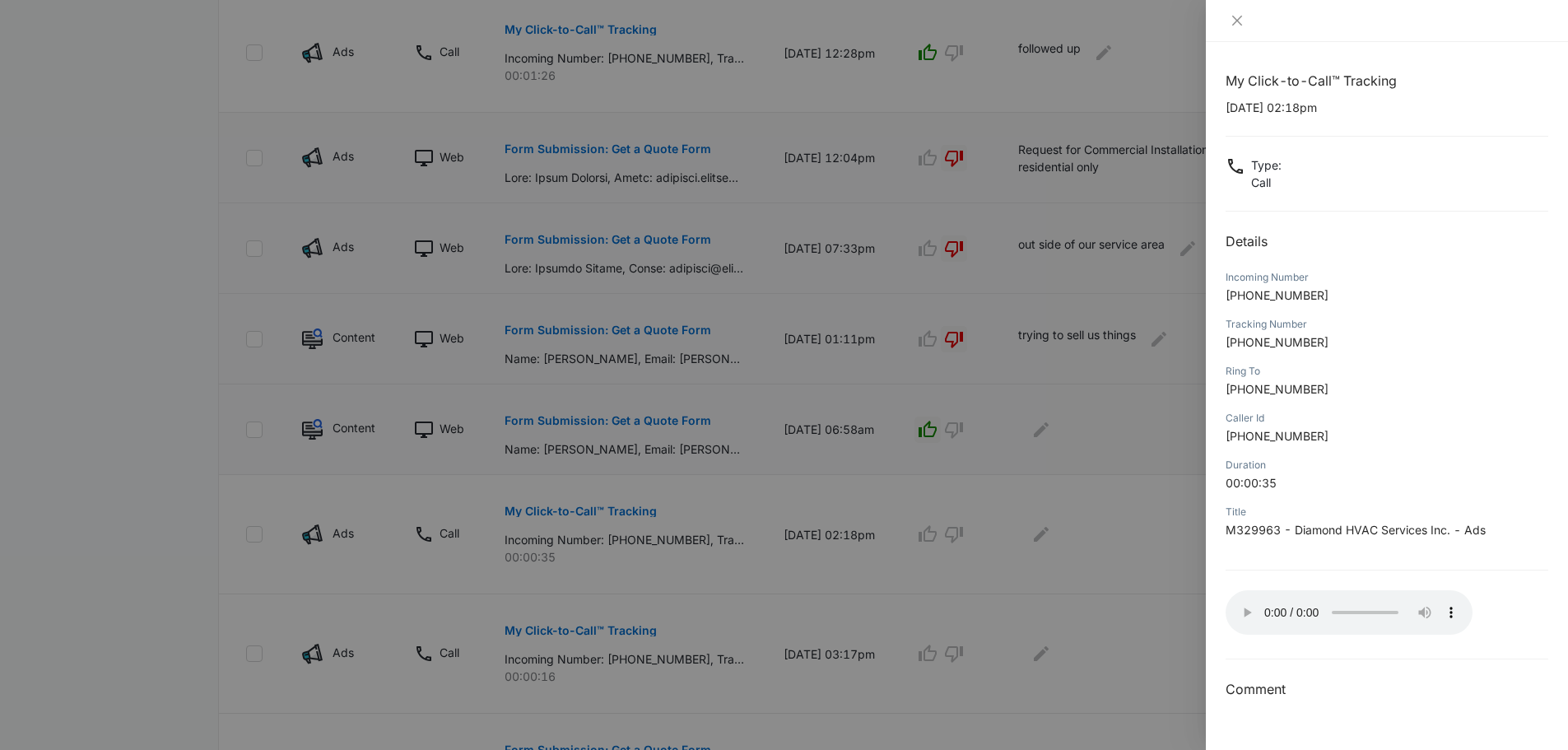
scroll to position [522, 0]
click at [1239, 24] on icon "close" at bounding box center [1237, 21] width 10 height 10
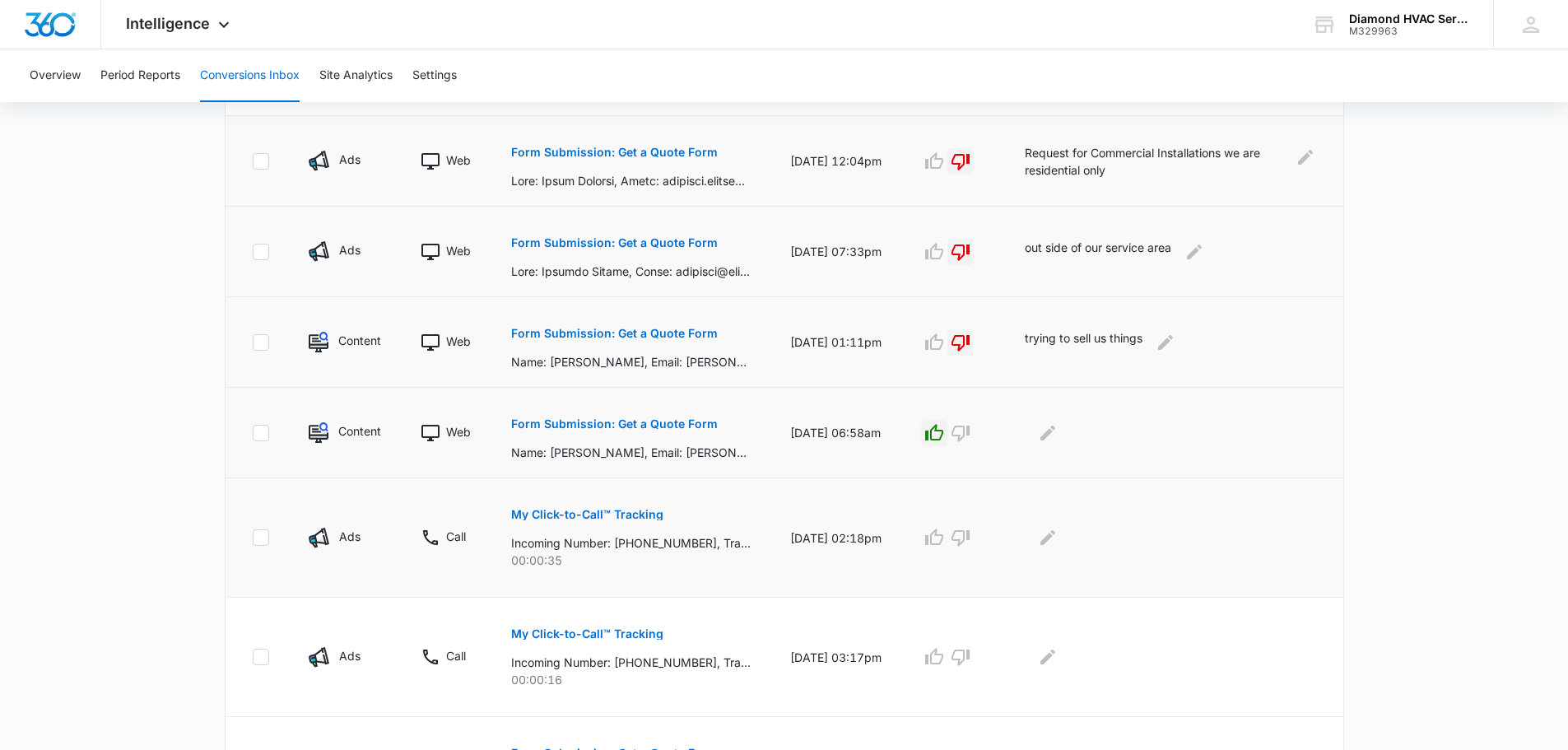
scroll to position [604, 0]
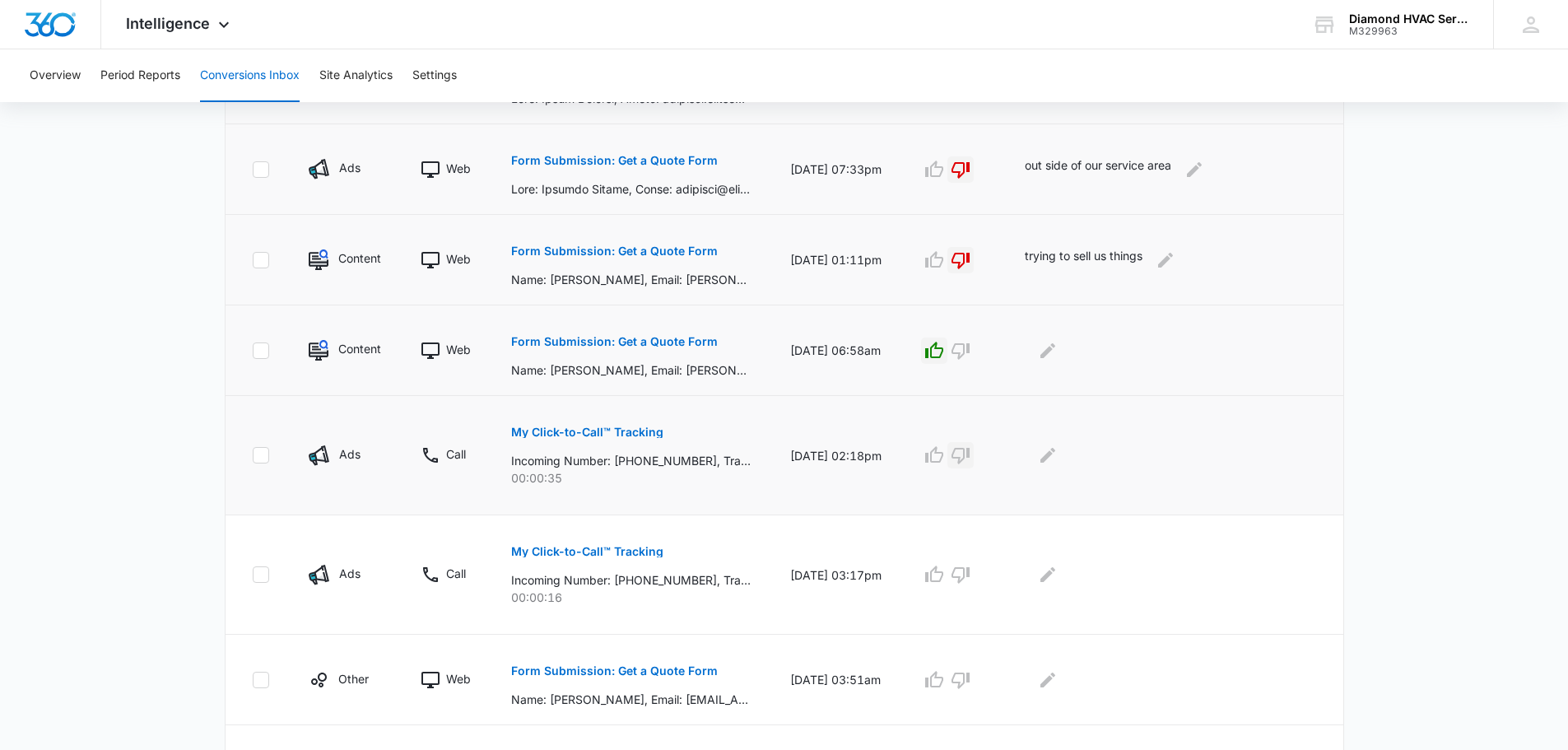
click at [971, 453] on icon "button" at bounding box center [961, 455] width 20 height 20
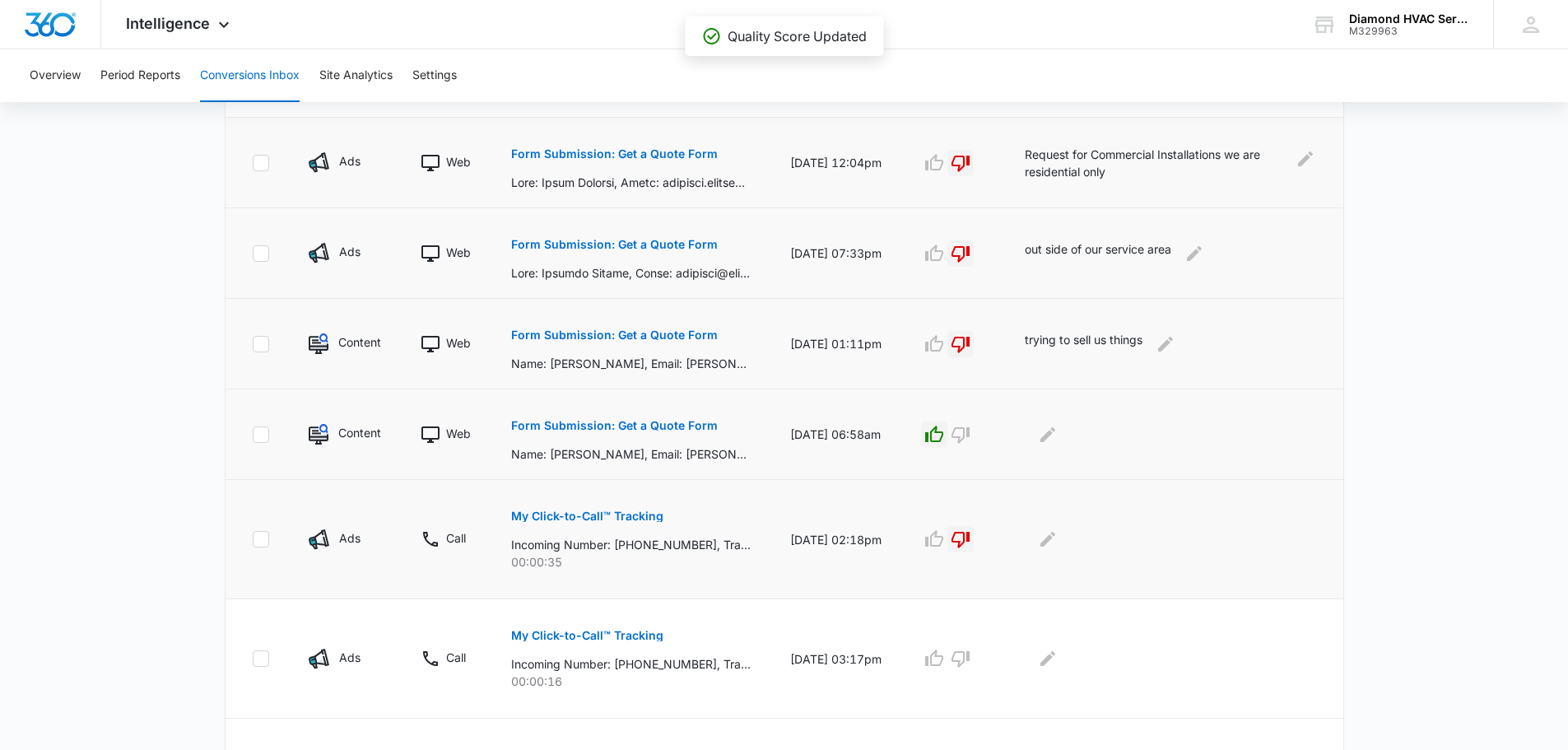
scroll to position [522, 0]
drag, startPoint x: 1161, startPoint y: 338, endPoint x: 1045, endPoint y: 343, distance: 116.1
click at [1045, 343] on p "trying to sell us things" at bounding box center [1083, 343] width 118 height 27
drag, startPoint x: 1088, startPoint y: 341, endPoint x: 1069, endPoint y: 428, distance: 89.1
click at [1058, 428] on icon "Edit Comments" at bounding box center [1048, 433] width 20 height 20
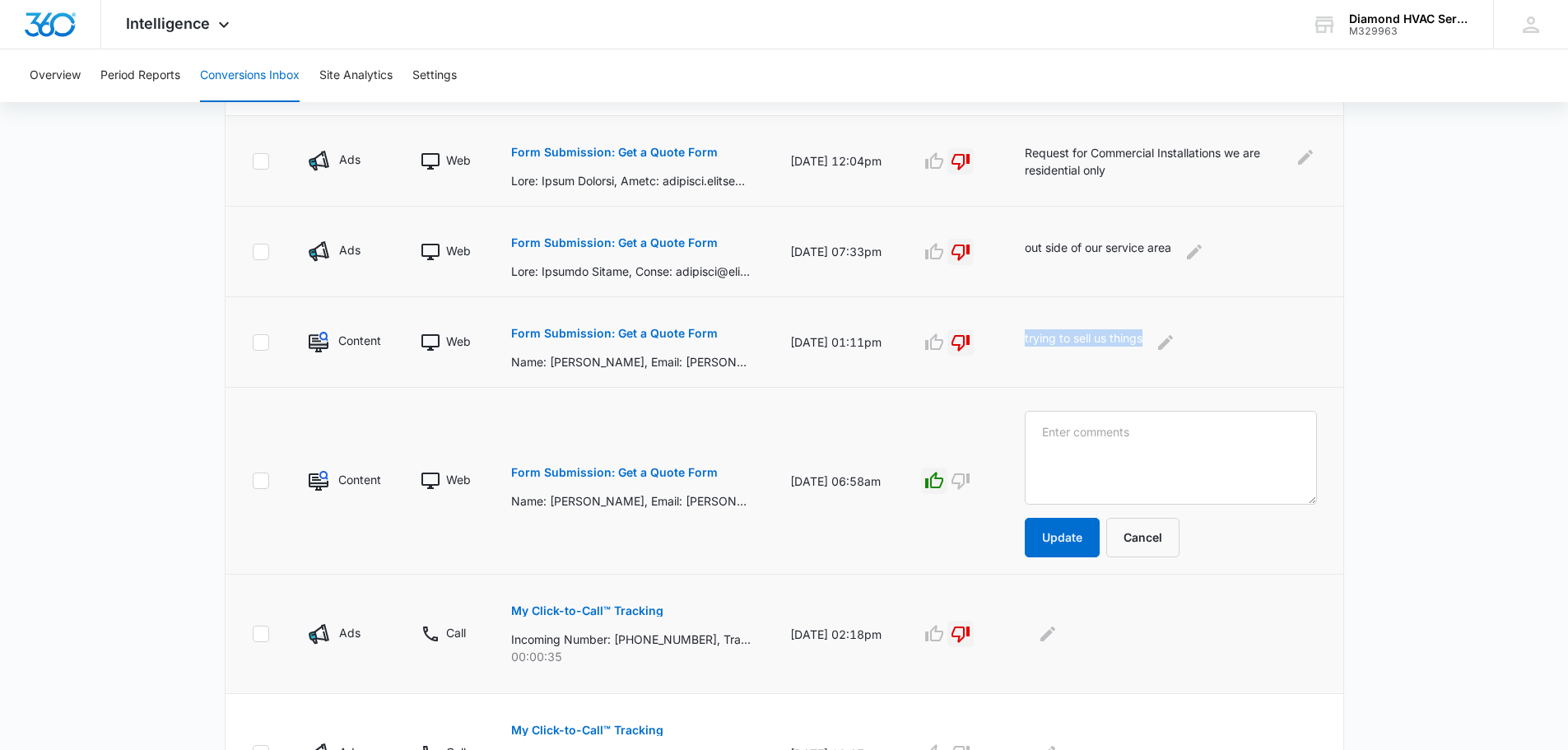
scroll to position [803, 0]
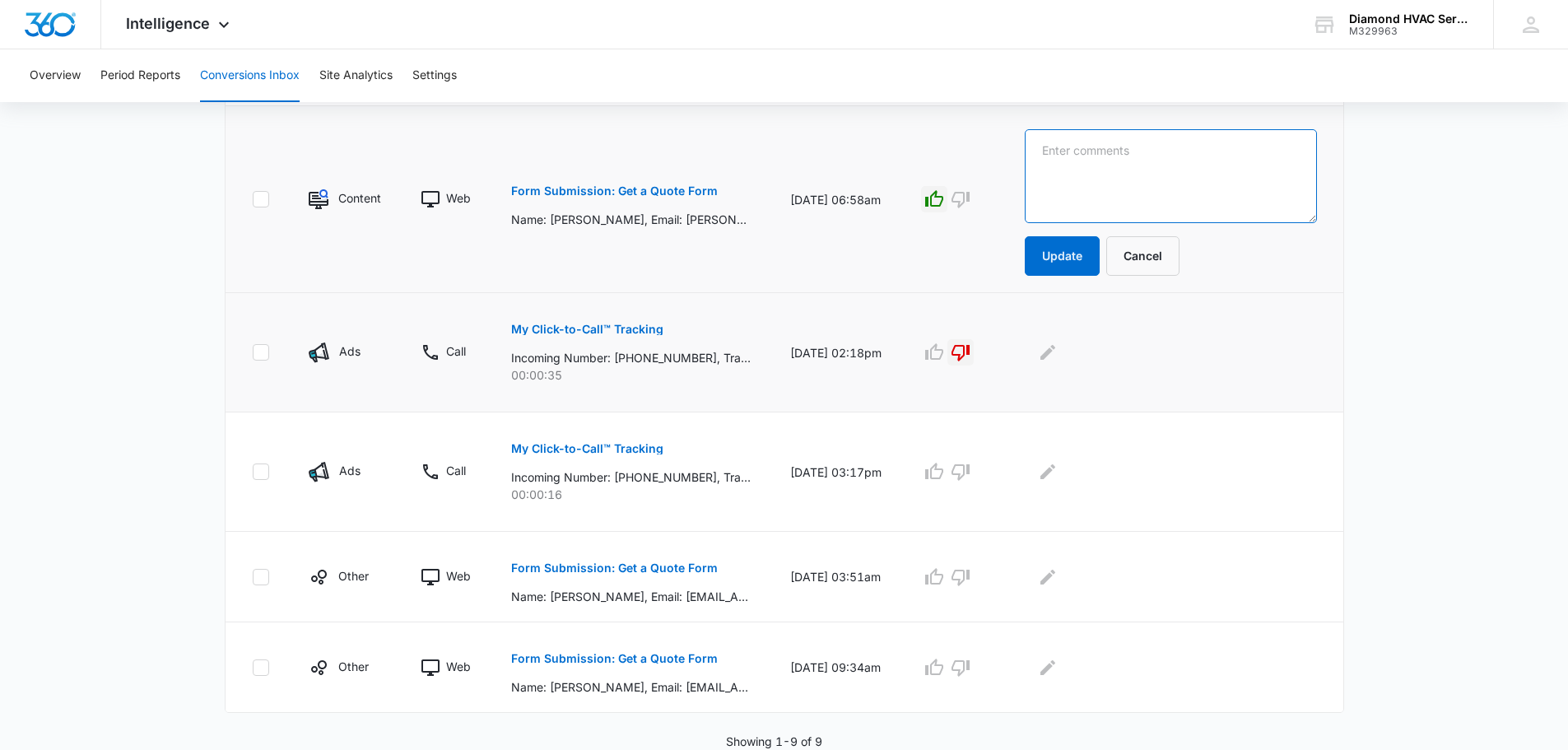
click at [1236, 167] on textarea at bounding box center [1171, 176] width 292 height 94
type textarea "telemarketing"
click at [1093, 261] on button "Update" at bounding box center [1062, 256] width 75 height 40
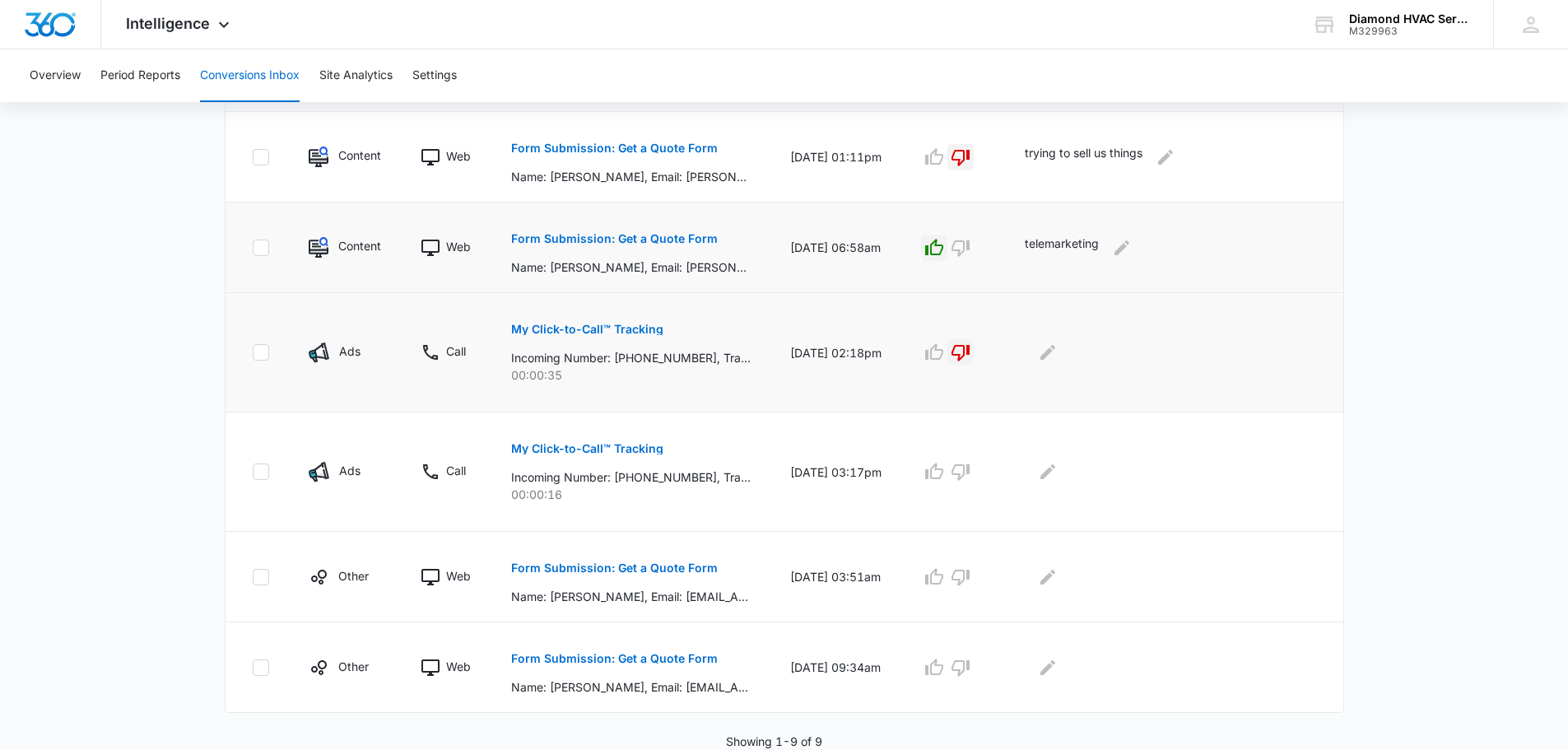
click at [632, 332] on p "My Click-to-Call™ Tracking" at bounding box center [587, 329] width 153 height 12
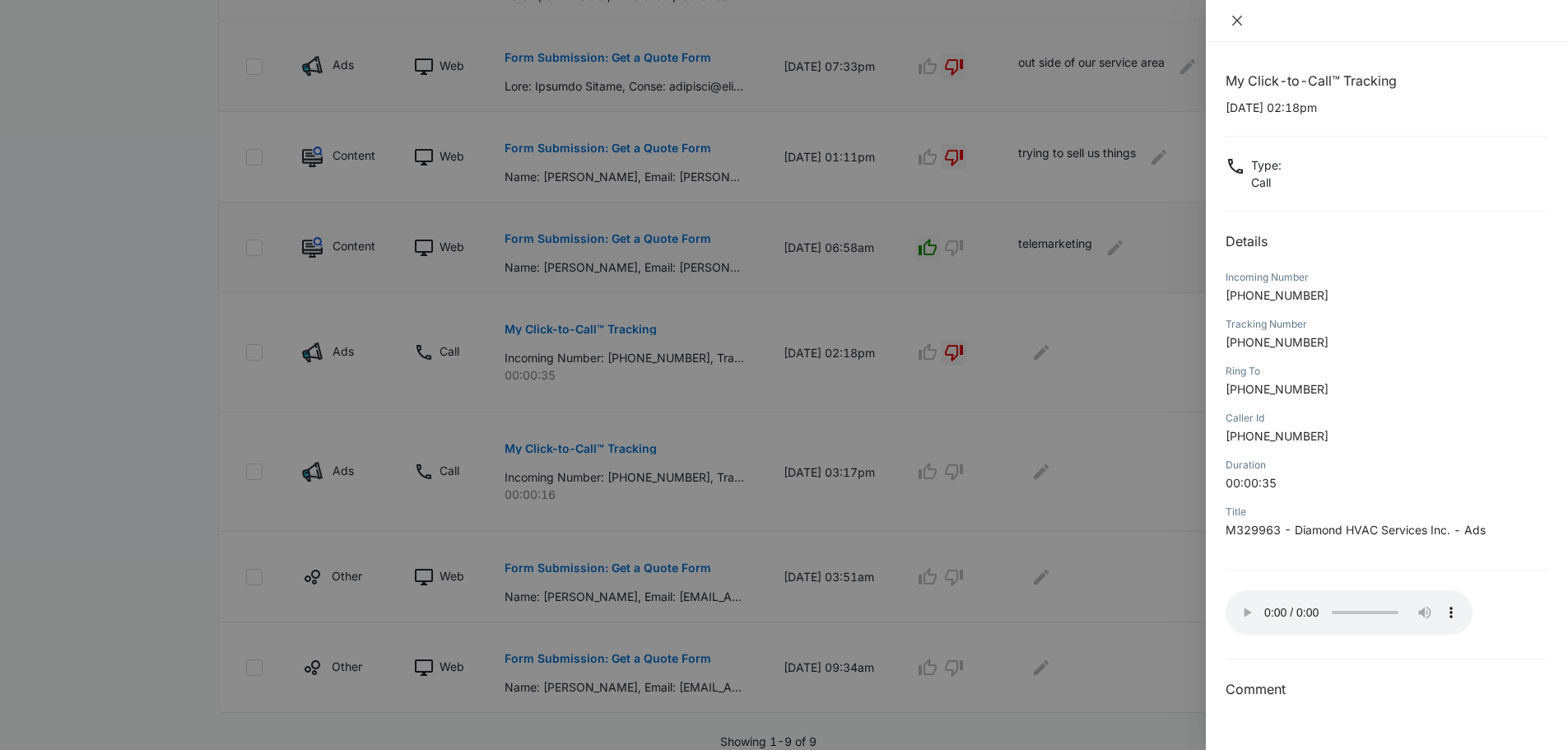
click at [1238, 22] on icon "close" at bounding box center [1237, 21] width 10 height 10
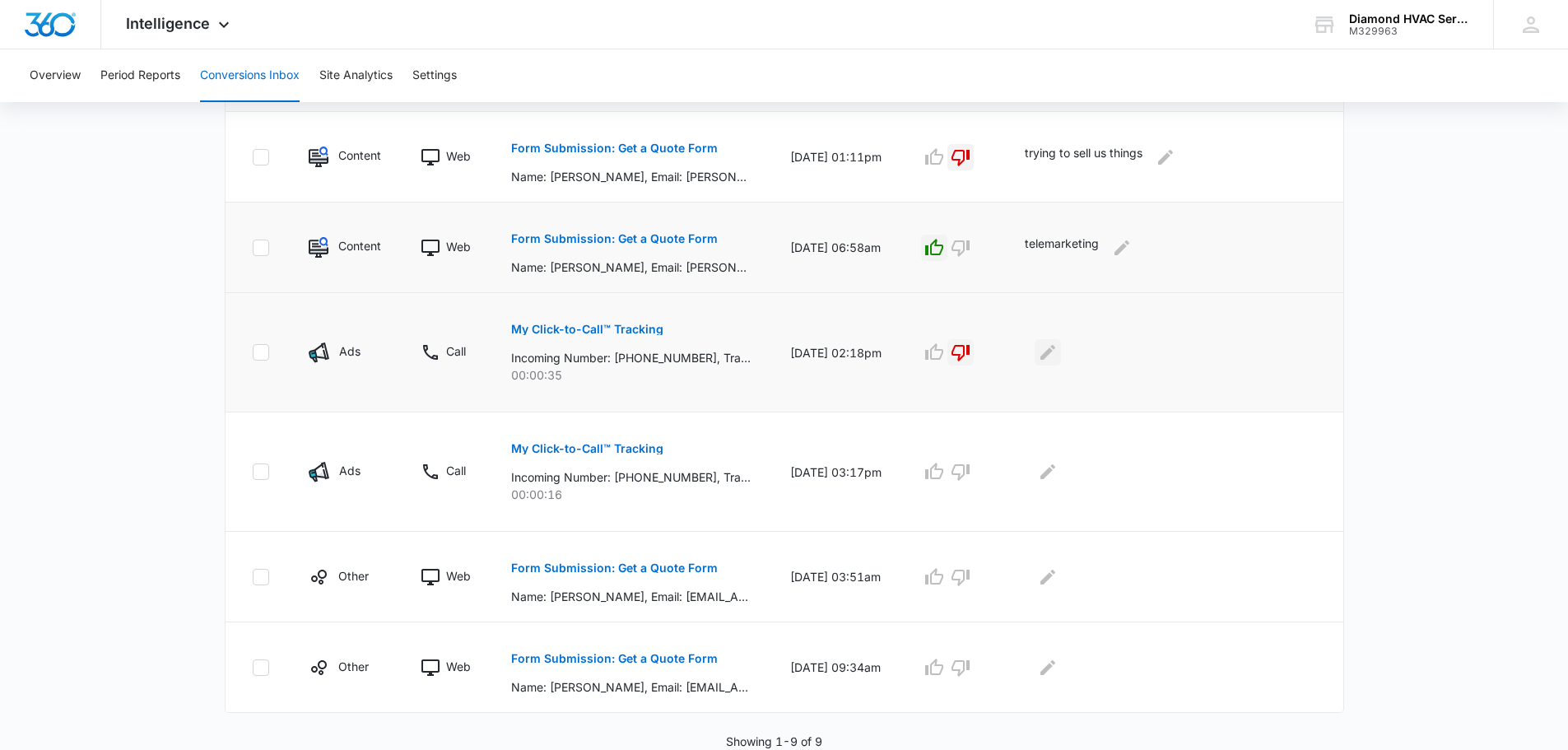
click at [1055, 355] on icon "Edit Comments" at bounding box center [1048, 353] width 15 height 15
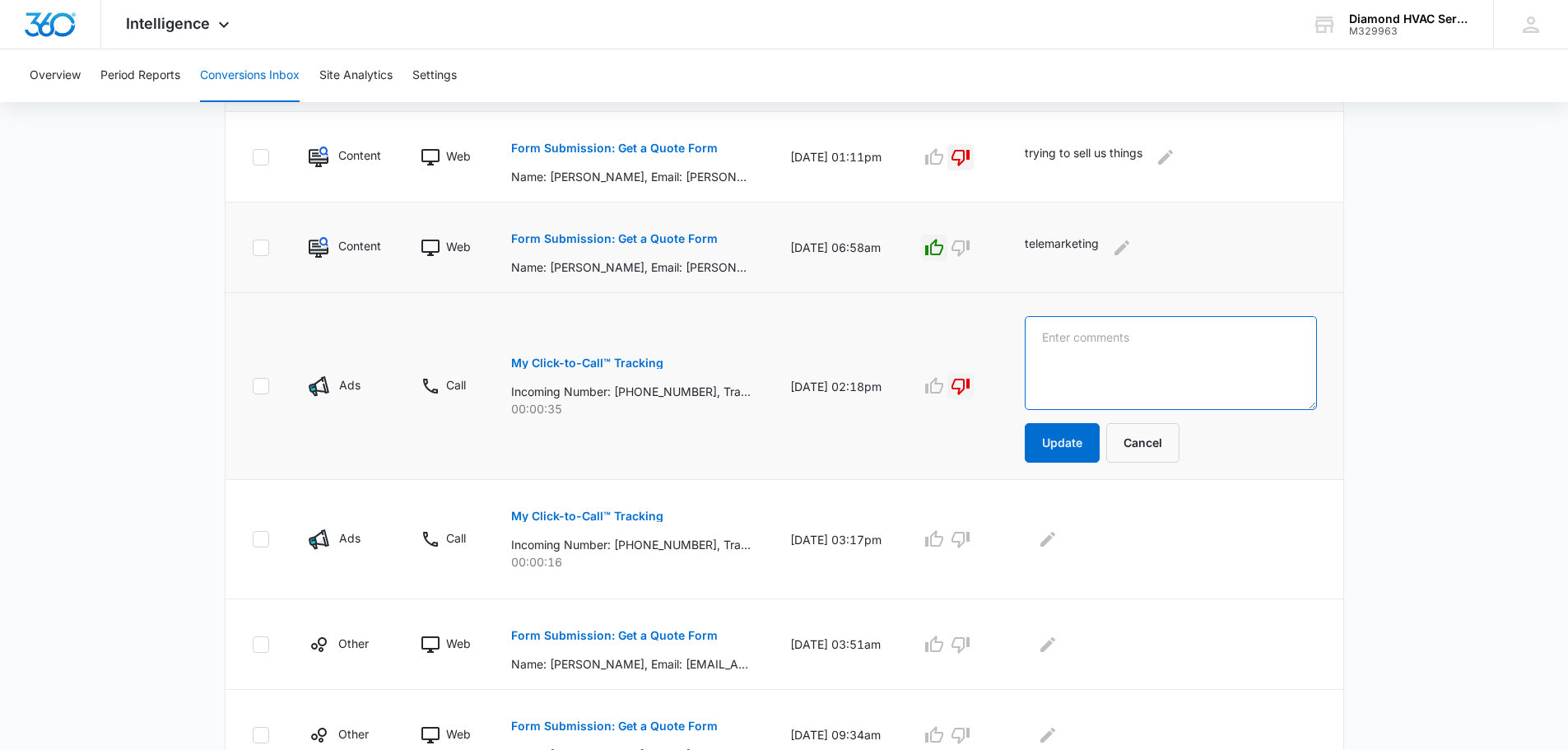
click at [1225, 368] on textarea at bounding box center [1171, 363] width 292 height 94
click at [1238, 334] on textarea "this person tried to sell me filters and as I politely said no thanks and hung …" at bounding box center [1171, 363] width 292 height 94
click at [1067, 389] on textarea "this person tried to sell us something pertaining to updating our web site and …" at bounding box center [1171, 363] width 292 height 94
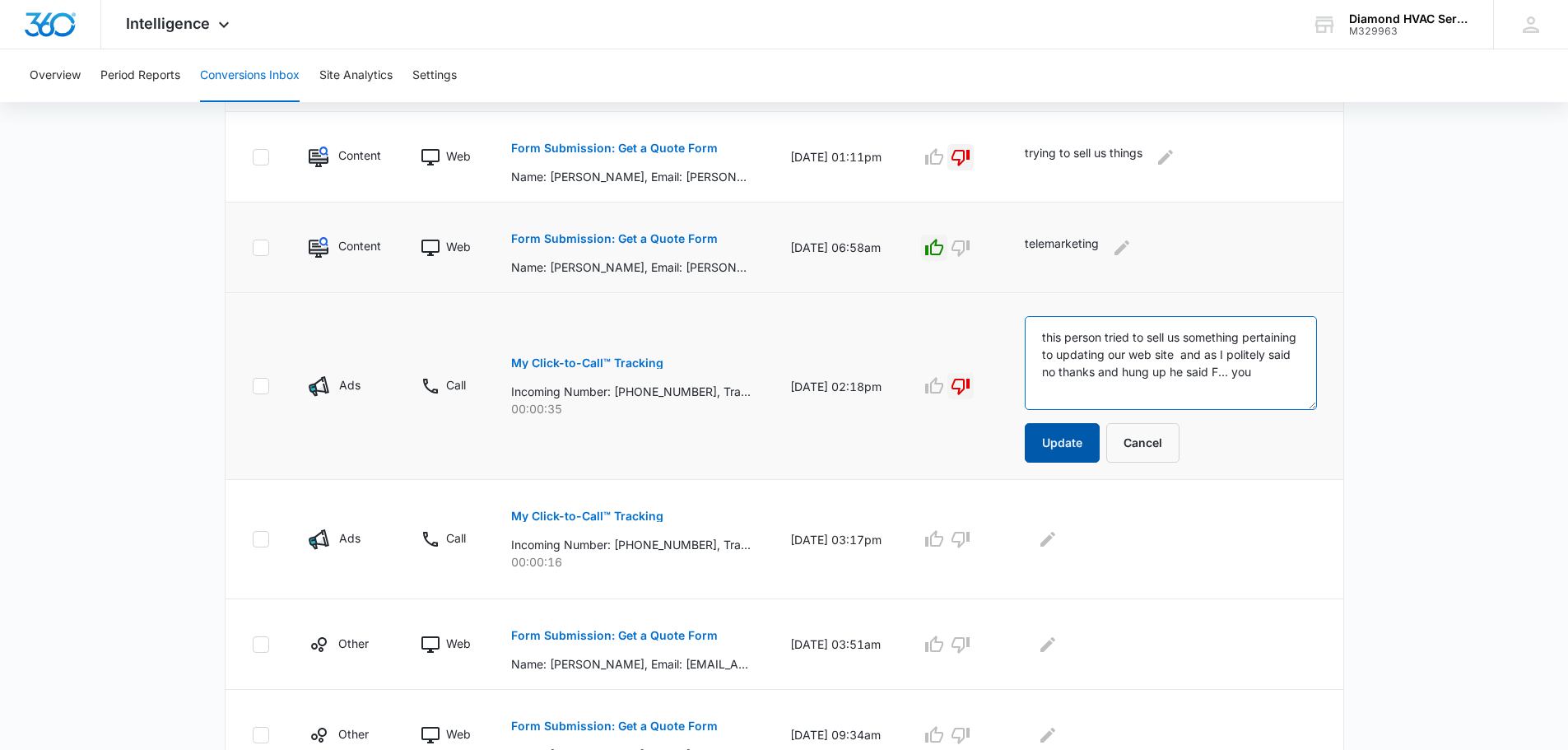
type textarea "this person tried to sell us something pertaining to updating our web site and …"
click at [1083, 450] on button "Update" at bounding box center [1062, 443] width 75 height 40
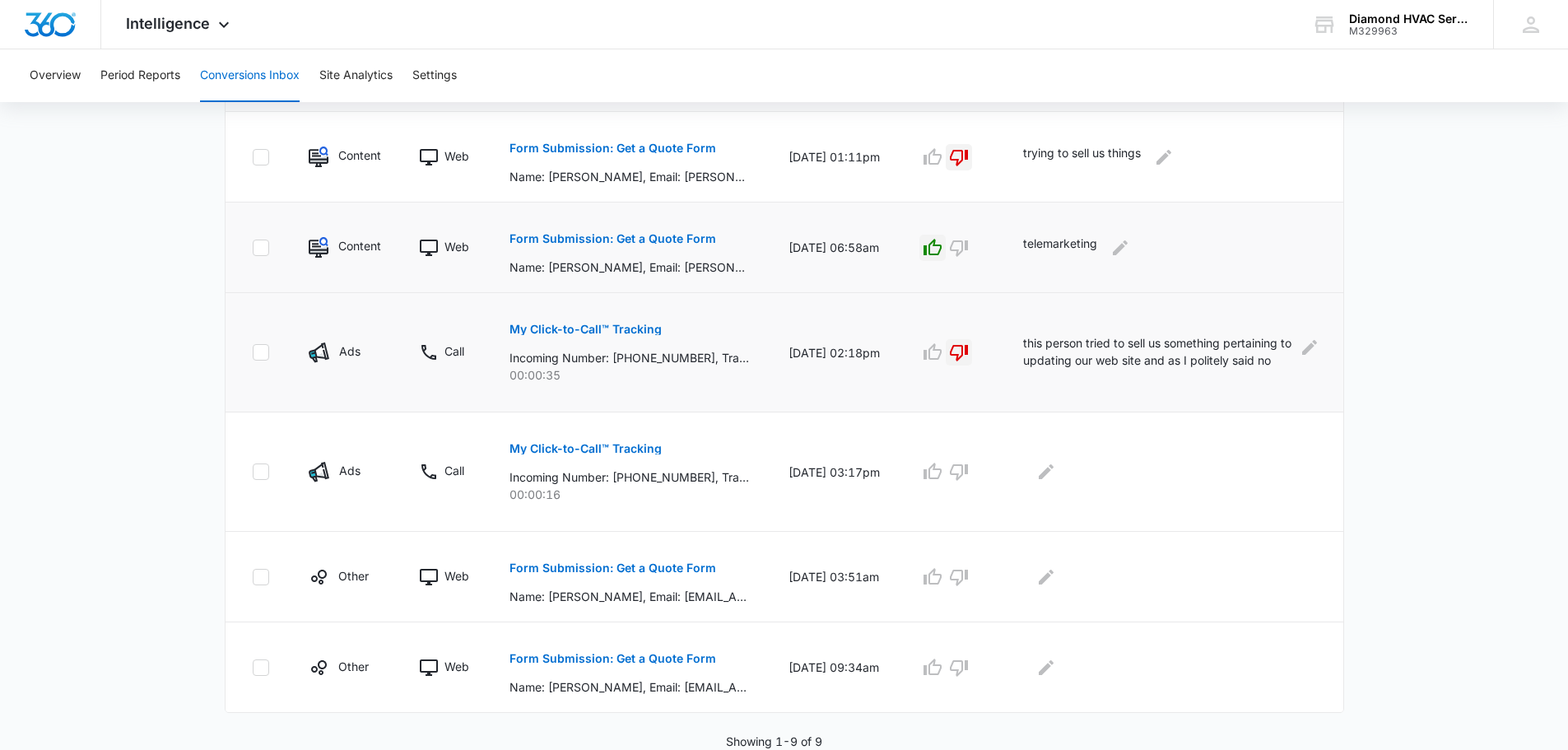
drag, startPoint x: 704, startPoint y: 366, endPoint x: 620, endPoint y: 366, distance: 84.0
click at [623, 368] on p "00:00:35" at bounding box center [629, 374] width 240 height 17
drag, startPoint x: 620, startPoint y: 359, endPoint x: 707, endPoint y: 358, distance: 87.0
click at [707, 358] on p "Incoming Number: +13528978383, Tracking Number: +17076333193, Ring To: +1707762…" at bounding box center [629, 358] width 240 height 17
copy p "13528978383,"
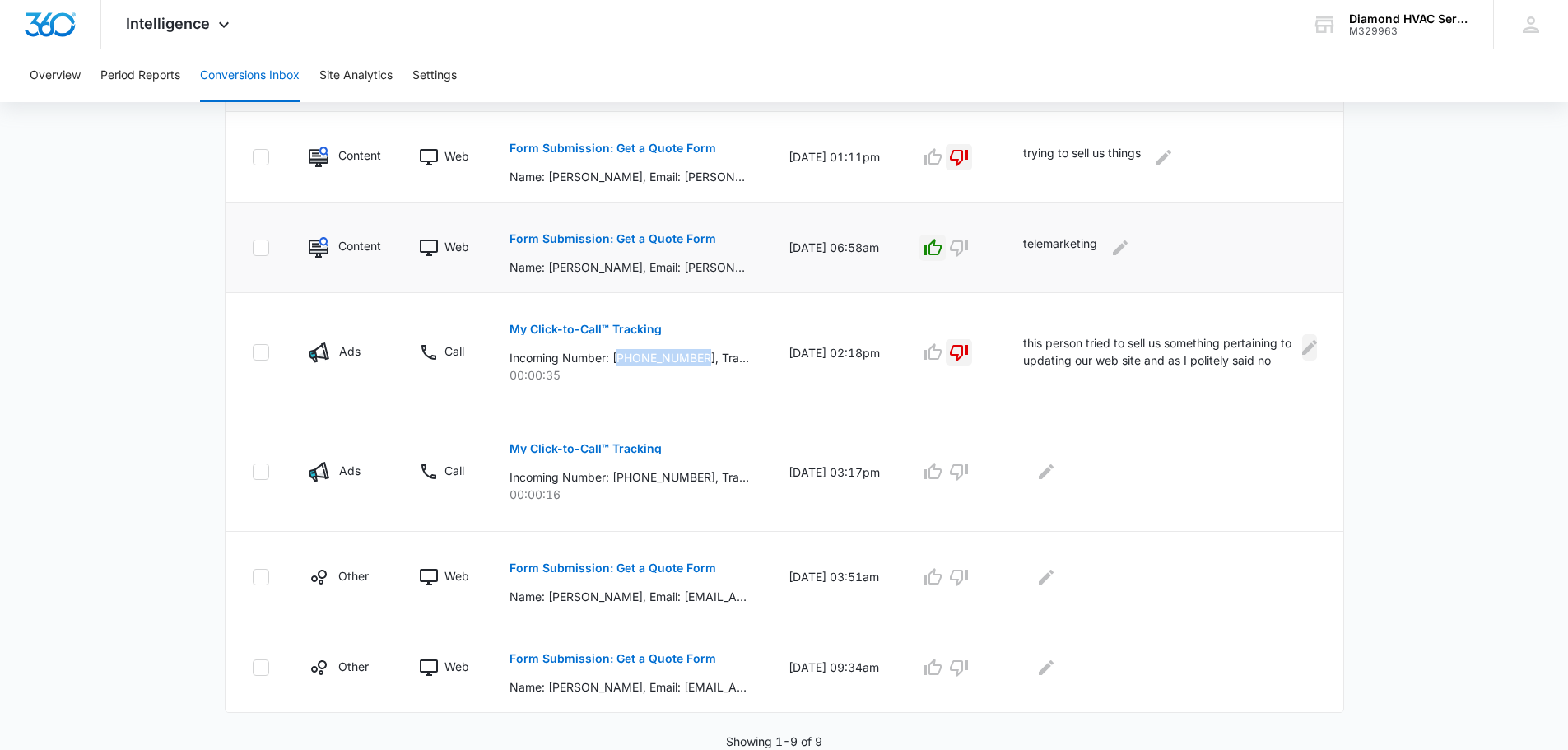
click at [1306, 348] on icon "Edit Comments" at bounding box center [1309, 347] width 15 height 15
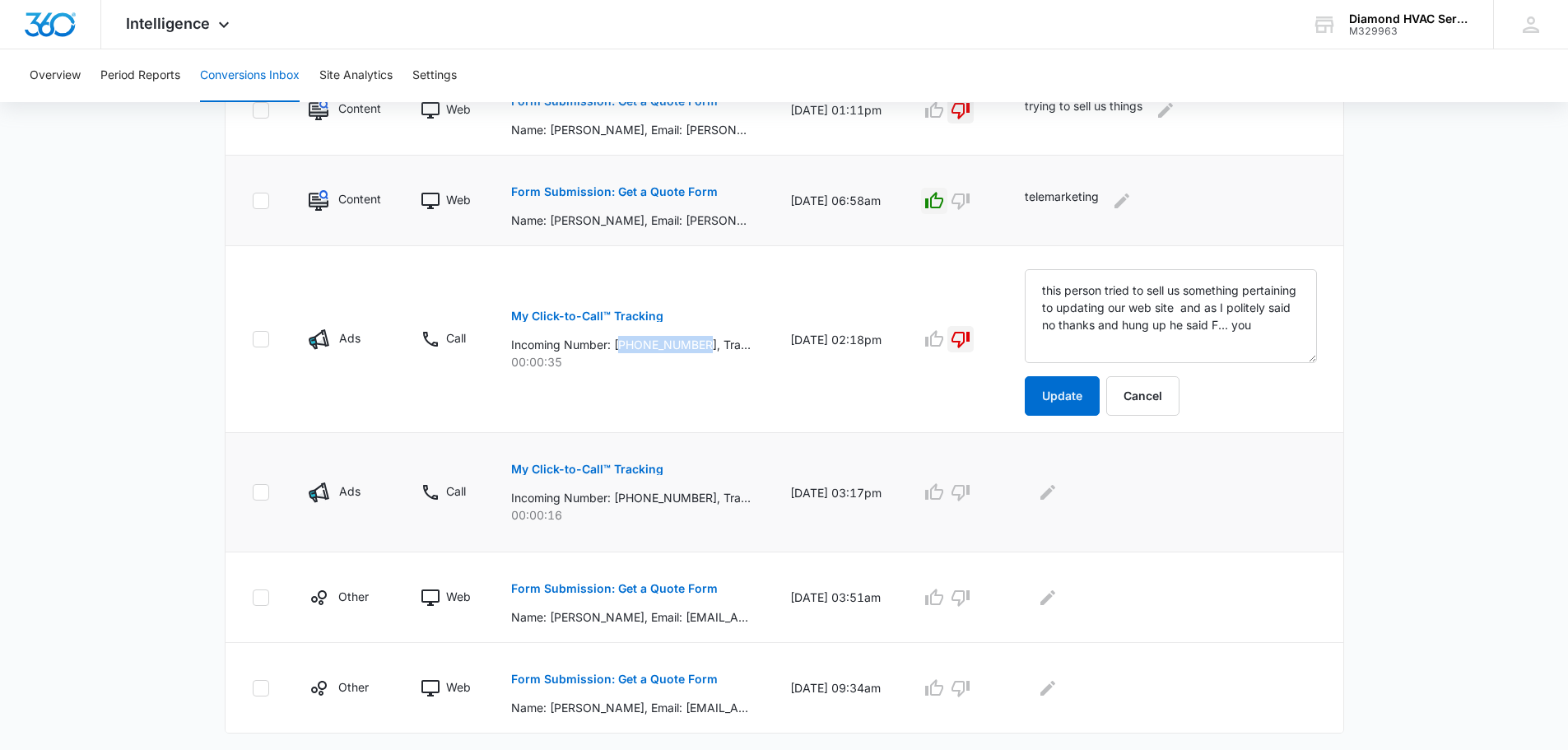
scroll to position [774, 0]
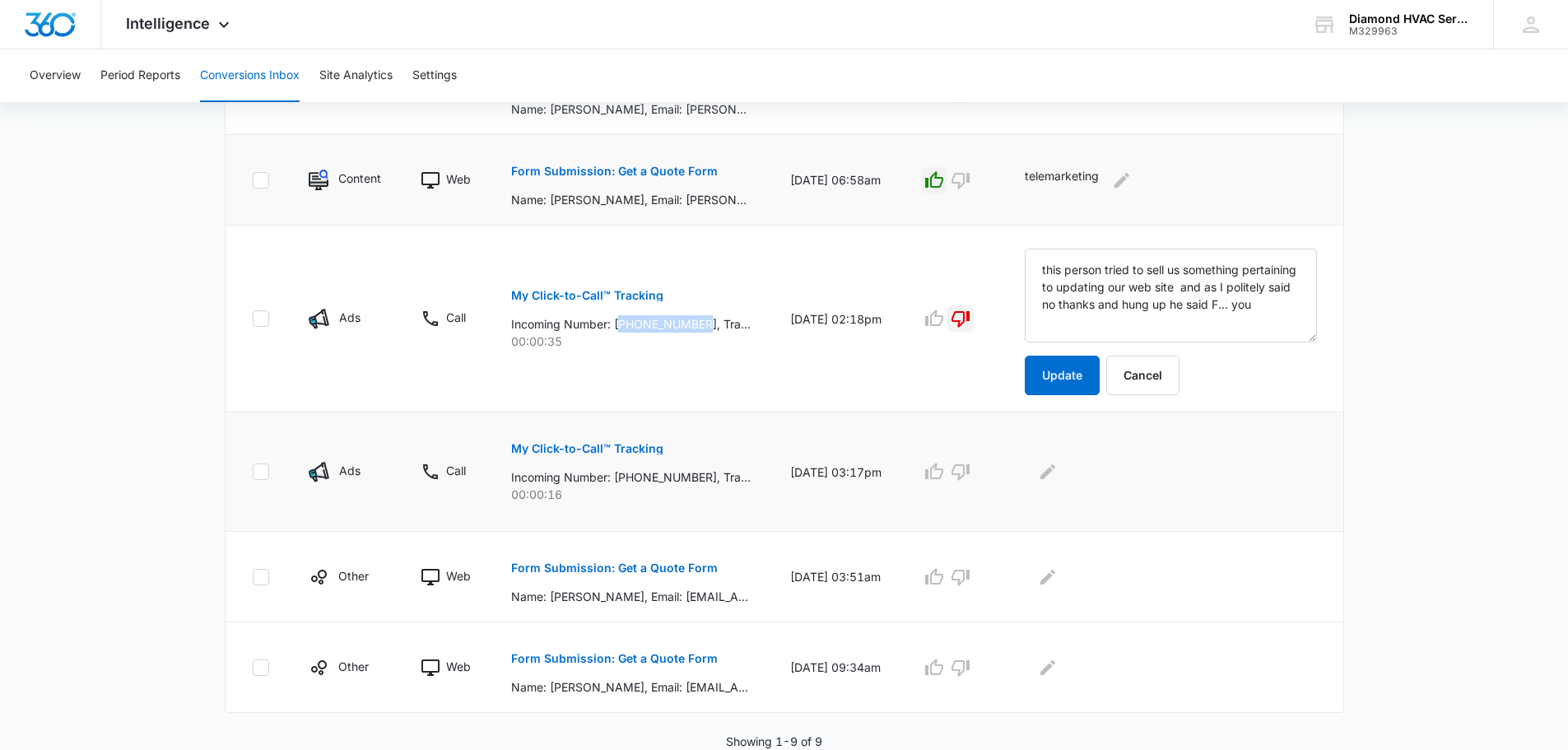
click at [629, 442] on button "My Click-to-Call™ Tracking" at bounding box center [587, 449] width 153 height 40
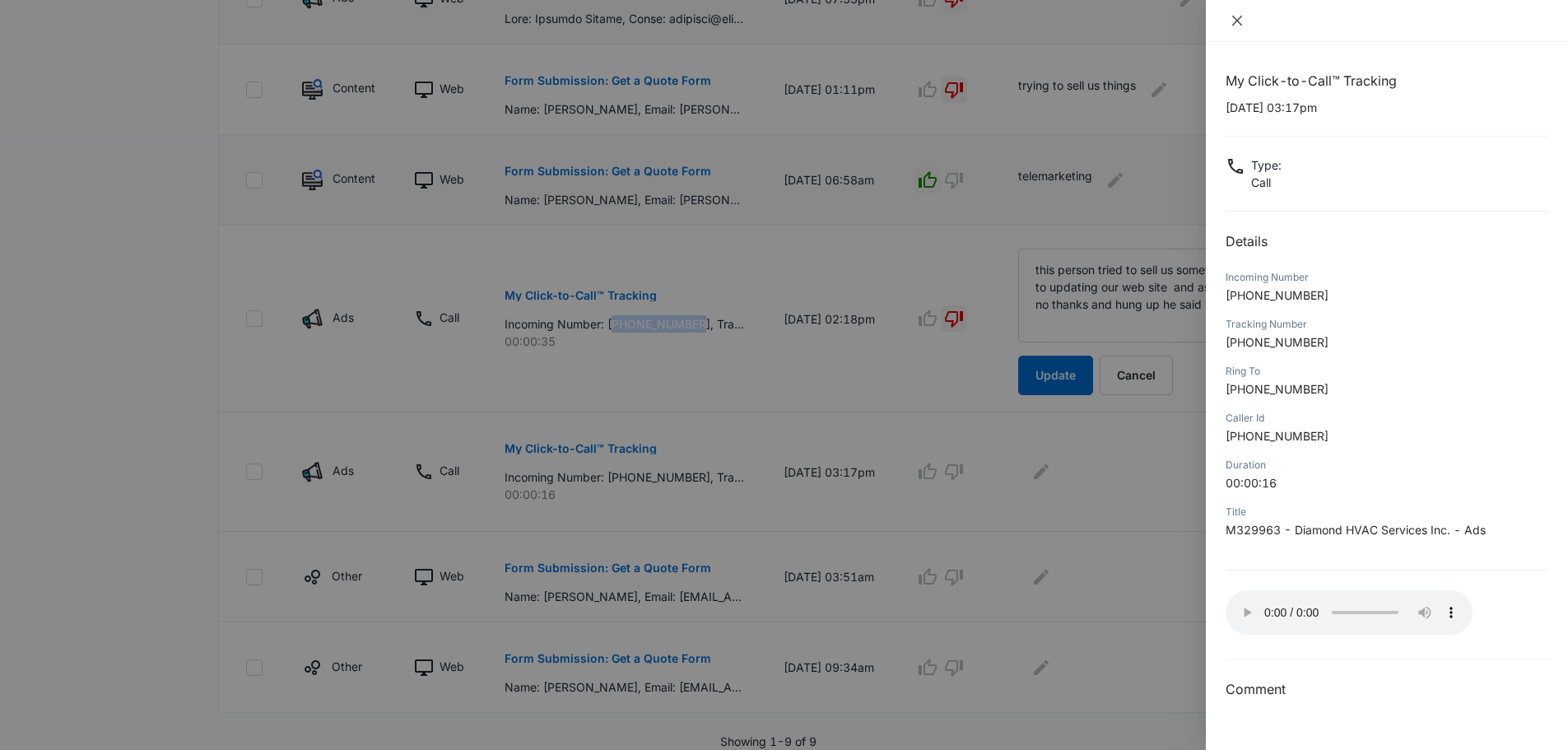
click at [1239, 15] on icon "close" at bounding box center [1237, 21] width 13 height 13
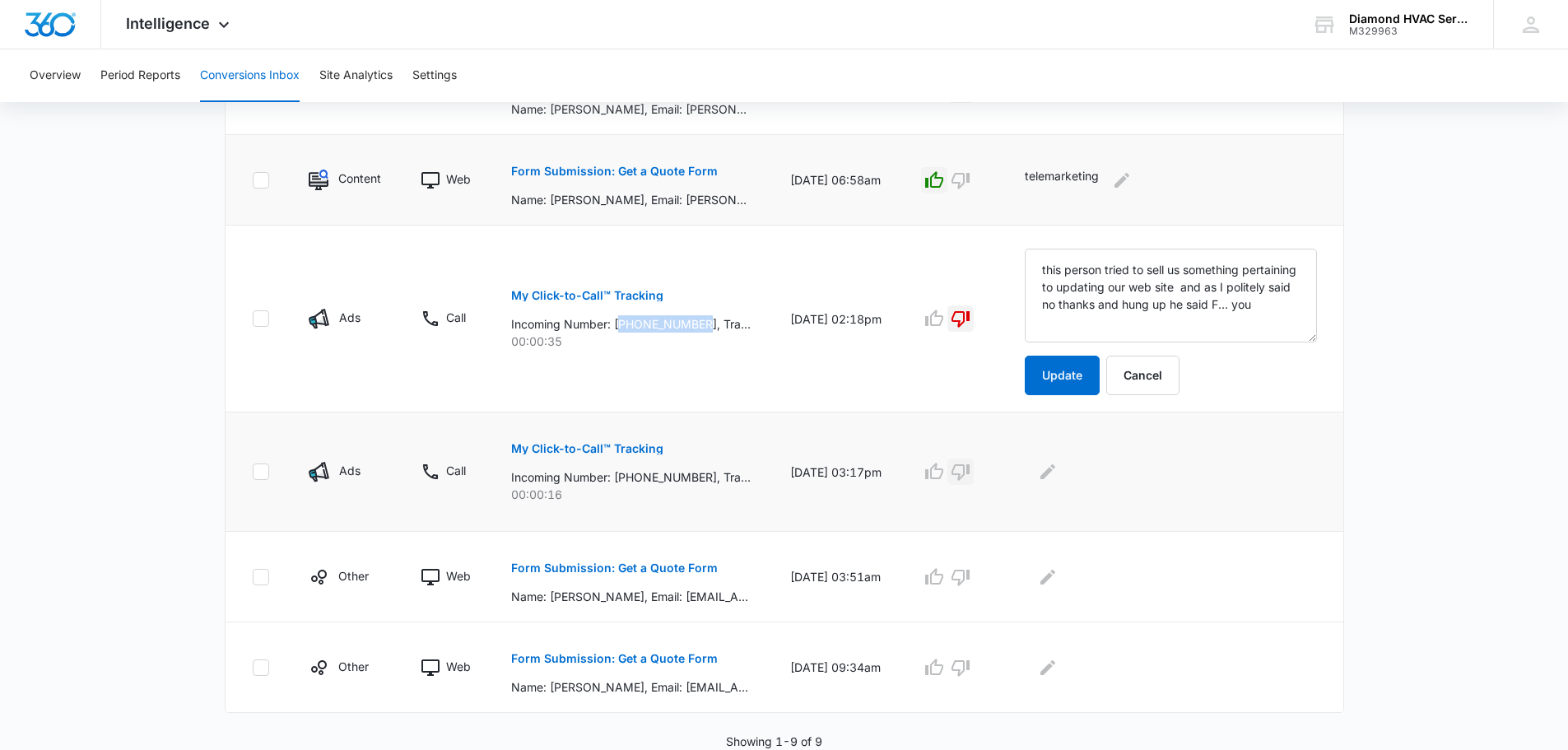
click at [971, 471] on icon "button" at bounding box center [961, 471] width 20 height 20
click at [1061, 469] on button "Edit Comments" at bounding box center [1048, 472] width 27 height 27
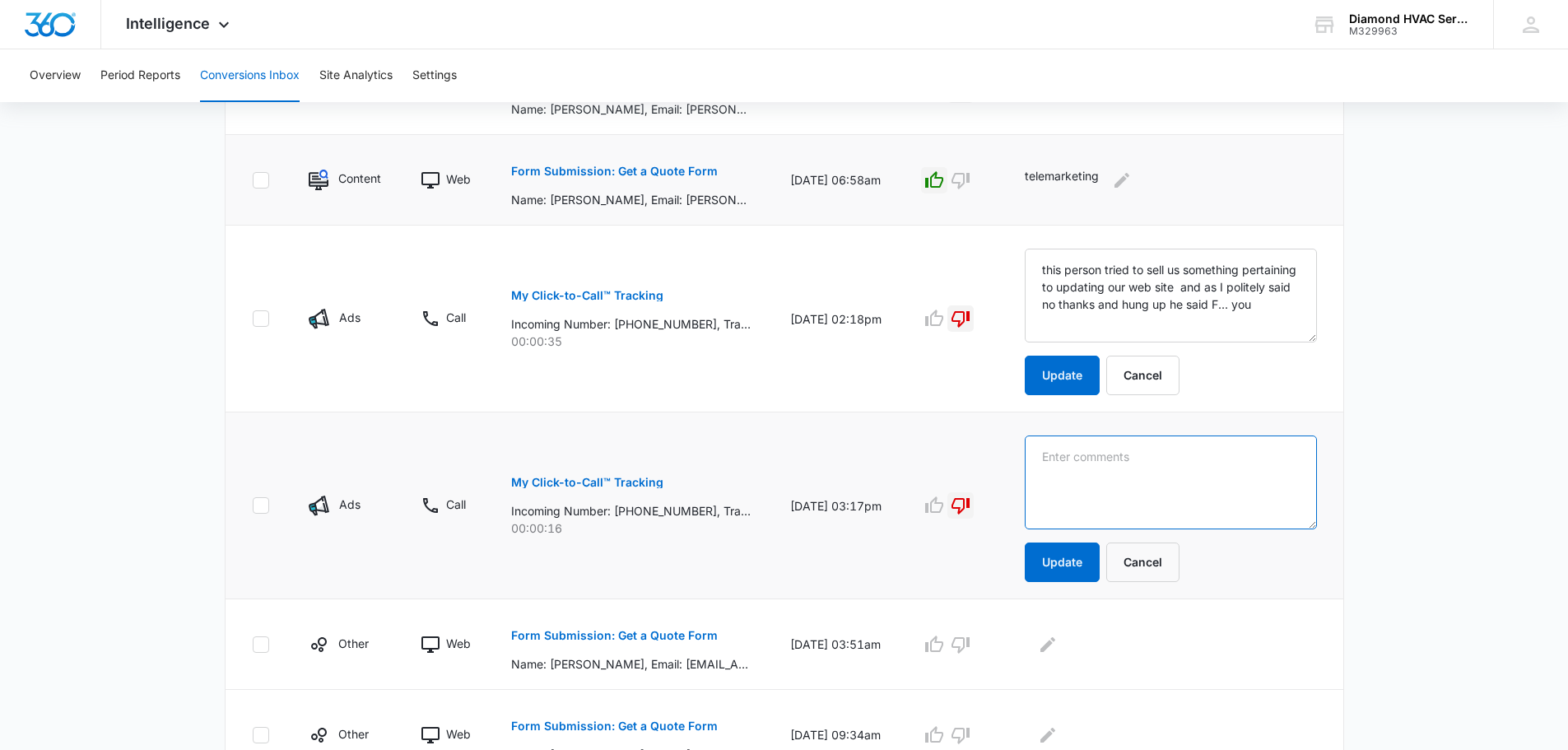
click at [1232, 492] on textarea at bounding box center [1171, 482] width 292 height 94
type textarea "Wrong Number"
click at [1082, 551] on button "Update" at bounding box center [1062, 562] width 75 height 40
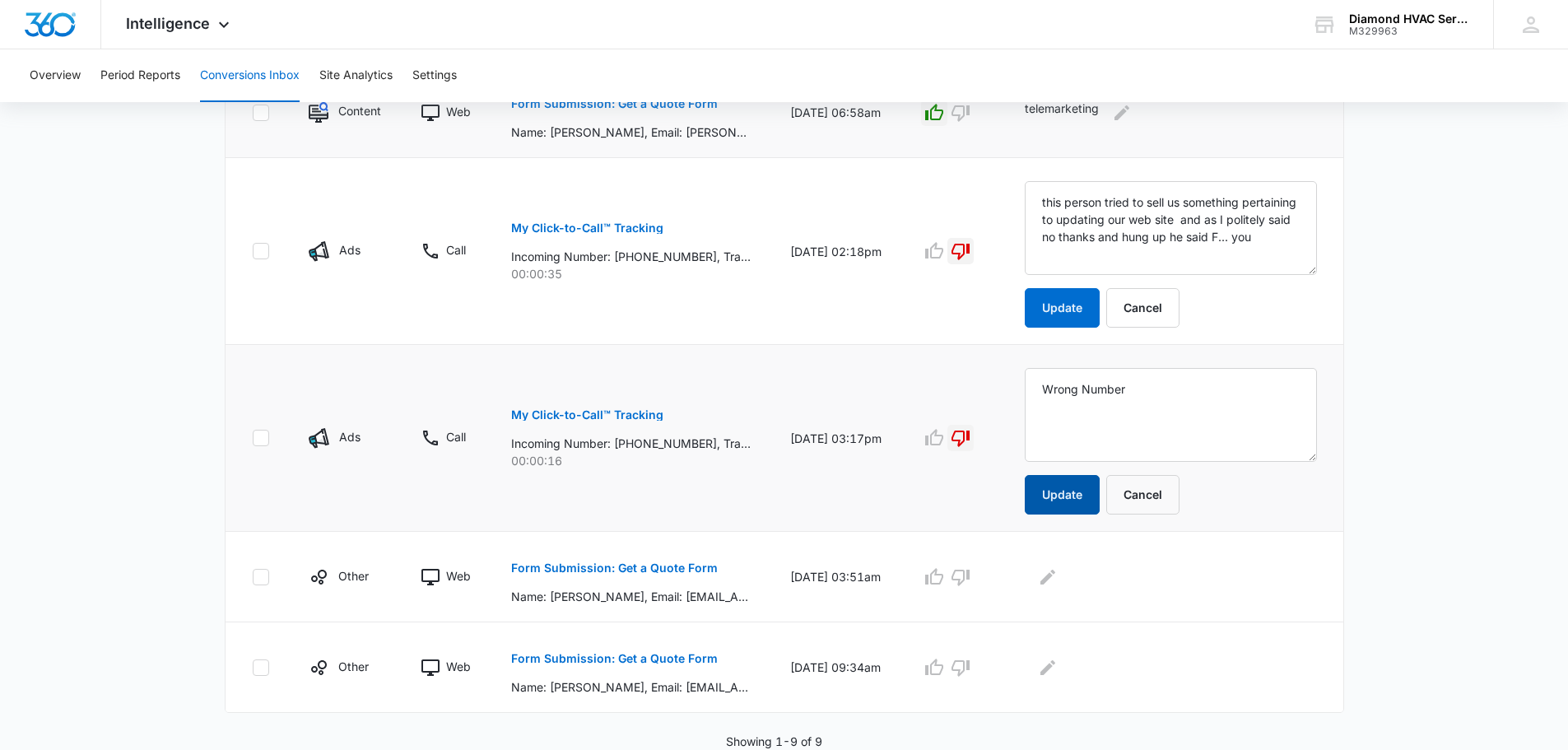
click at [1099, 500] on button "Update" at bounding box center [1062, 494] width 75 height 40
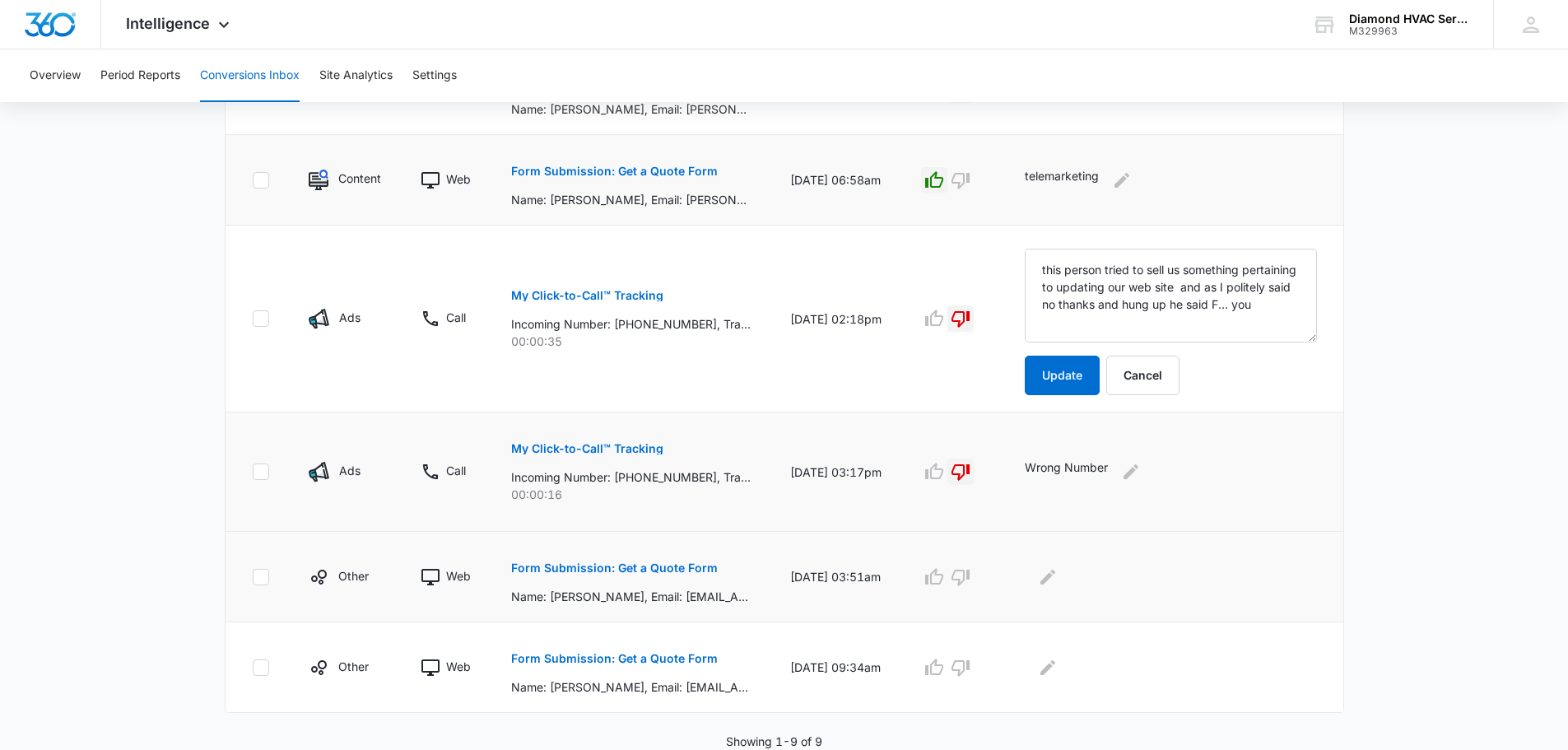
click at [571, 567] on p "Form Submission: Get a Quote Form" at bounding box center [614, 568] width 207 height 12
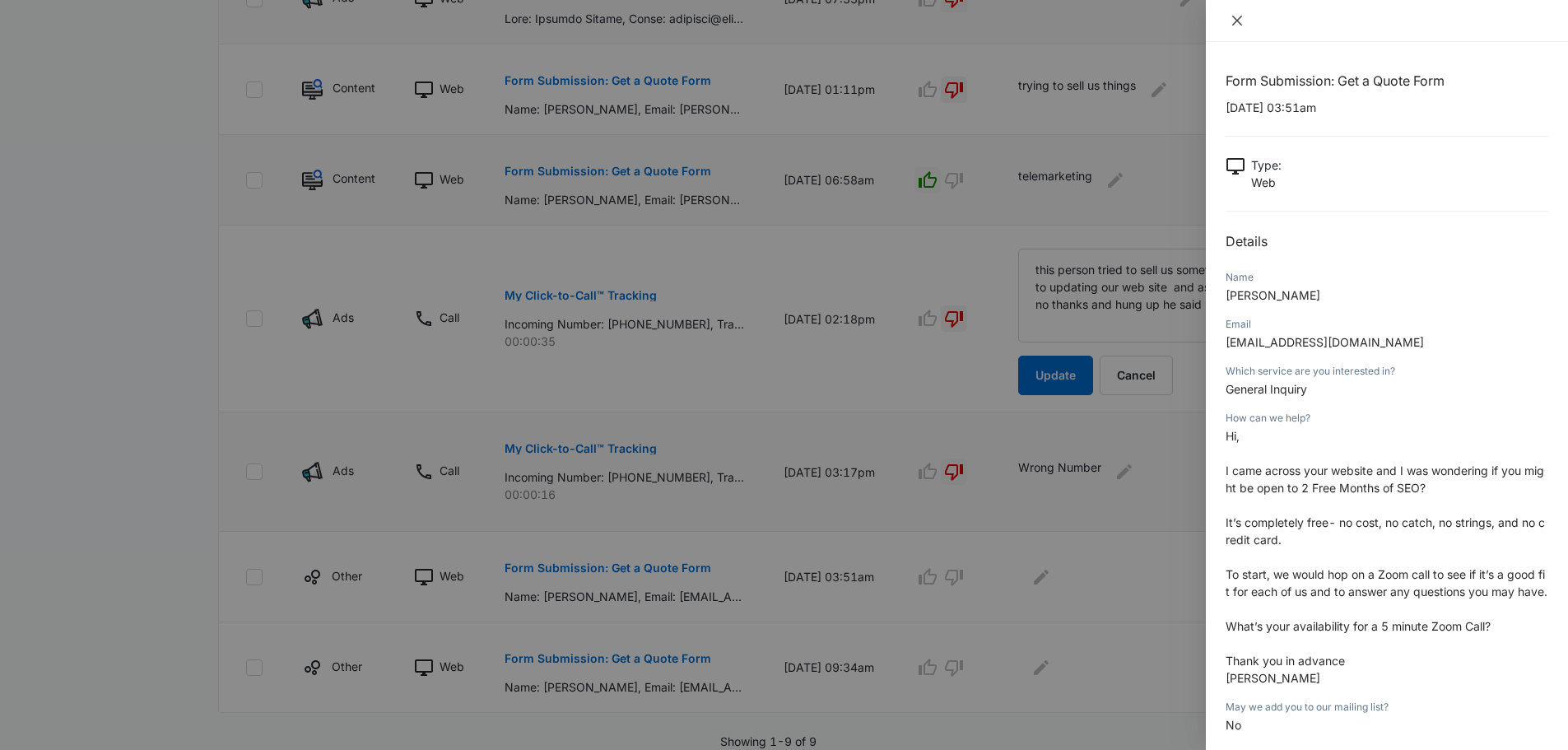
click at [1239, 22] on icon "close" at bounding box center [1237, 21] width 10 height 10
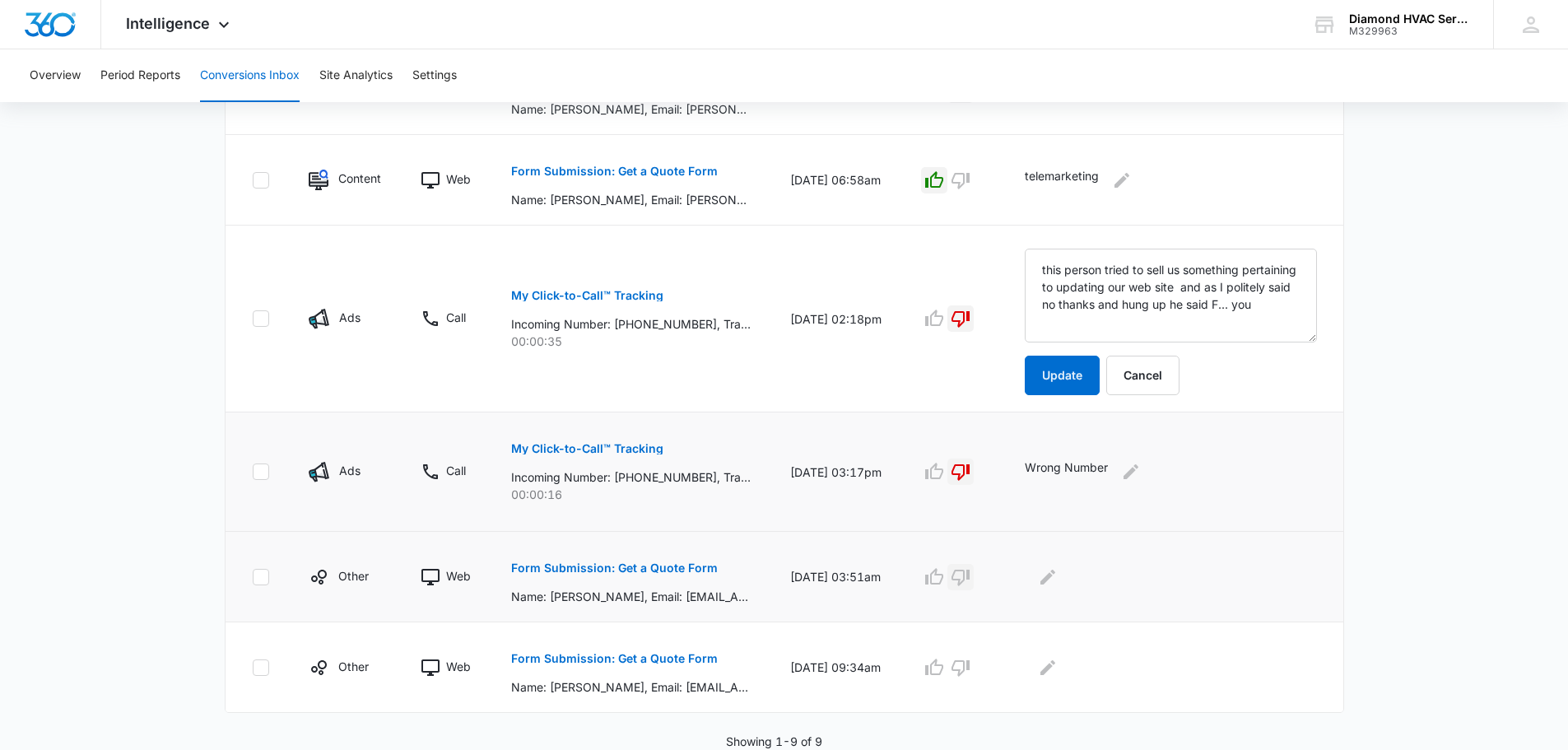
click at [971, 573] on icon "button" at bounding box center [961, 577] width 20 height 20
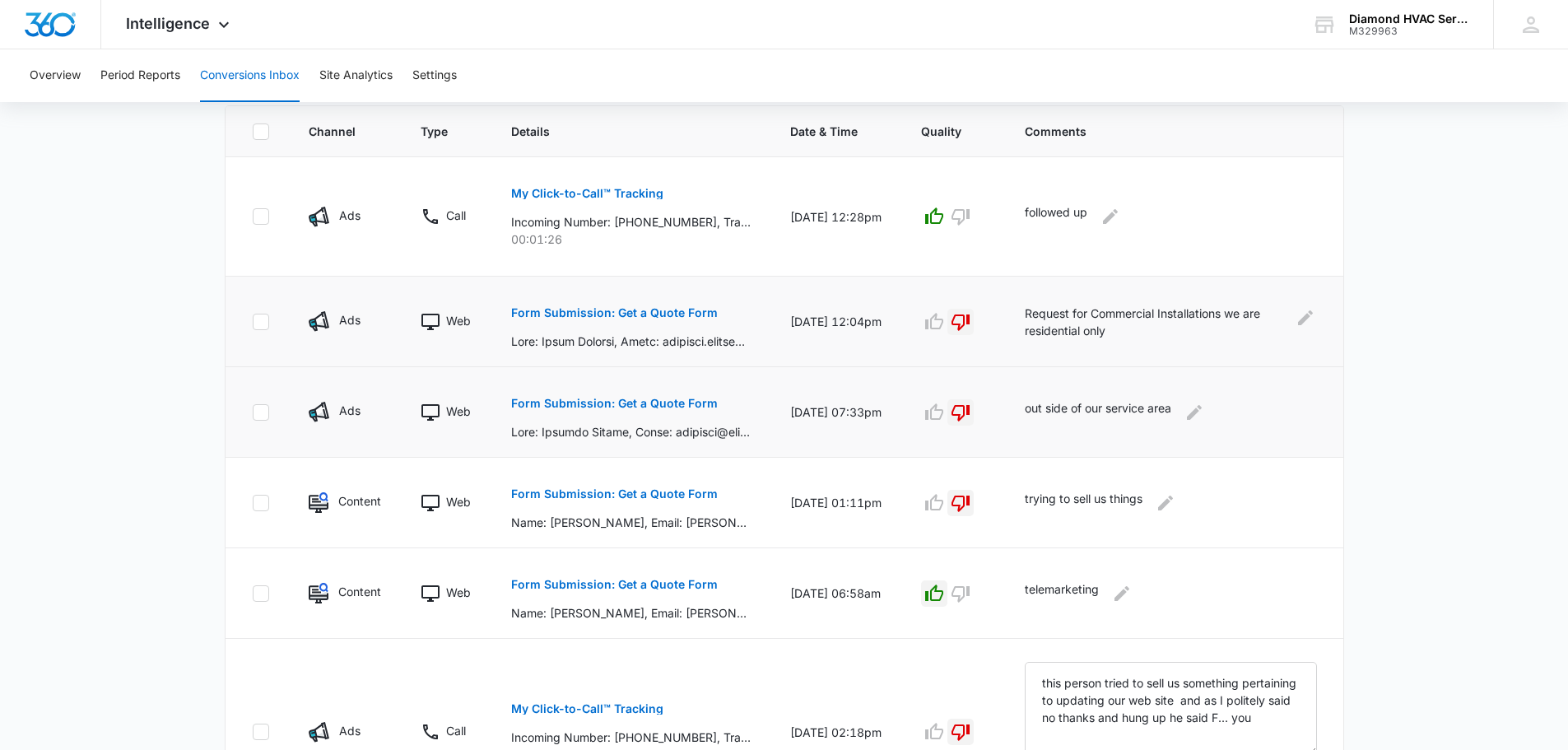
scroll to position [363, 0]
click at [628, 582] on p "Form Submission: Get a Quote Form" at bounding box center [614, 582] width 207 height 12
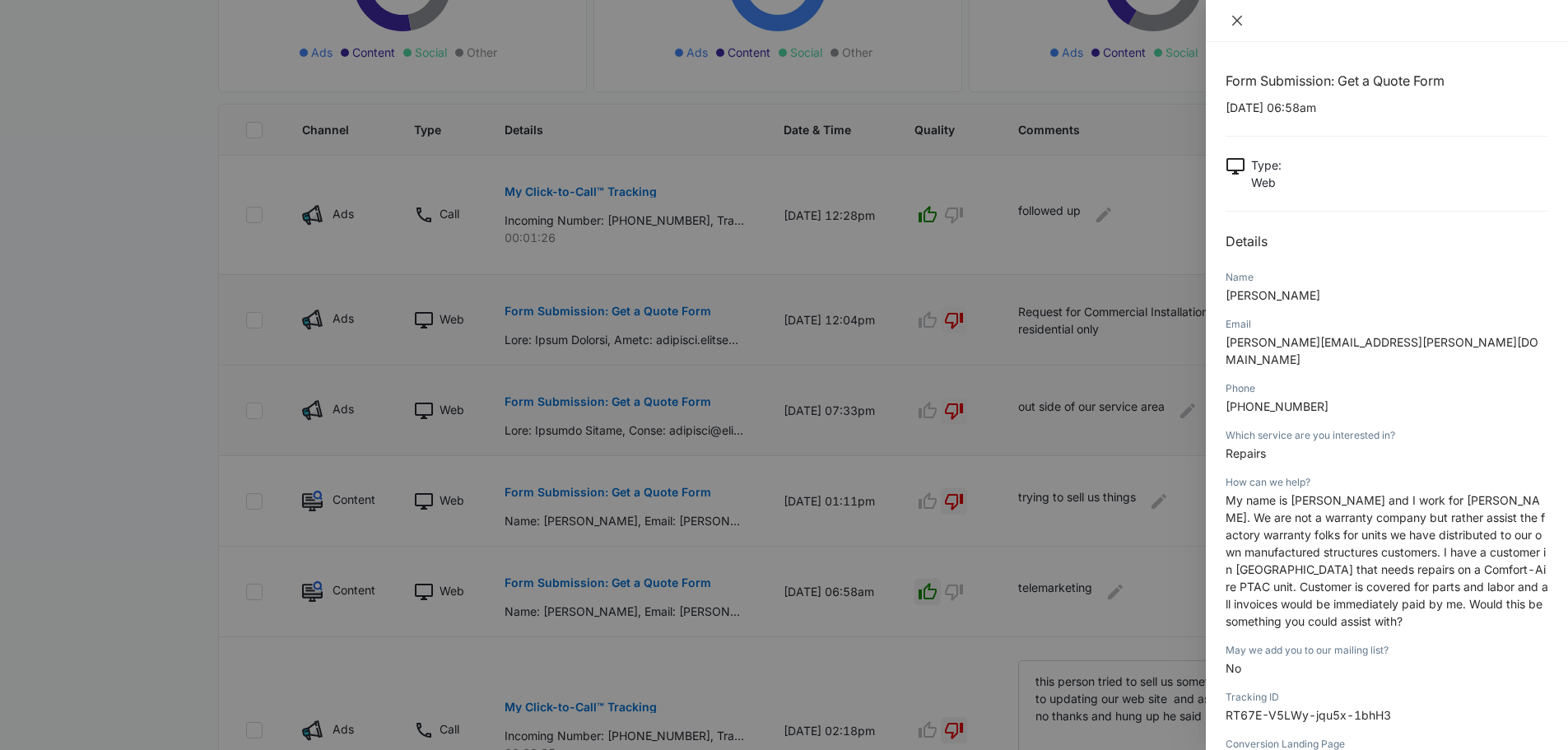
click at [1239, 22] on icon "close" at bounding box center [1237, 21] width 13 height 13
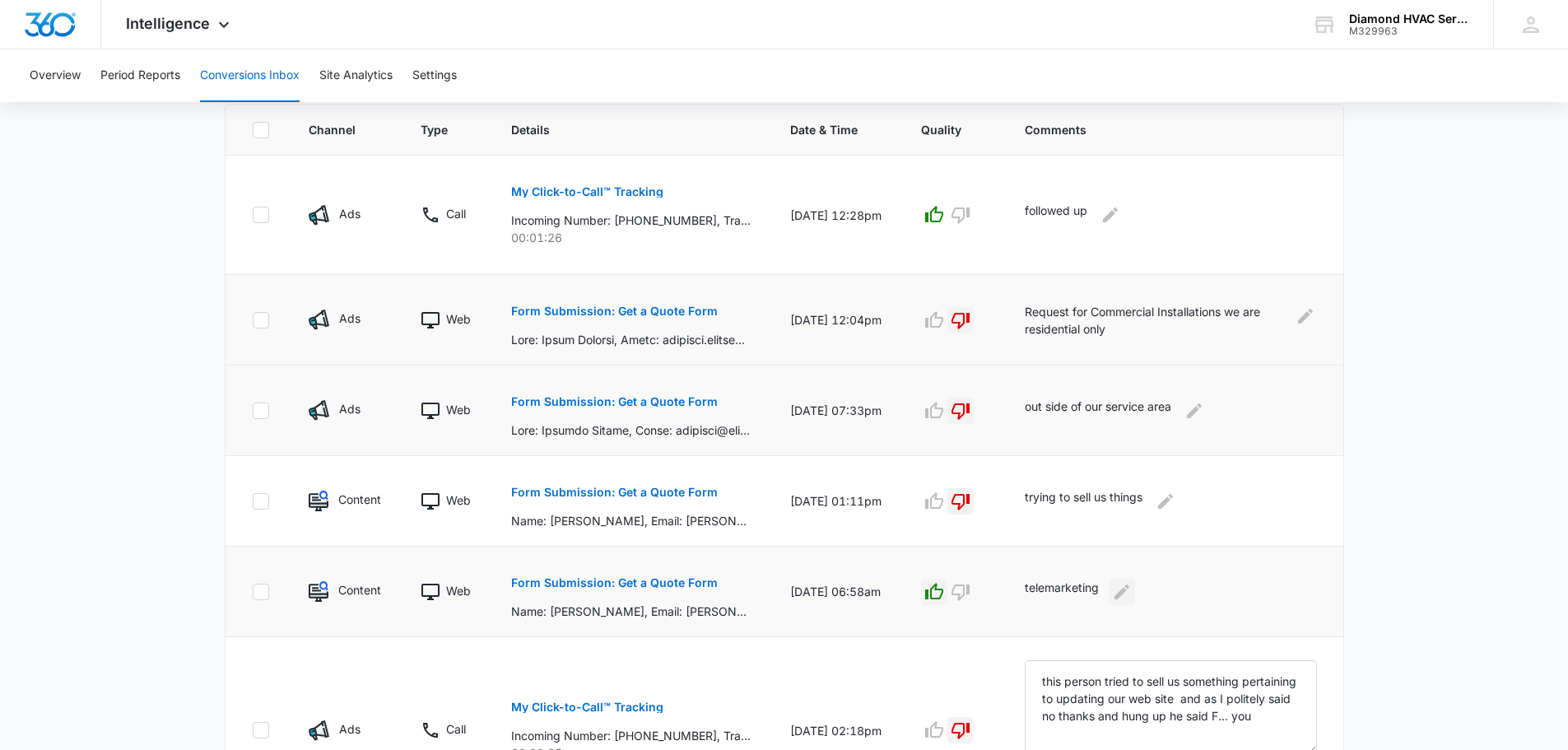
click at [1132, 588] on icon "Edit Comments" at bounding box center [1122, 592] width 20 height 20
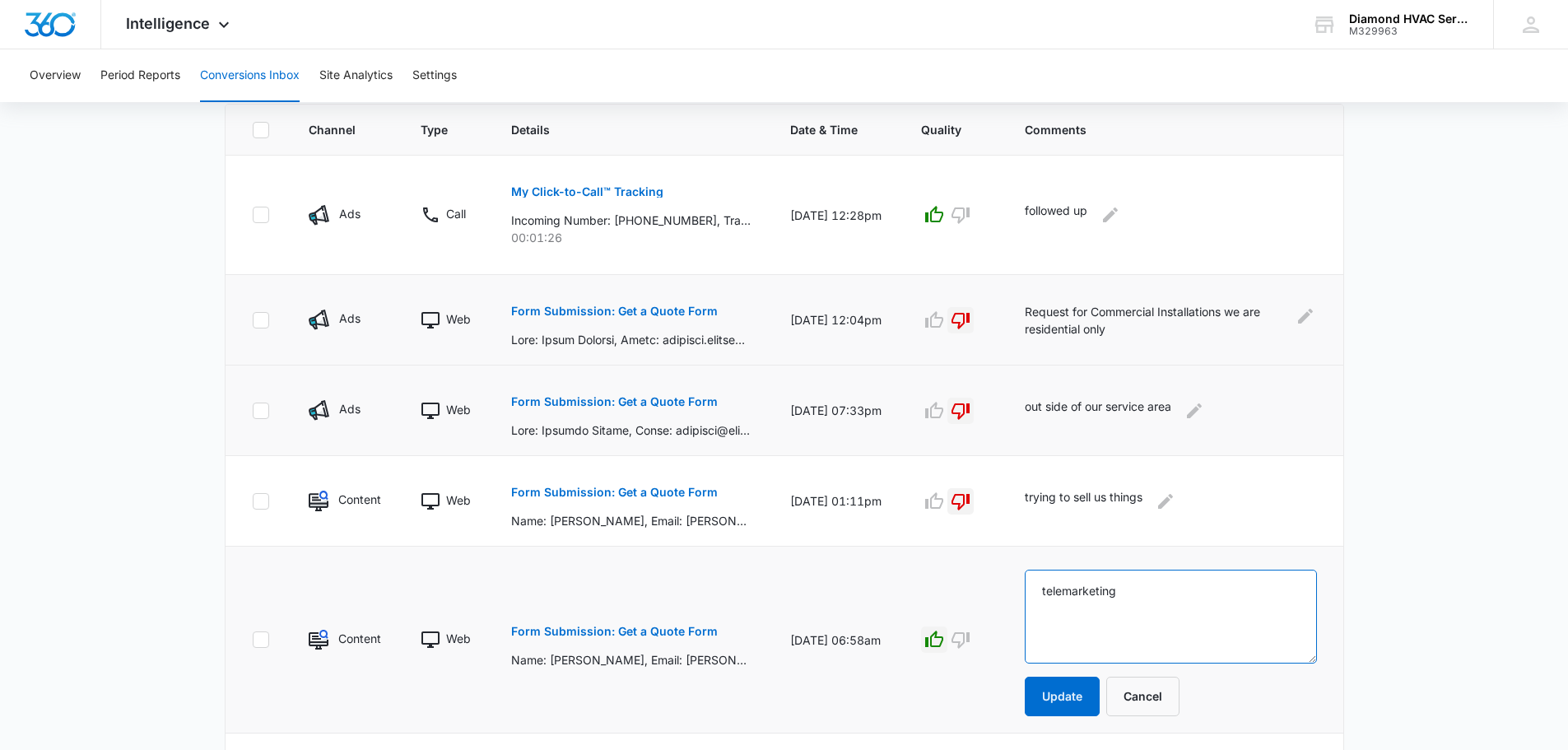
drag, startPoint x: 1138, startPoint y: 588, endPoint x: 998, endPoint y: 583, distance: 140.1
click at [998, 583] on tr "Content Web Form Submission: Get a Quote Form Name: Amy Miller, Email: amy.mill…" at bounding box center [784, 640] width 1118 height 187
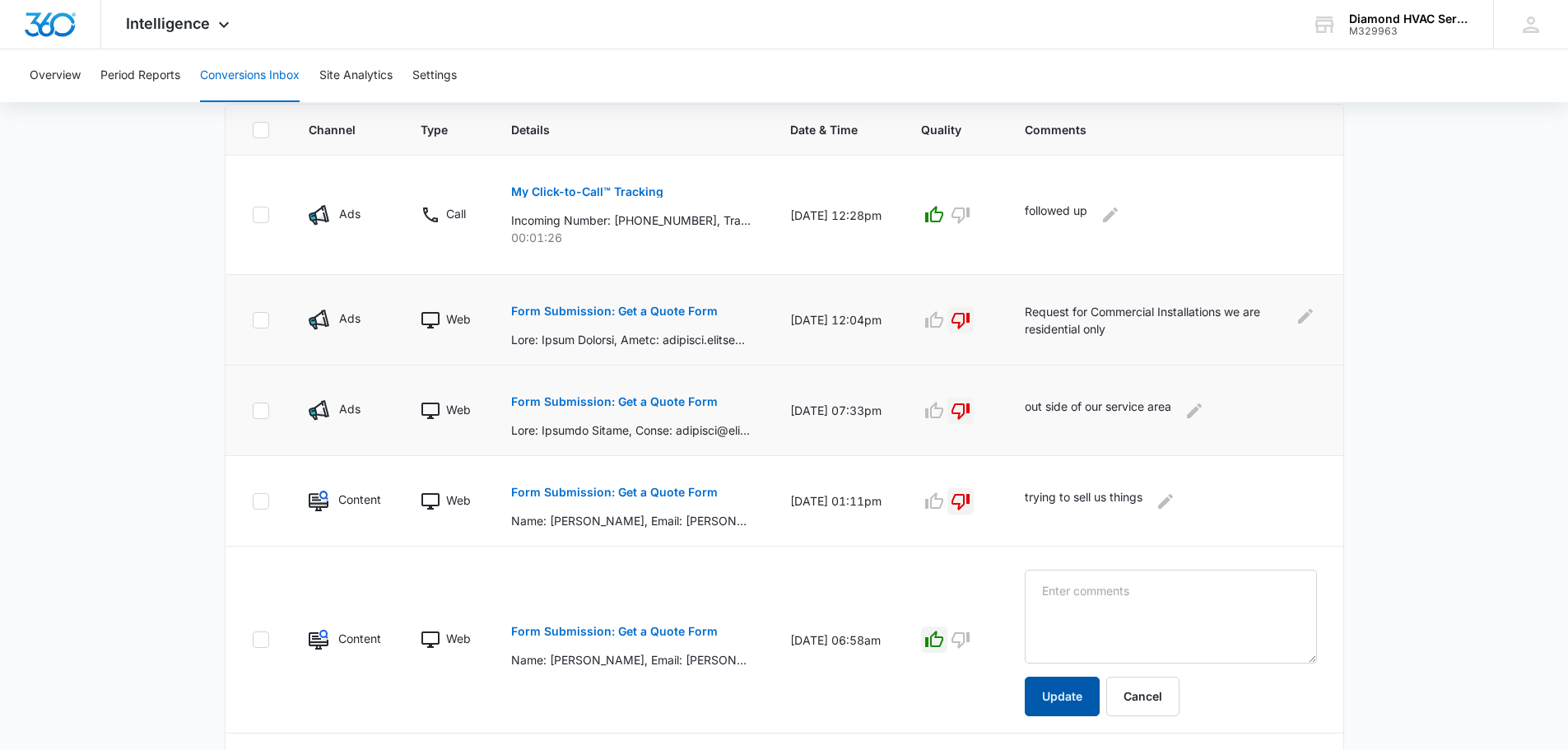
click at [1085, 695] on button "Update" at bounding box center [1062, 696] width 75 height 40
click at [971, 636] on icon "button" at bounding box center [961, 640] width 20 height 20
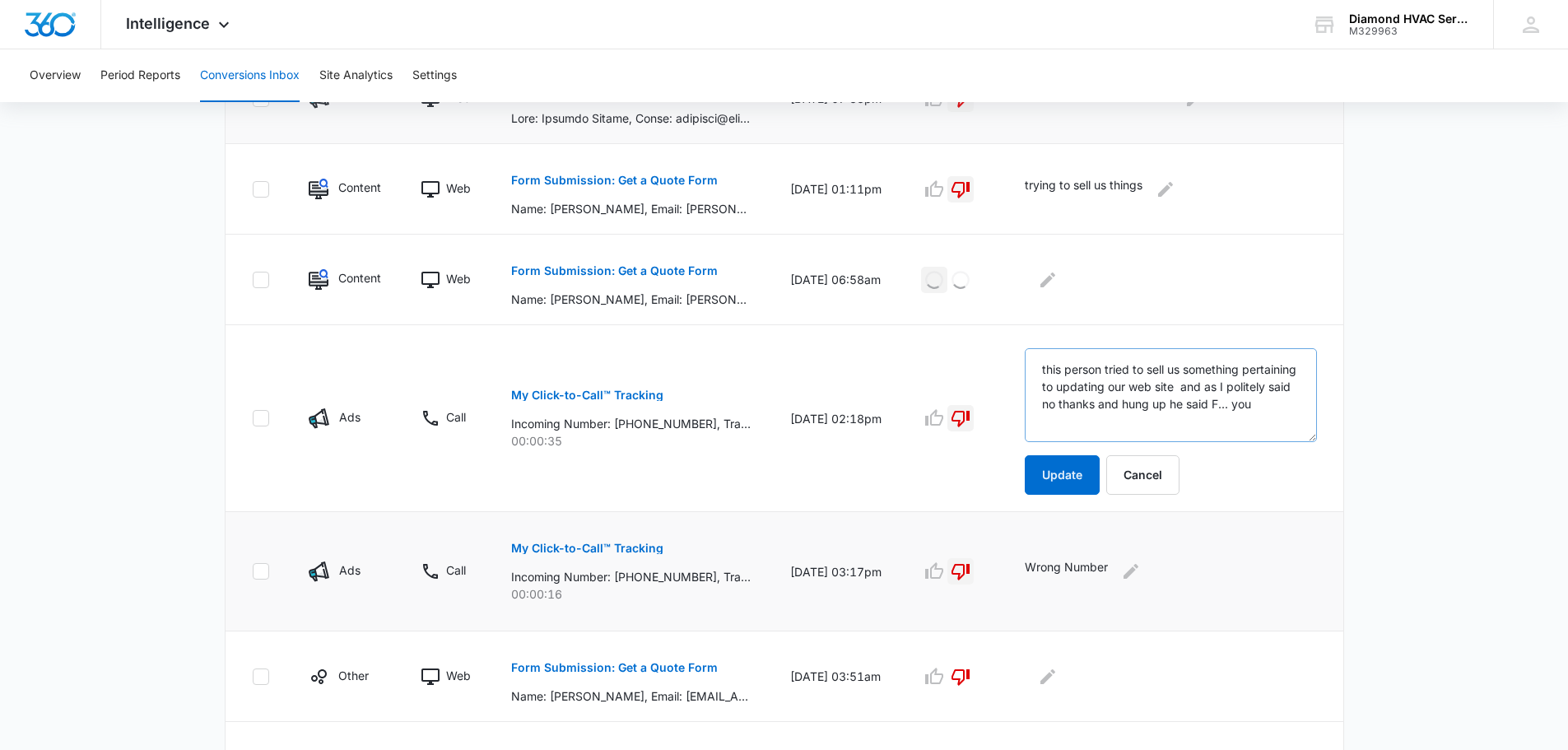
scroll to position [774, 0]
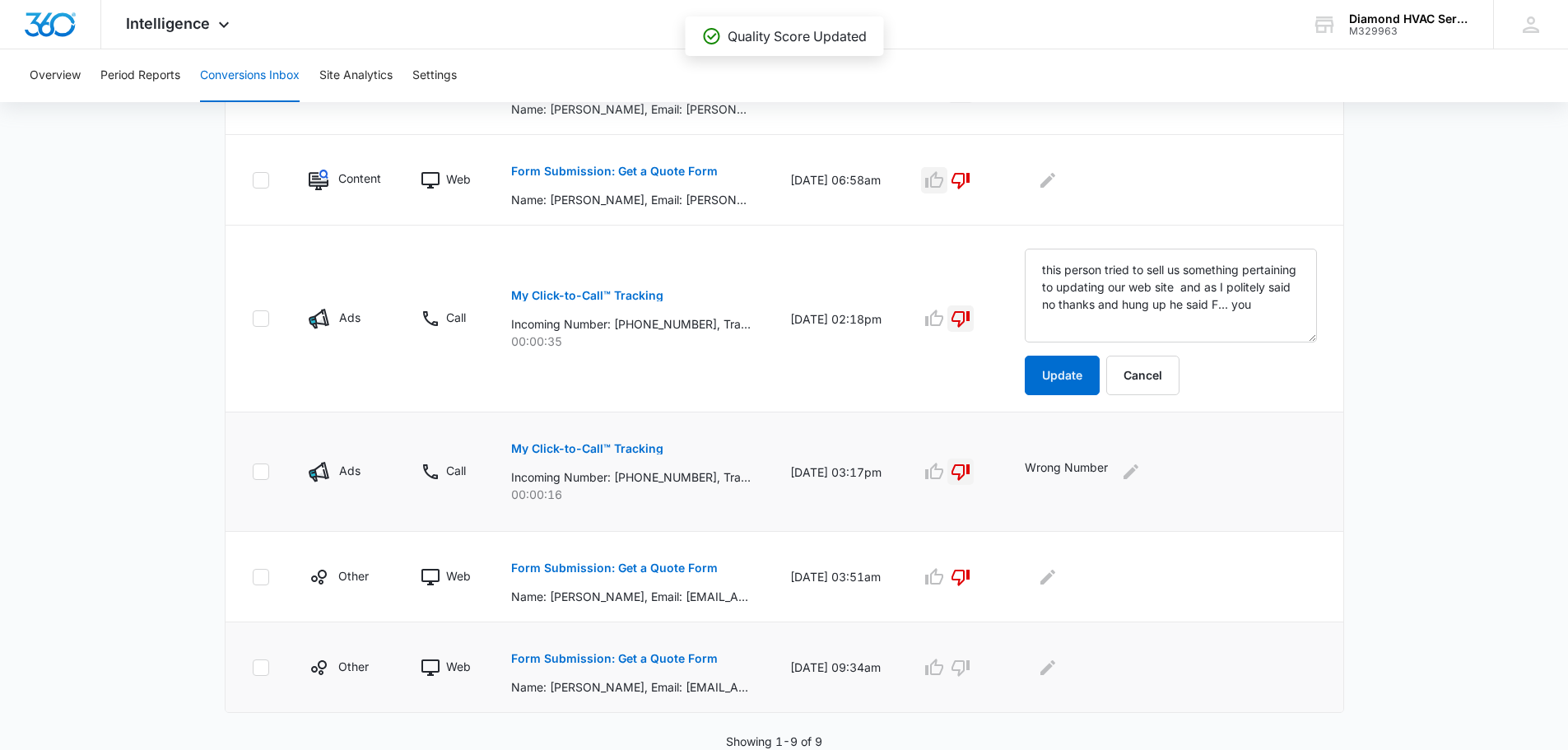
click at [608, 662] on p "Form Submission: Get a Quote Form" at bounding box center [614, 659] width 207 height 12
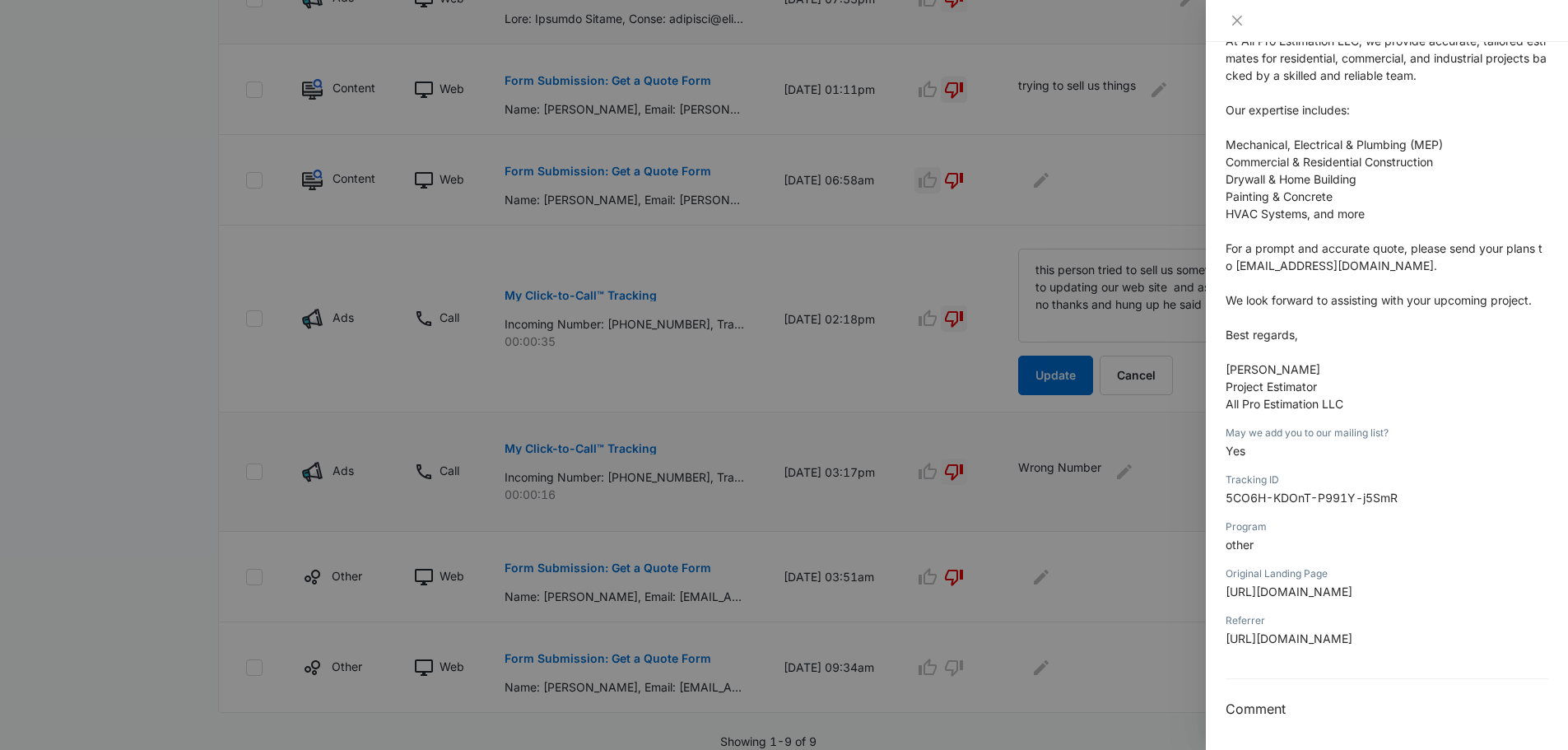
scroll to position [182, 0]
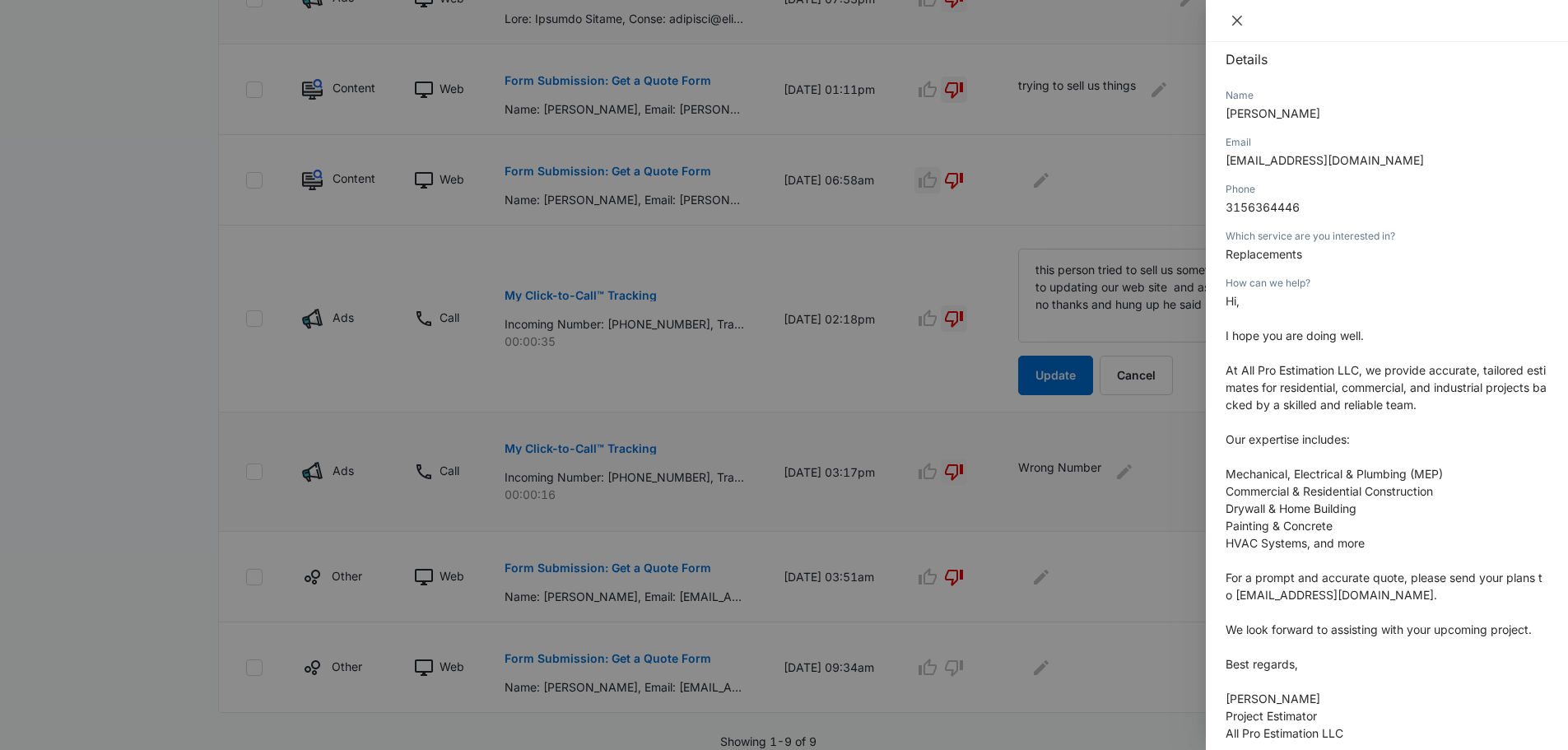
click at [1244, 19] on button "Close" at bounding box center [1237, 21] width 23 height 15
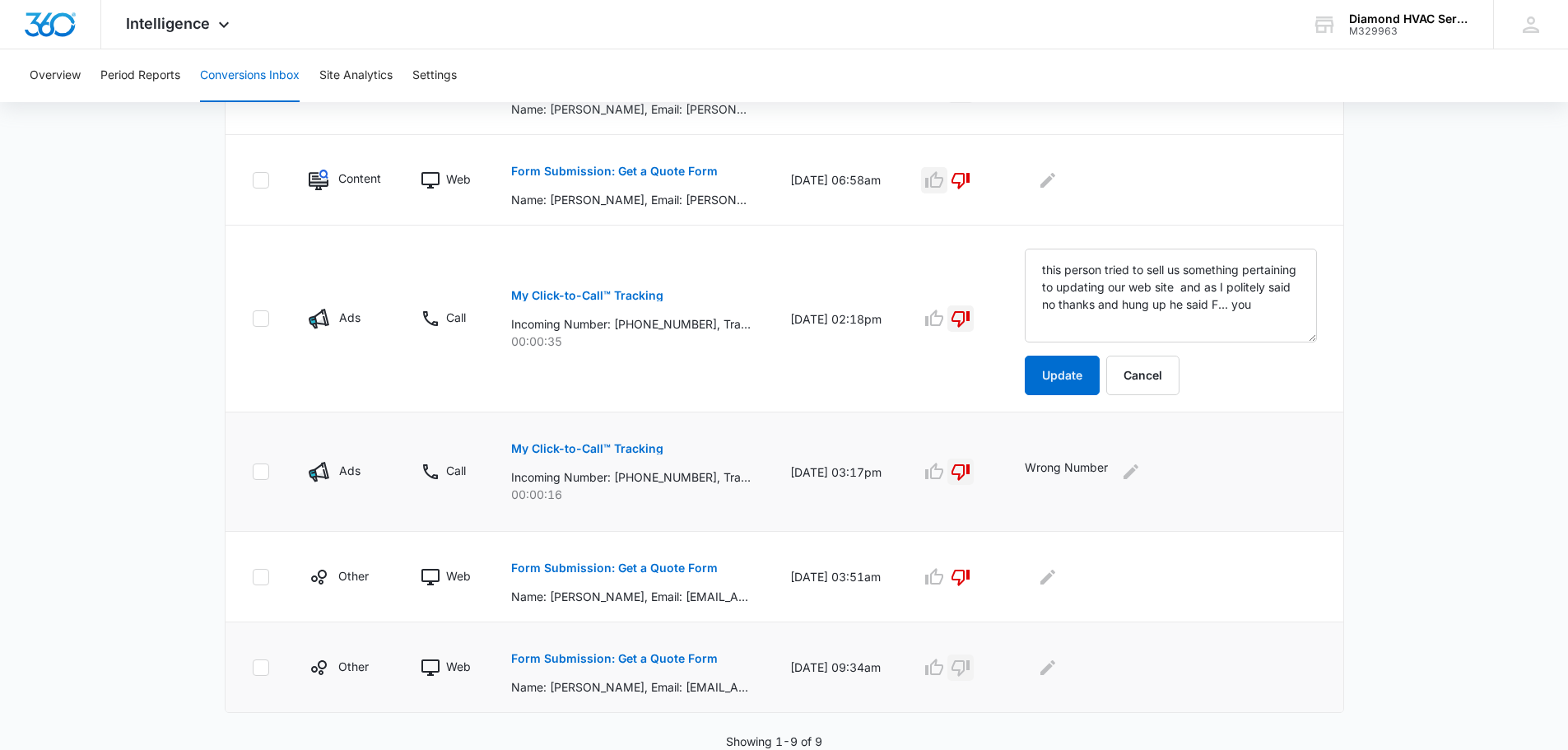
click at [970, 670] on icon "button" at bounding box center [961, 669] width 18 height 17
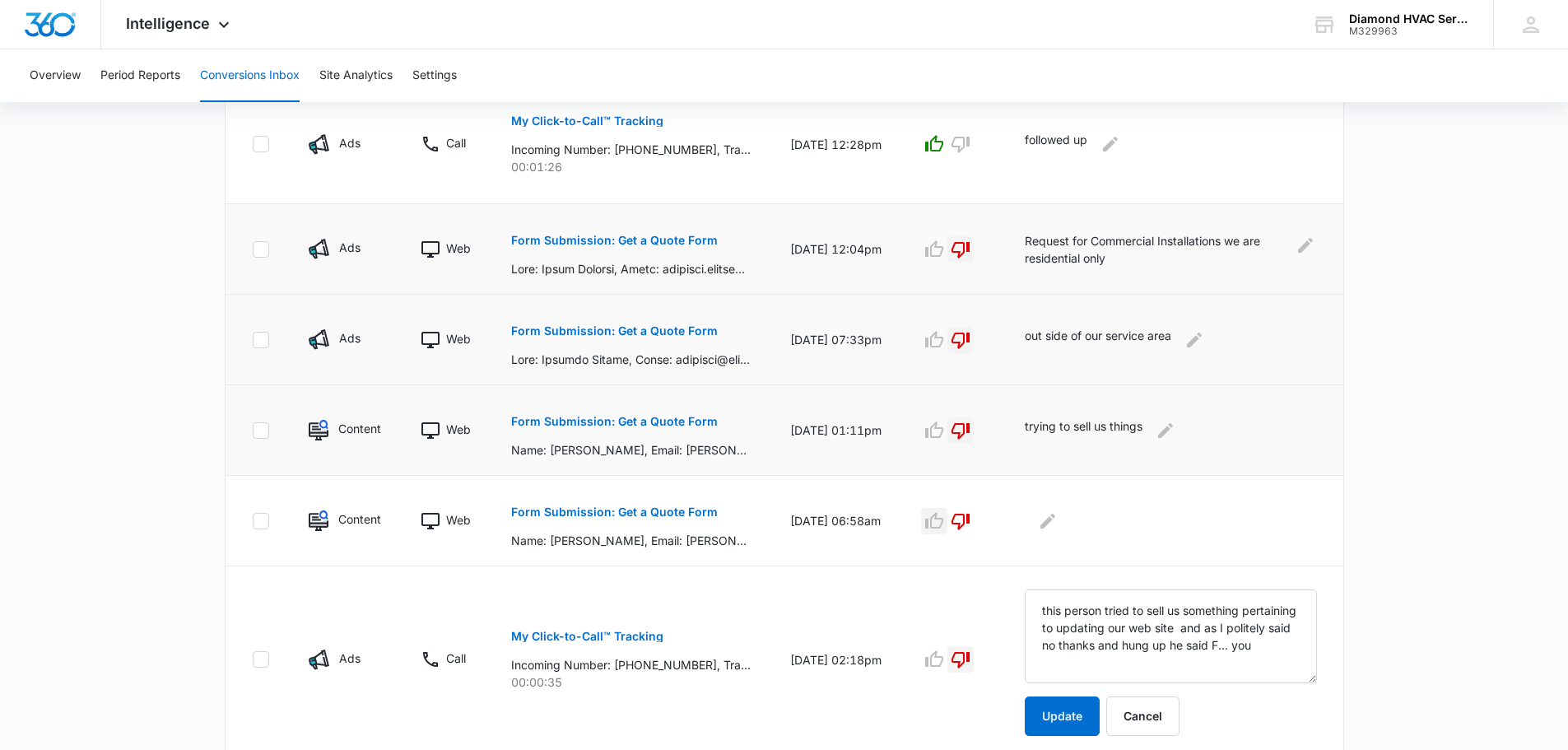
scroll to position [329, 0]
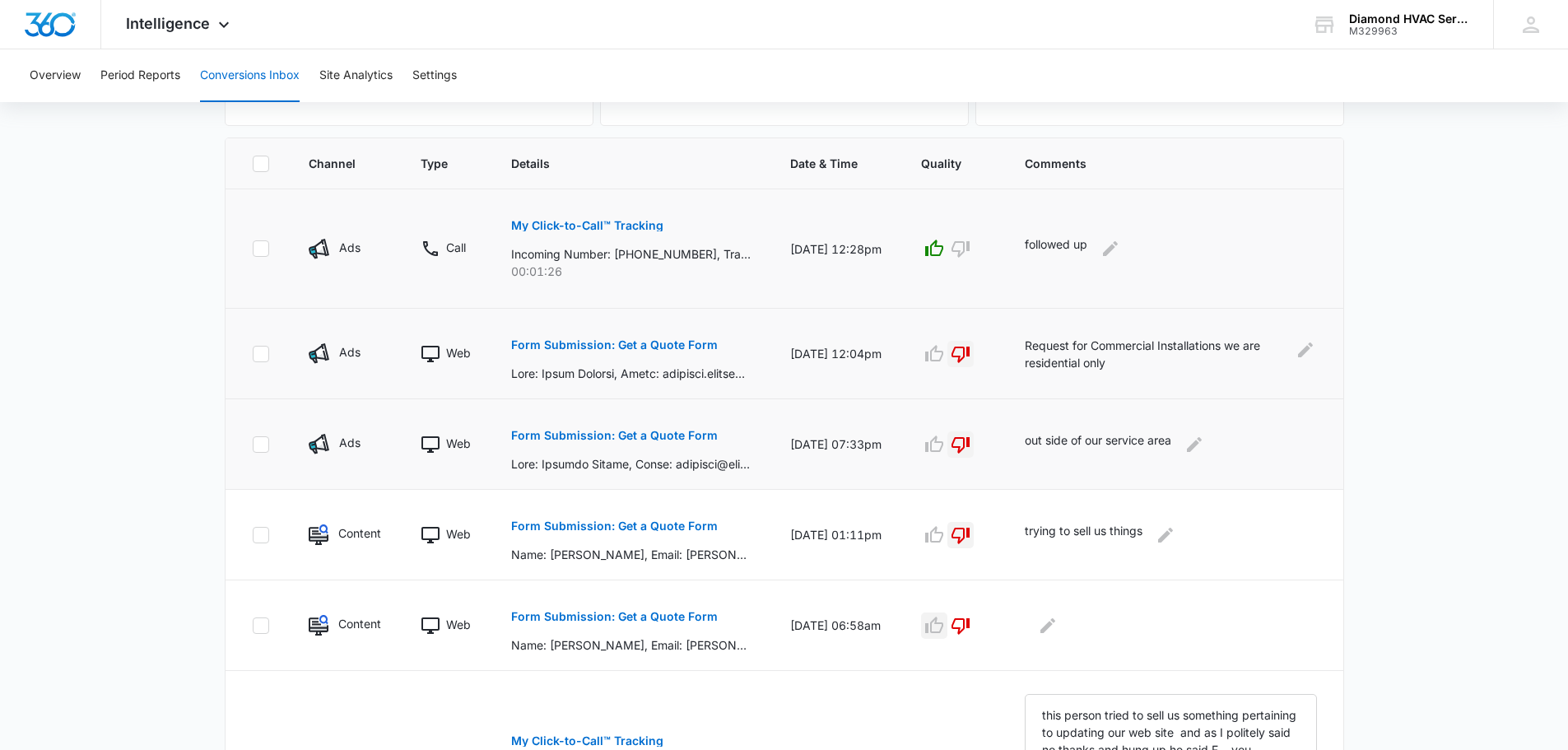
click at [640, 226] on p "My Click-to-Call™ Tracking" at bounding box center [587, 226] width 153 height 12
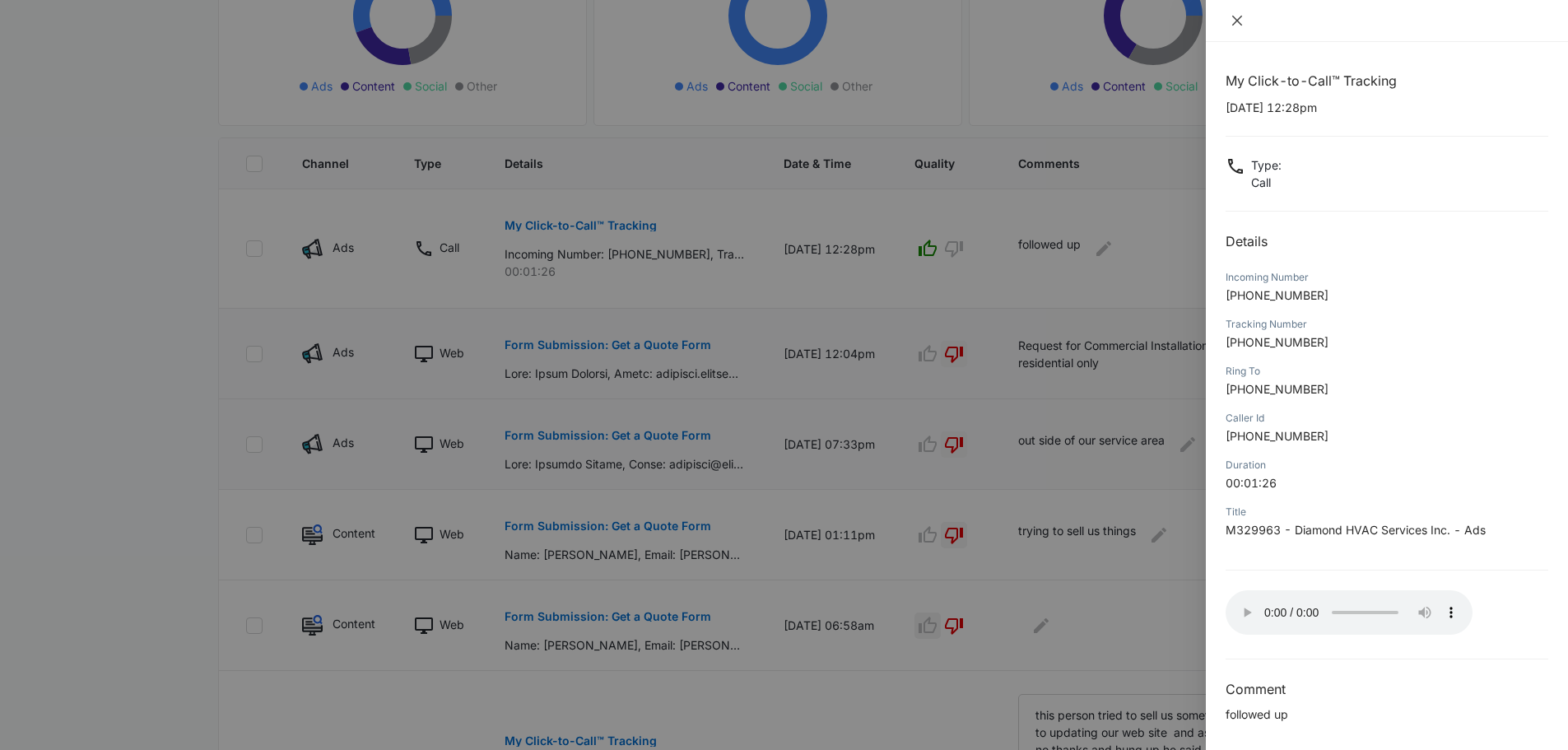
click at [1243, 19] on icon "close" at bounding box center [1237, 21] width 13 height 13
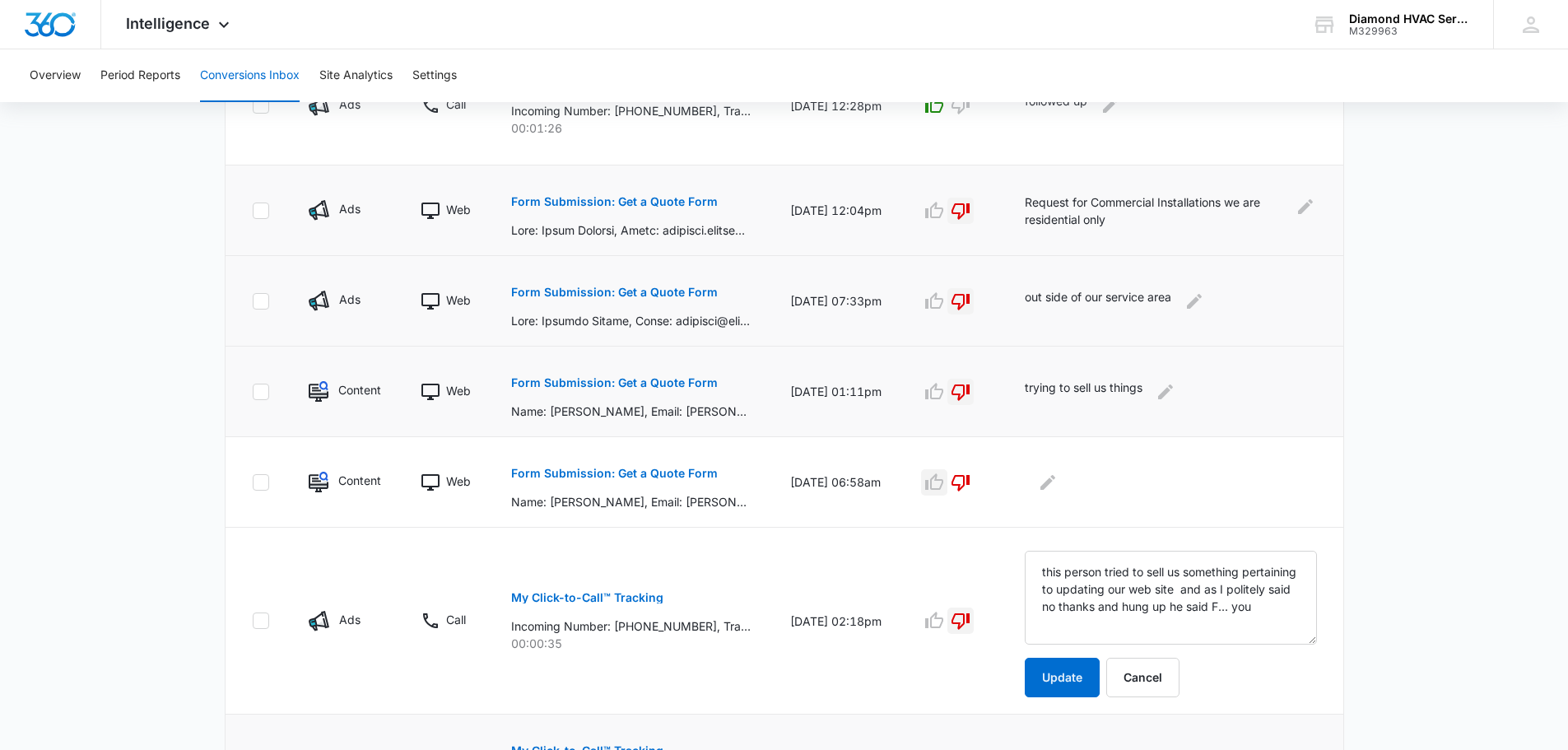
scroll to position [576, 0]
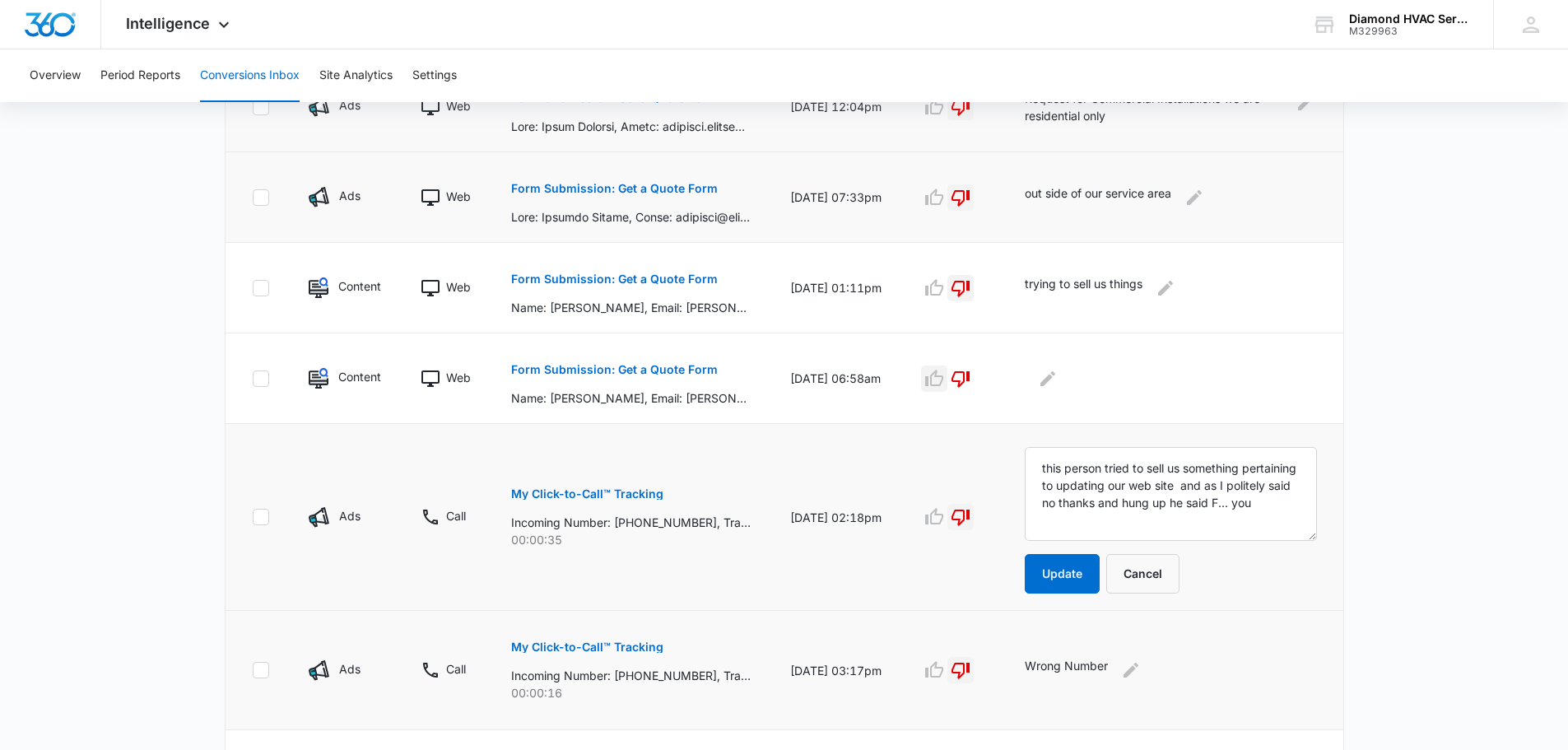
click at [645, 498] on p "My Click-to-Call™ Tracking" at bounding box center [587, 494] width 153 height 12
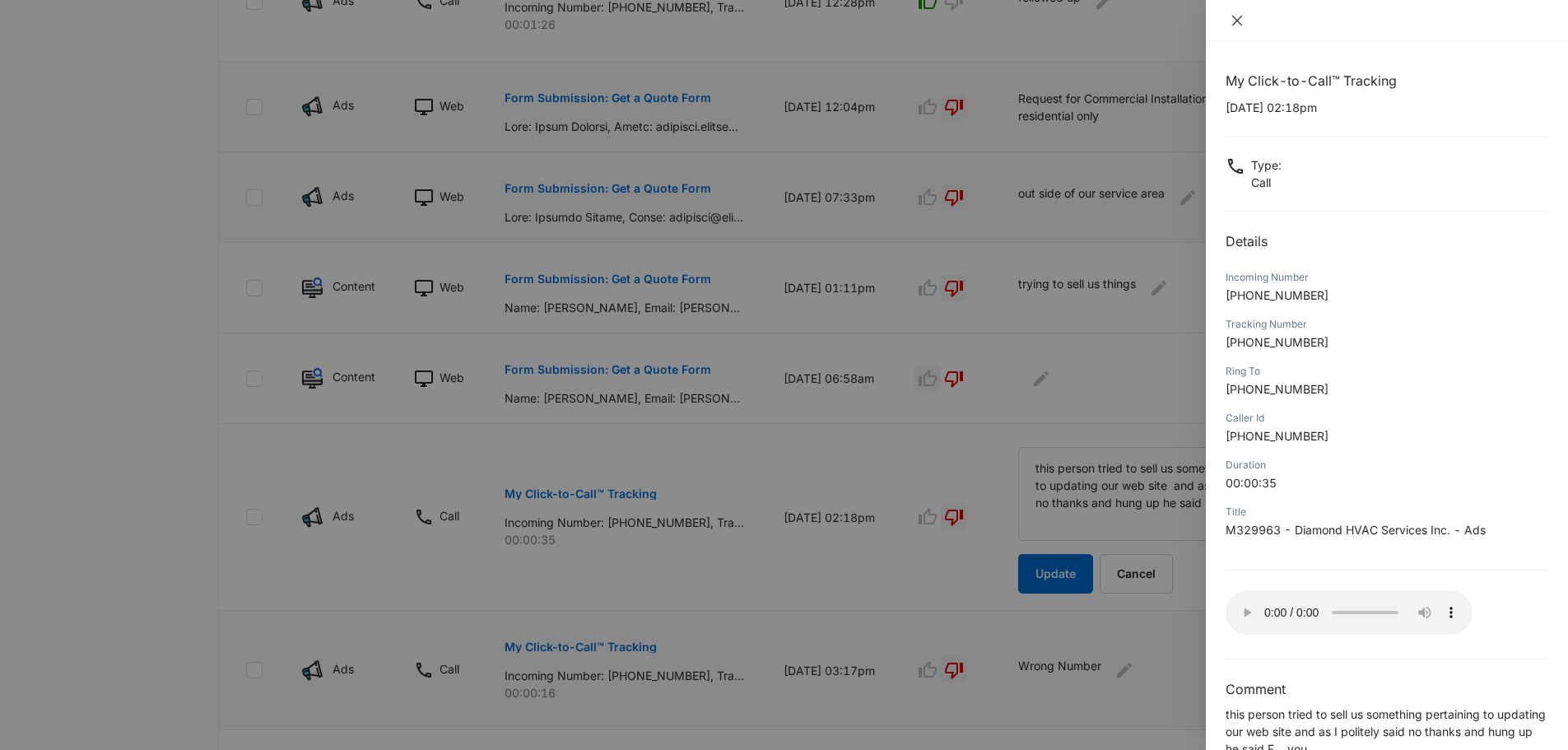
click at [1230, 24] on button "Close" at bounding box center [1237, 21] width 23 height 15
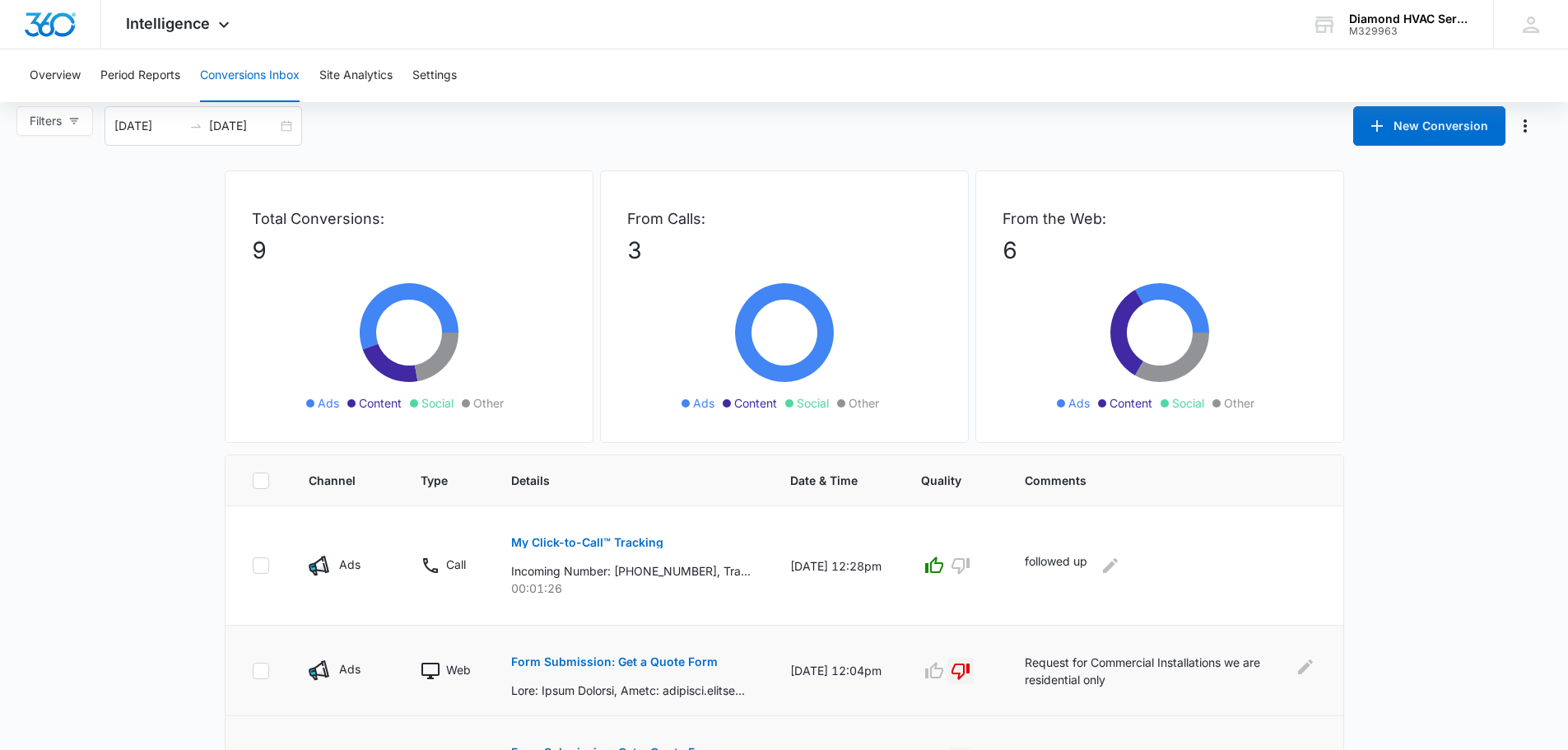
scroll to position [0, 0]
